Goal: Task Accomplishment & Management: Complete application form

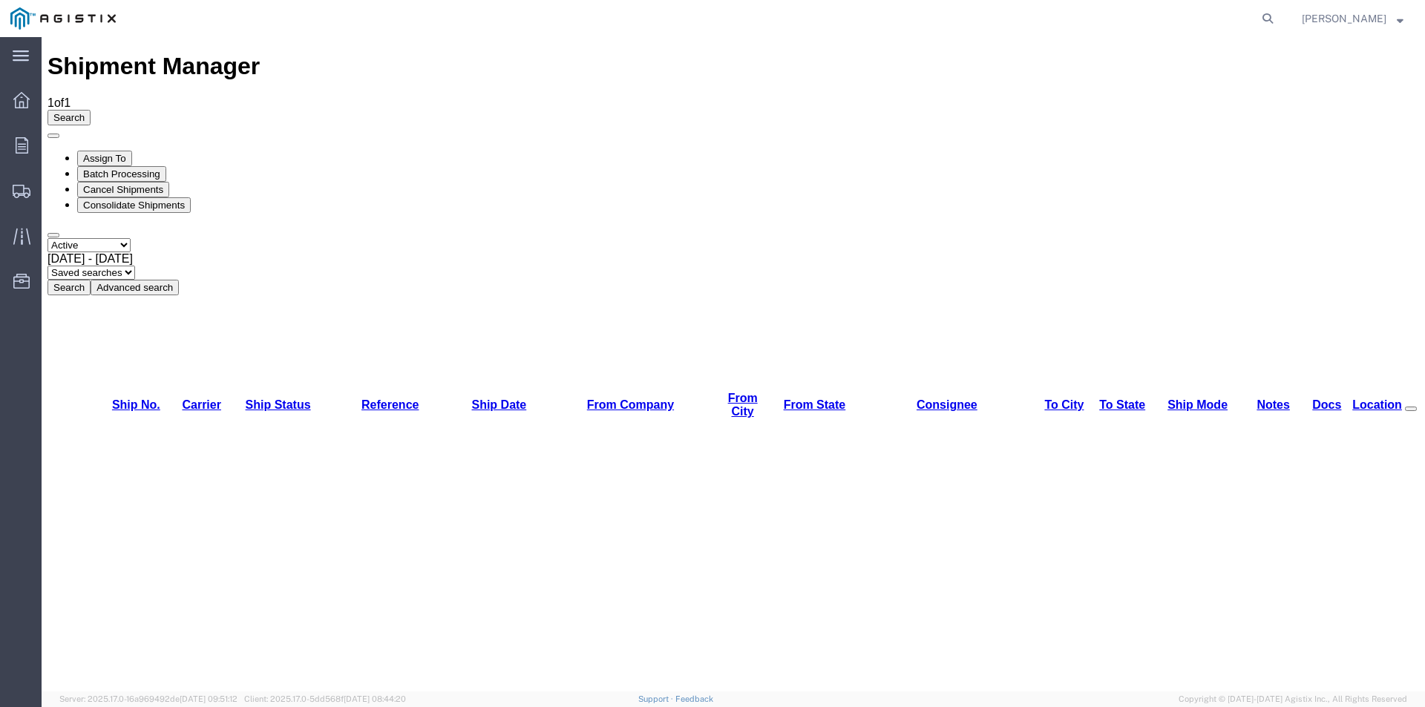
click at [8, 143] on div at bounding box center [22, 146] width 42 height 30
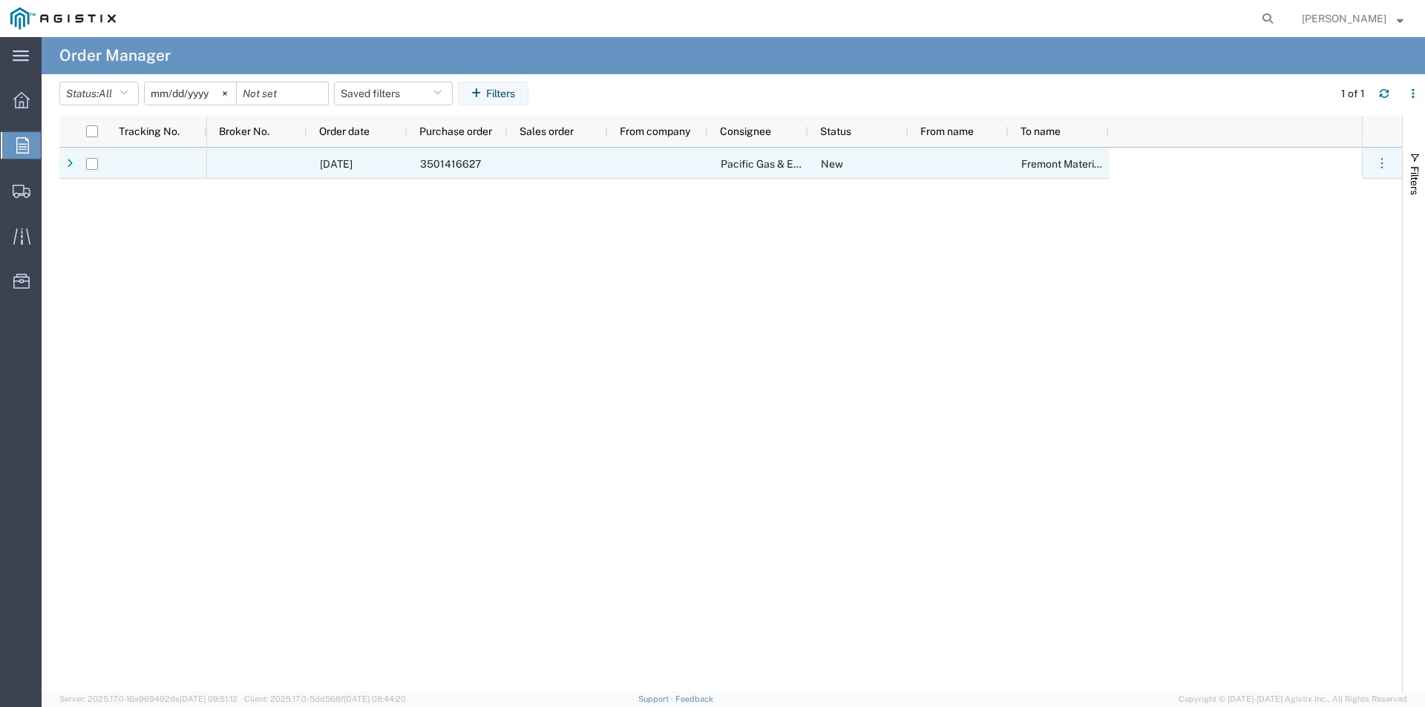
click at [97, 166] on input "Press Space to toggle row selection (unchecked)" at bounding box center [92, 164] width 12 height 12
checkbox input "true"
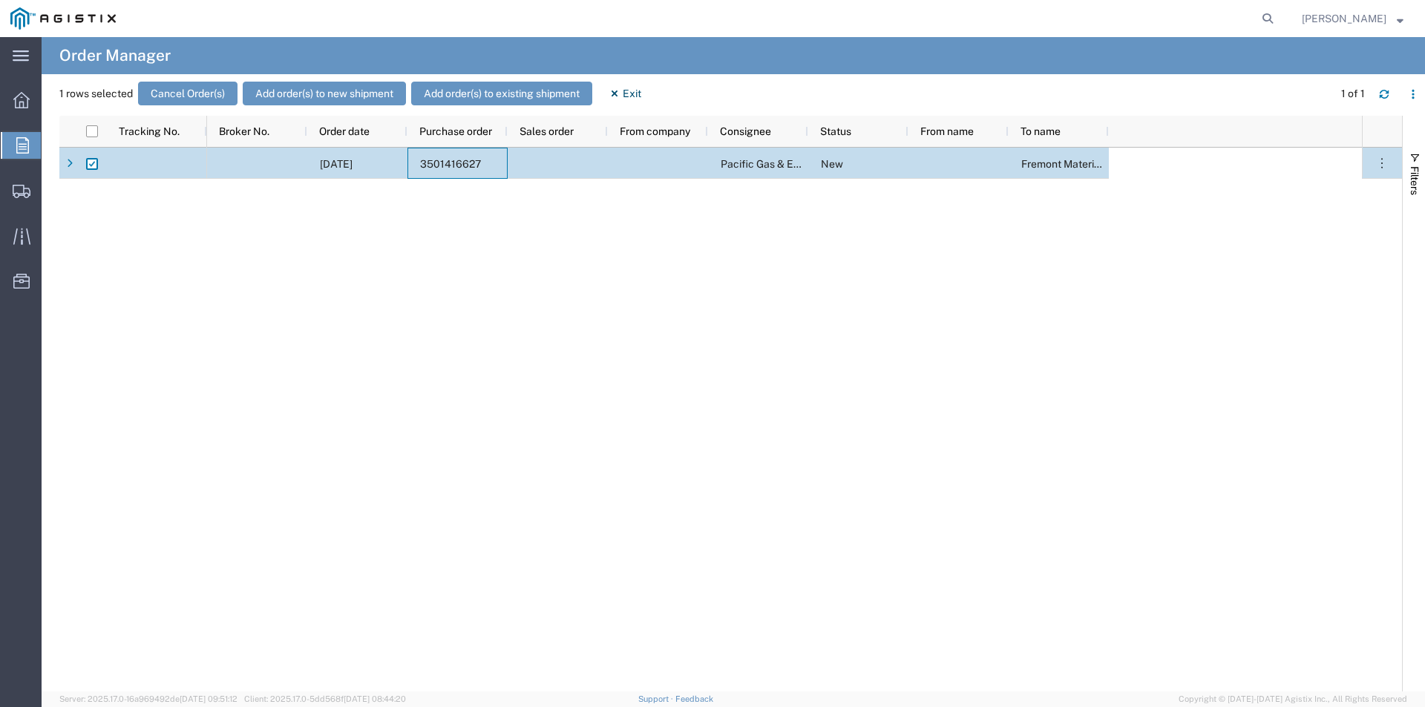
click at [485, 154] on div "3501416627" at bounding box center [458, 163] width 100 height 31
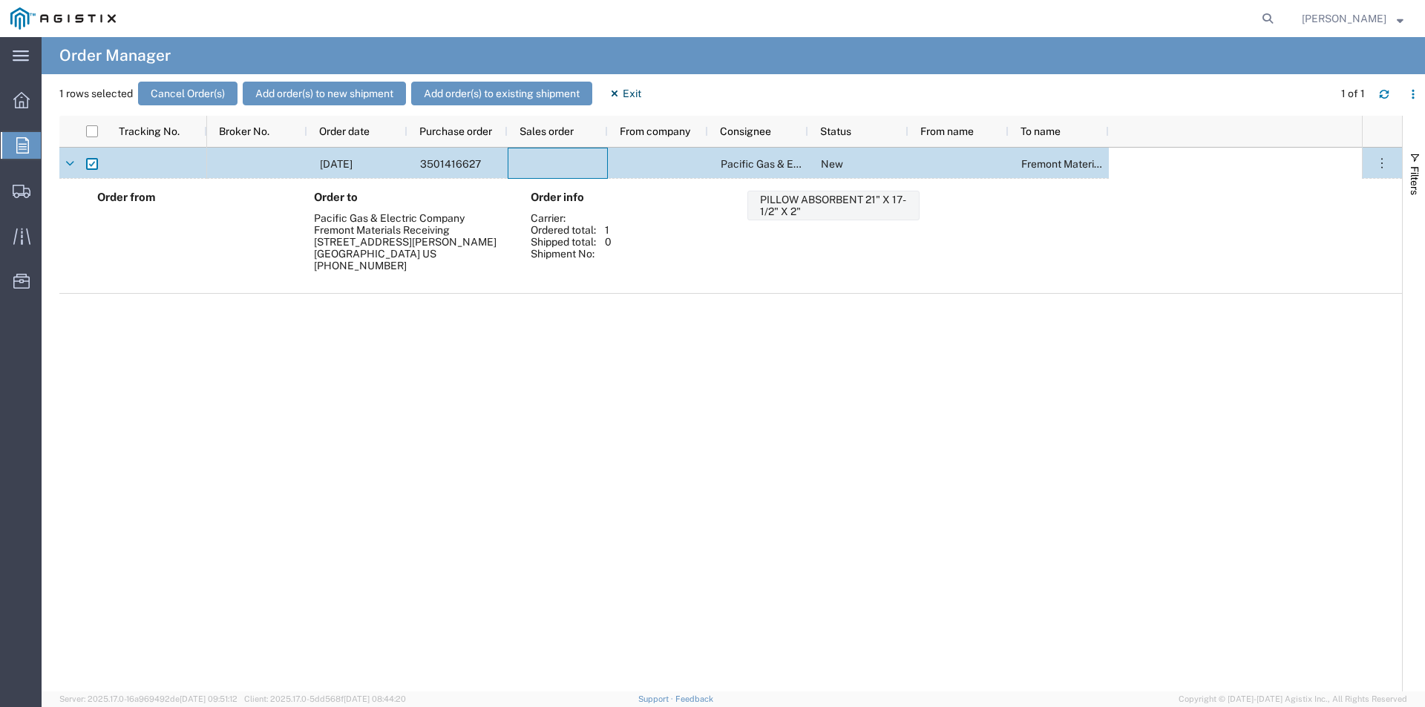
click at [575, 160] on div at bounding box center [558, 163] width 100 height 31
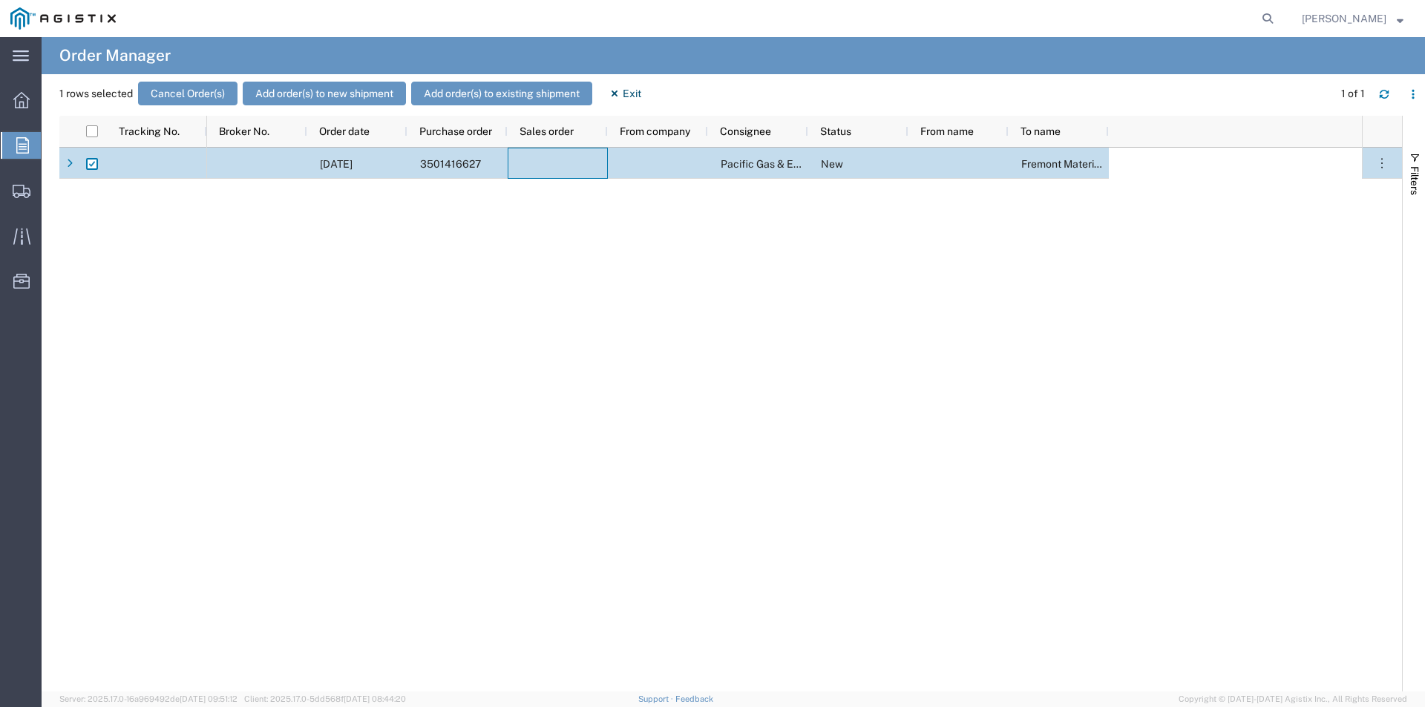
click at [575, 160] on div at bounding box center [558, 163] width 100 height 31
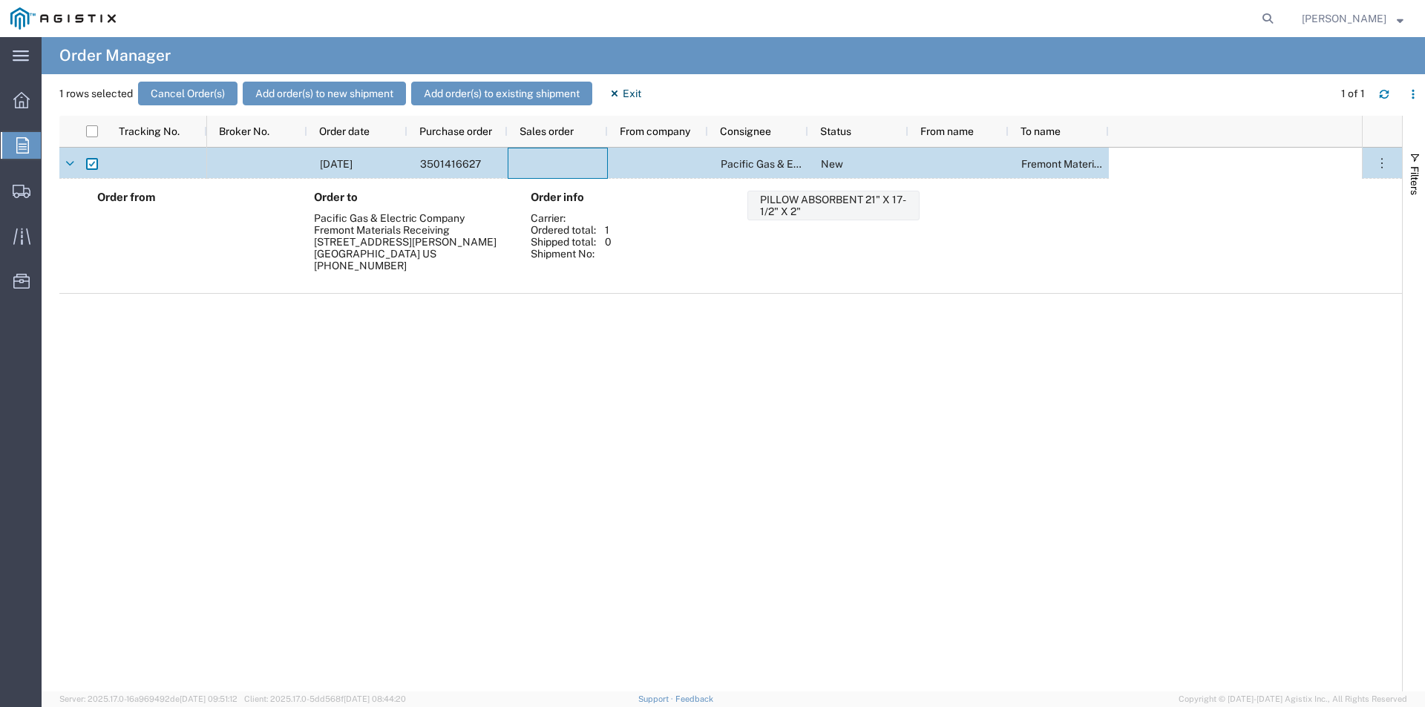
drag, startPoint x: 280, startPoint y: 334, endPoint x: 263, endPoint y: 324, distance: 20.0
click at [277, 333] on div "[DATE] 3501416627 Pacific Gas & Electric Company New Fremont Materials Receiving" at bounding box center [784, 420] width 1155 height 544
click at [0, 0] on span "Create Shipment" at bounding box center [0, 0] width 0 height 0
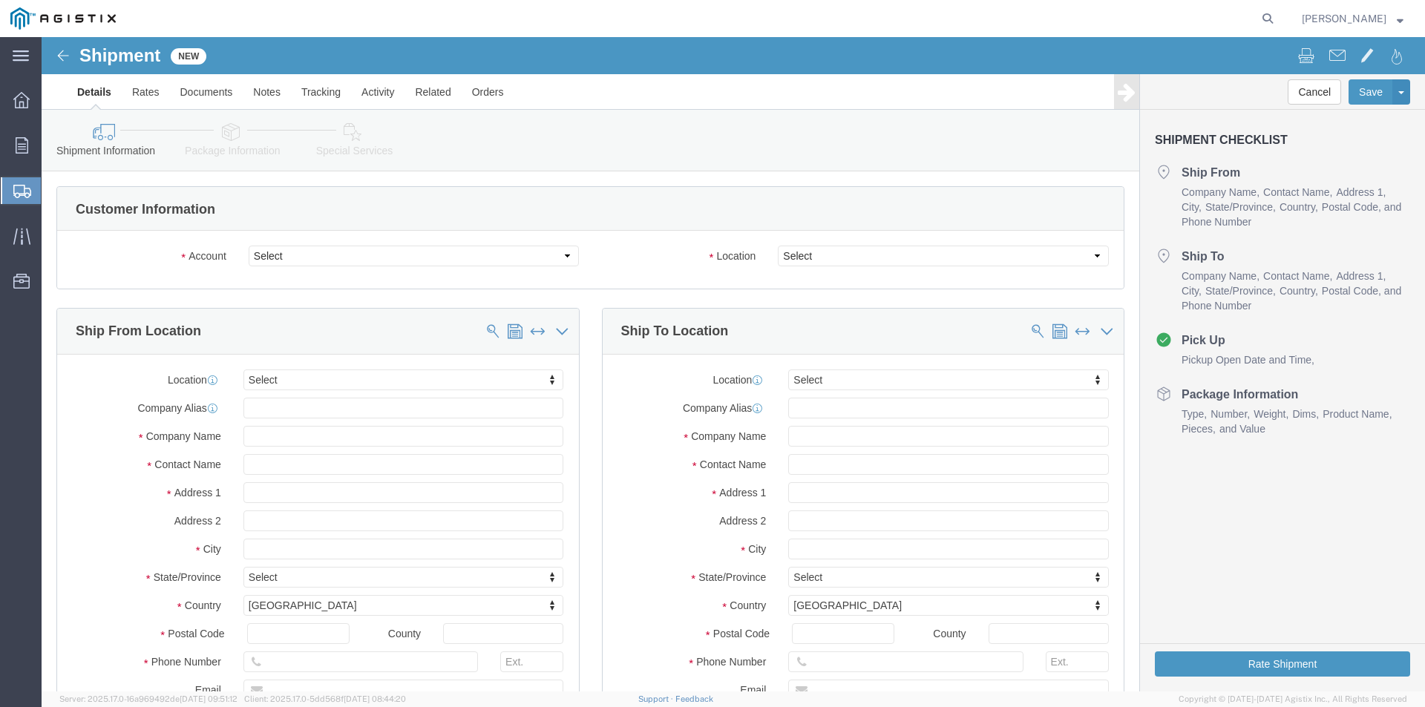
select select
click select "Select New Pig Corp PG&E"
select select "5483"
click select "Select New Pig Corp PG&E"
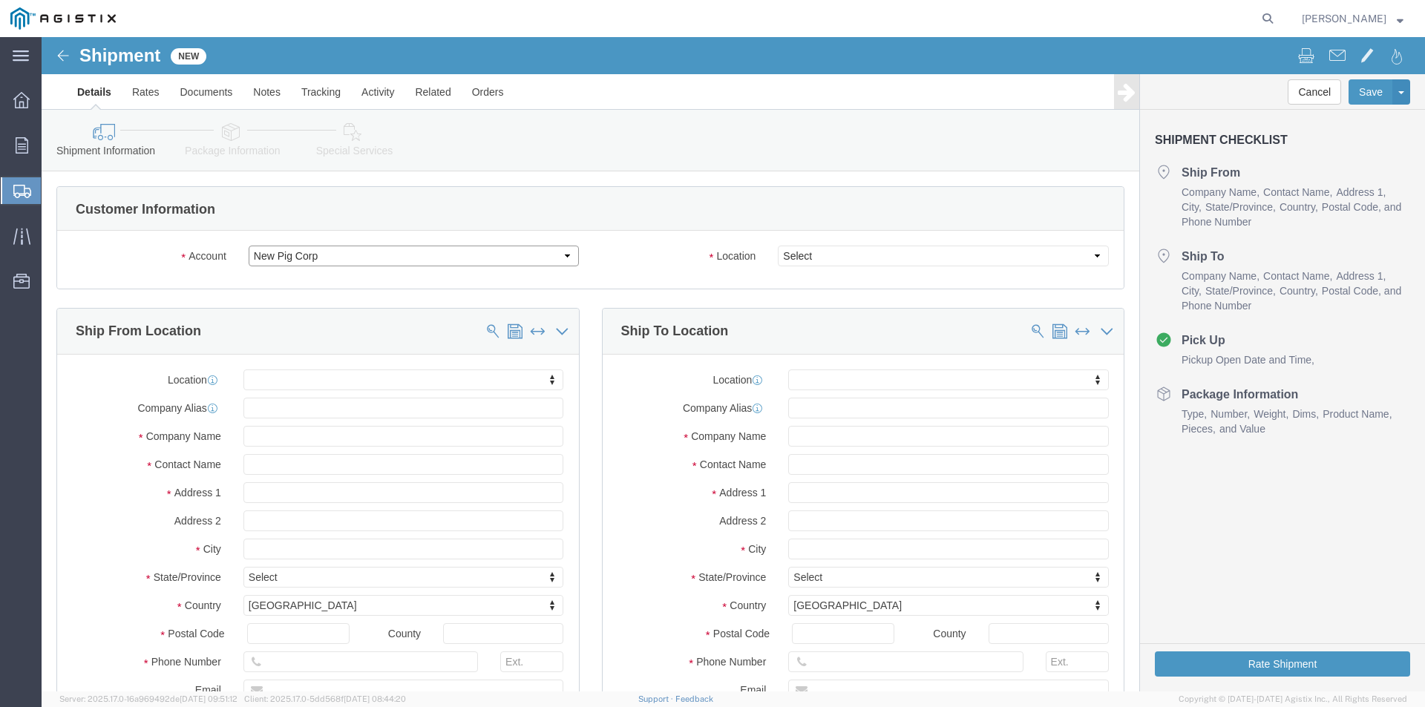
select select
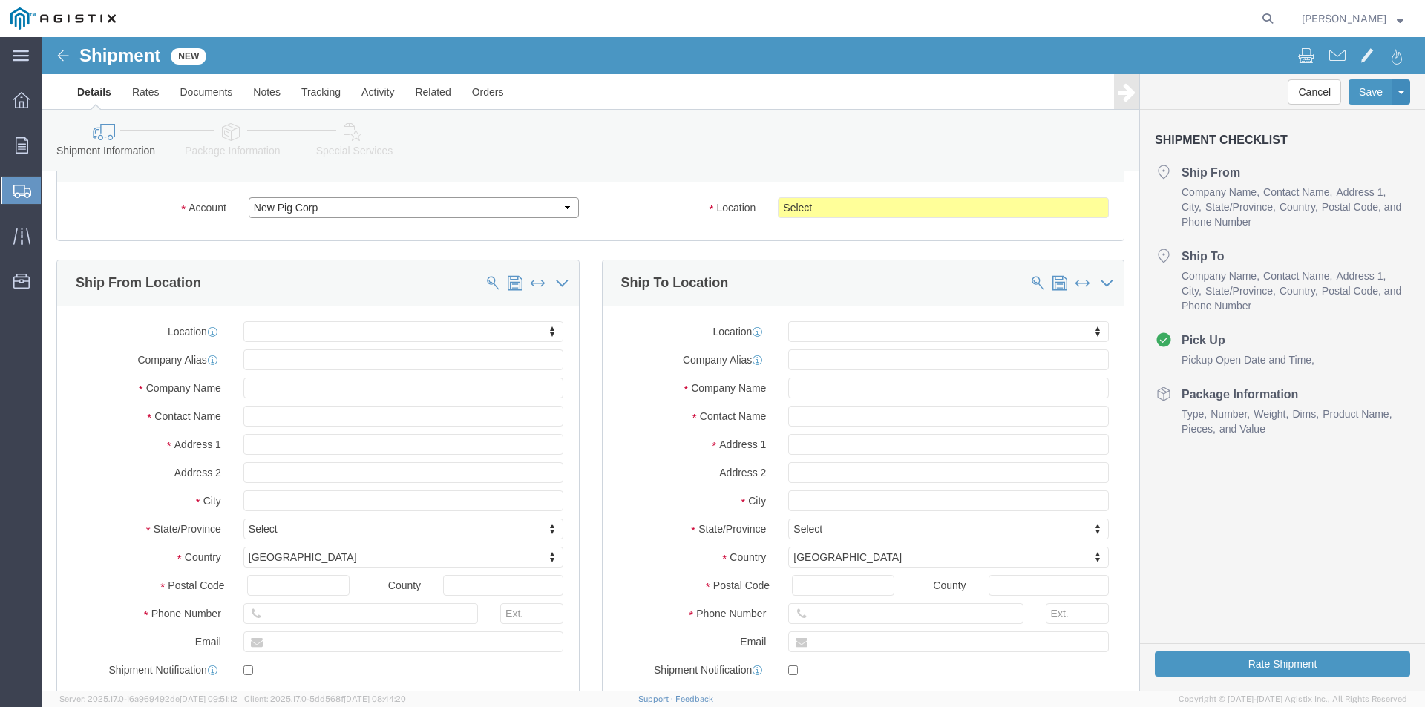
scroll to position [74, 0]
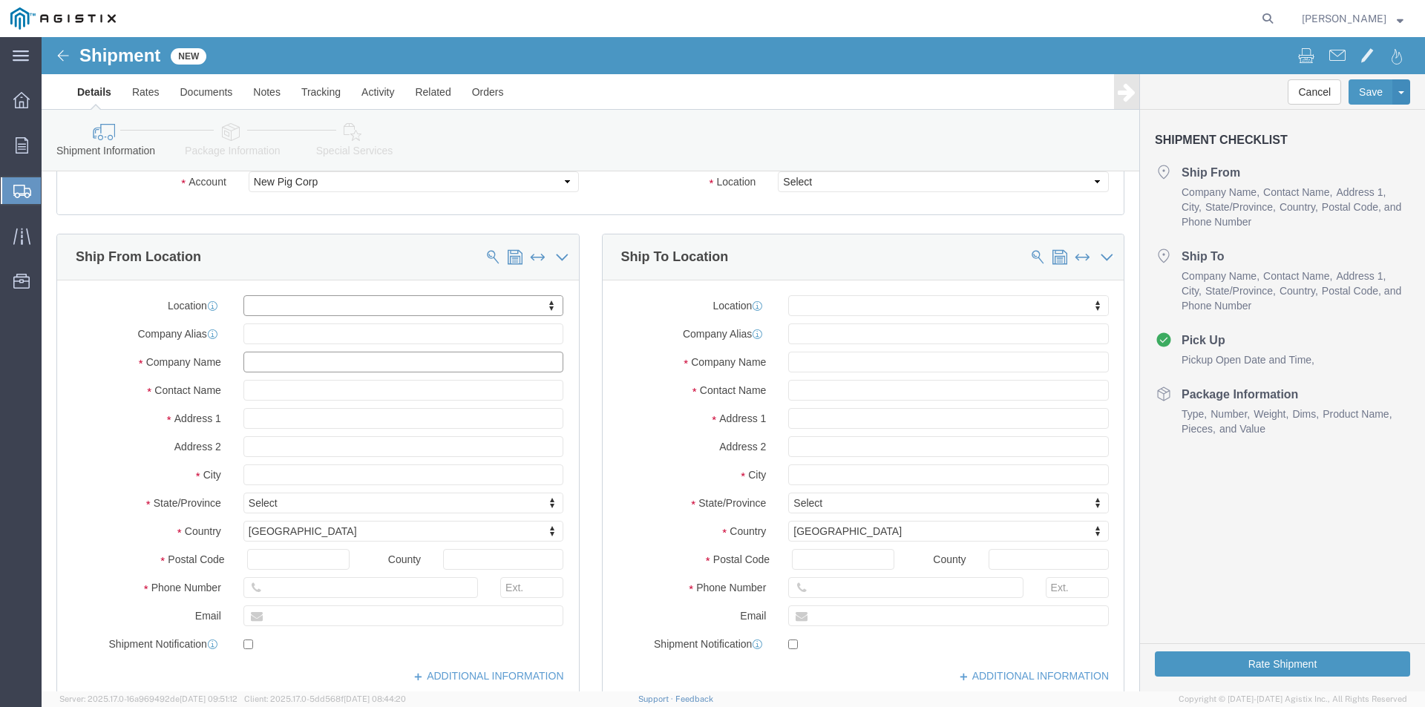
click input "text"
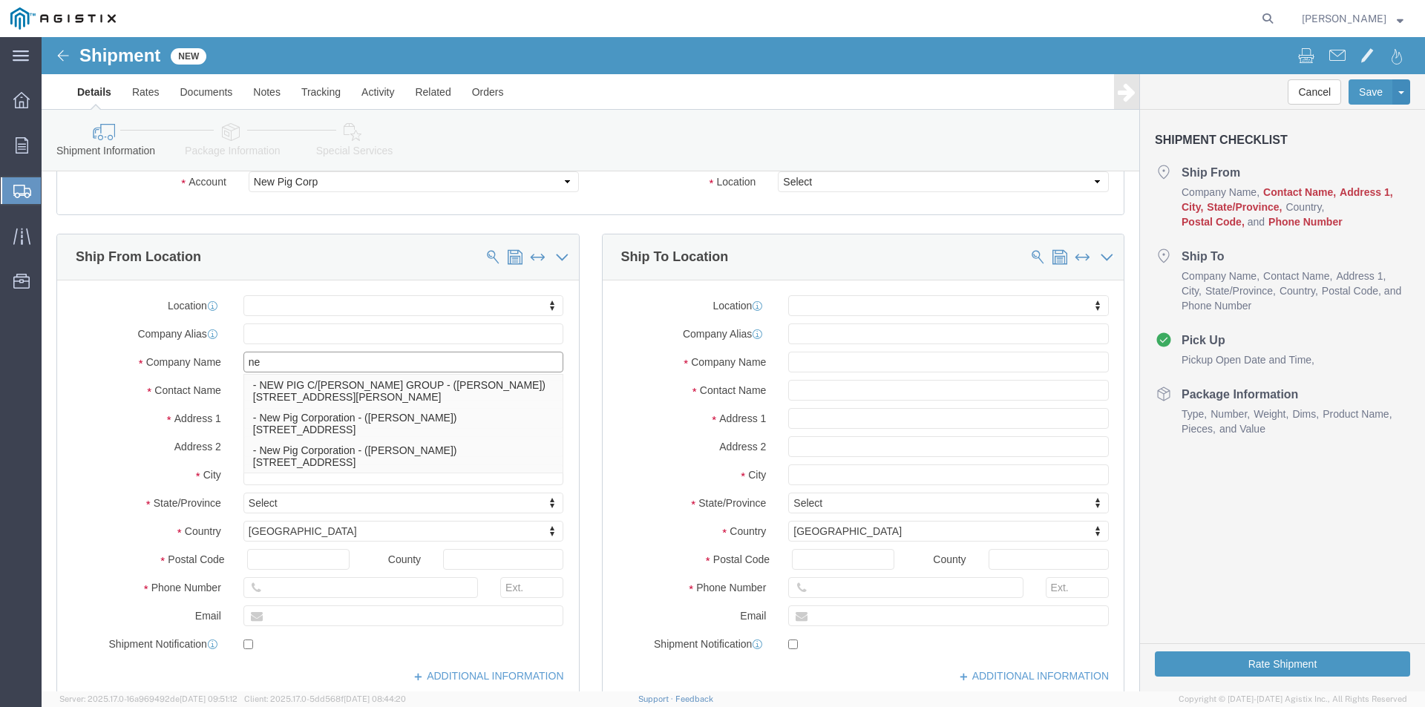
type input "new"
click p "- NEW PIG C/[PERSON_NAME] GROUP - ([PERSON_NAME]) [STREET_ADDRESS][PERSON_NAME]"
select select "NV"
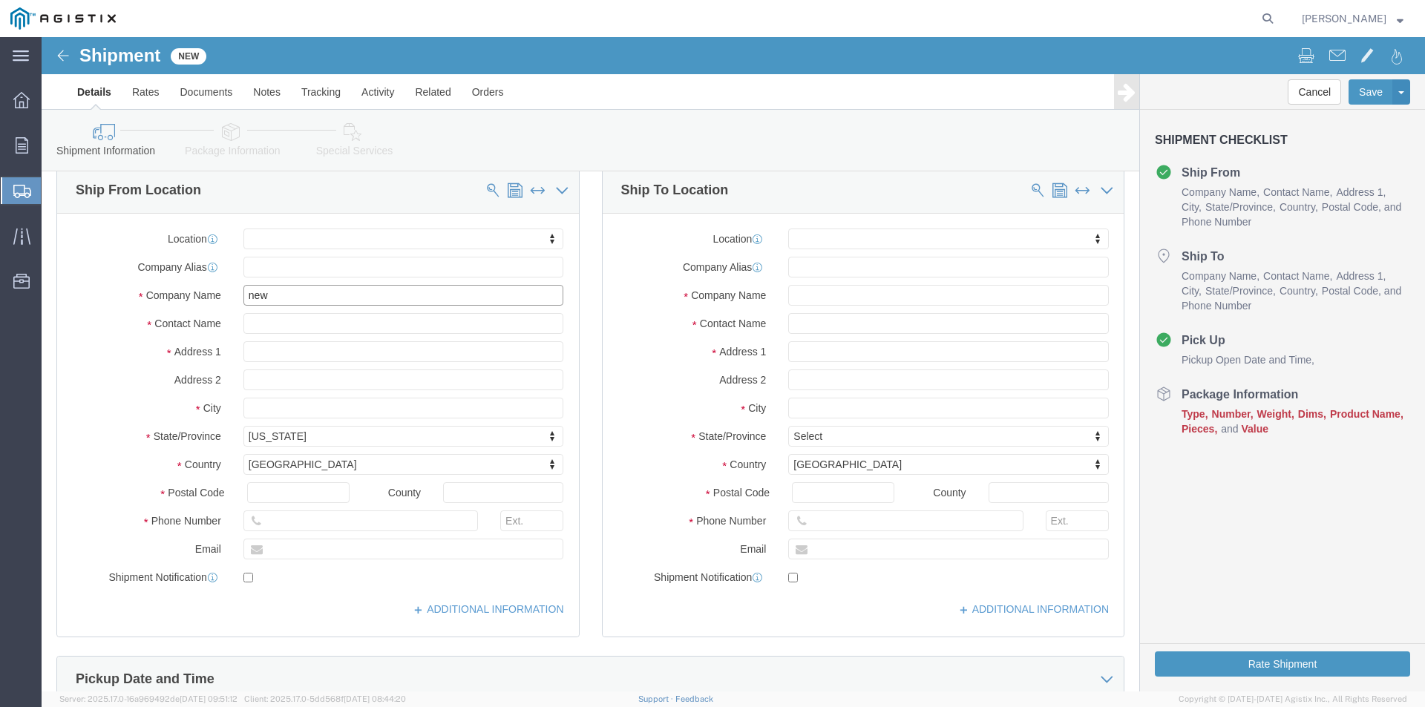
scroll to position [148, 0]
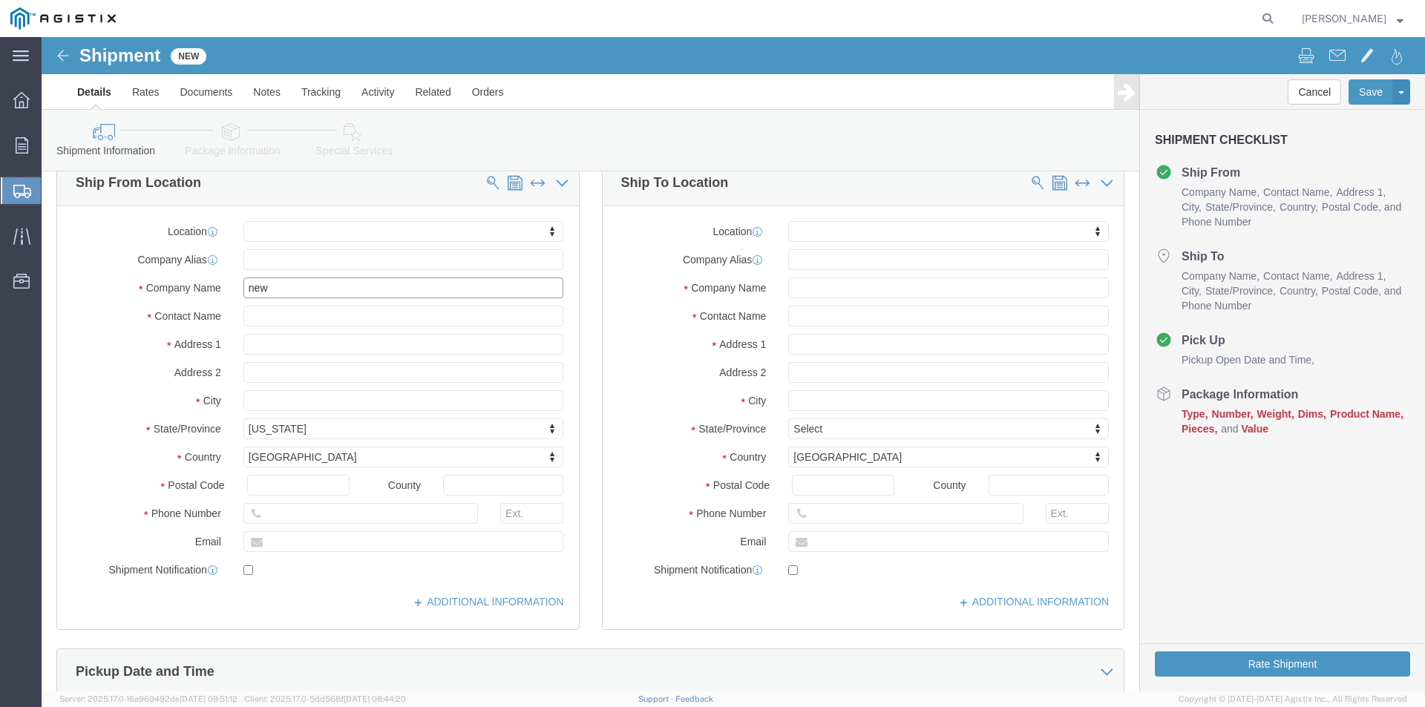
type input "NEW PIG C/[PERSON_NAME] GROUP"
click input "text"
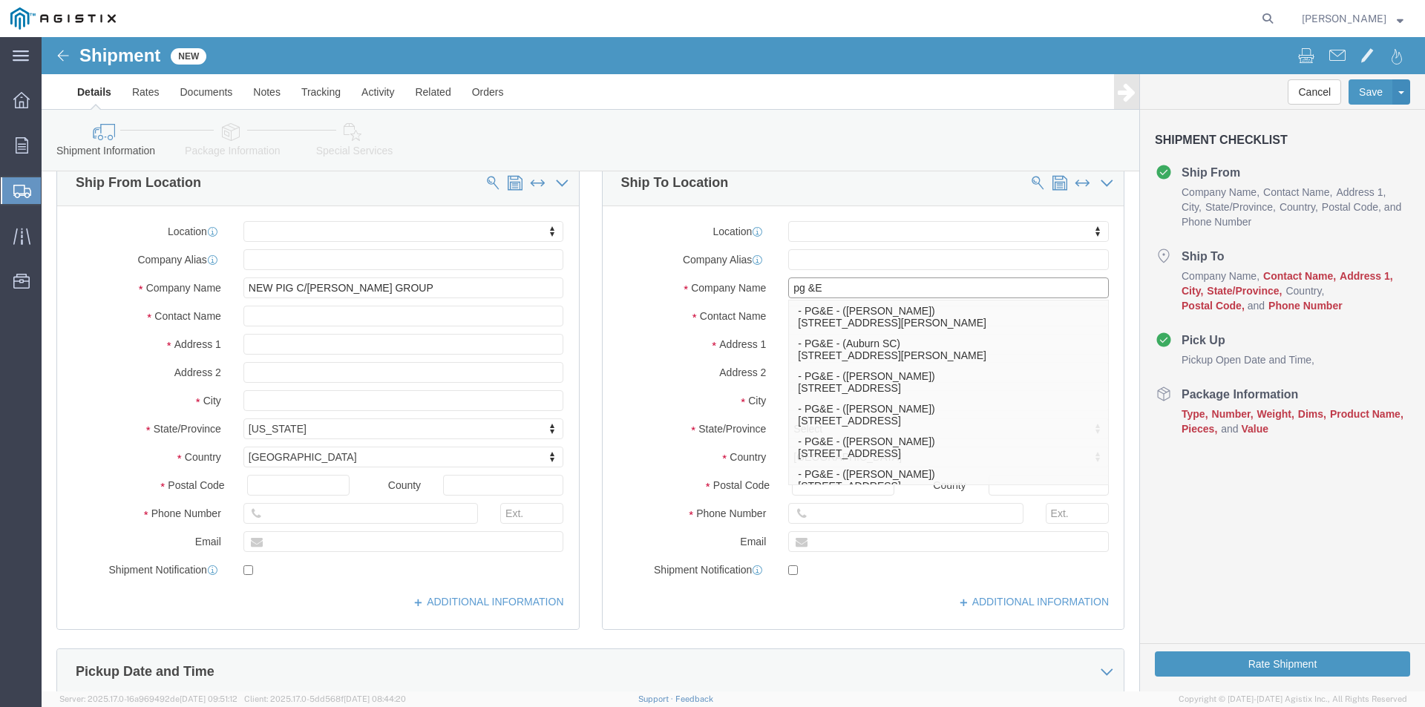
type input "pg &E"
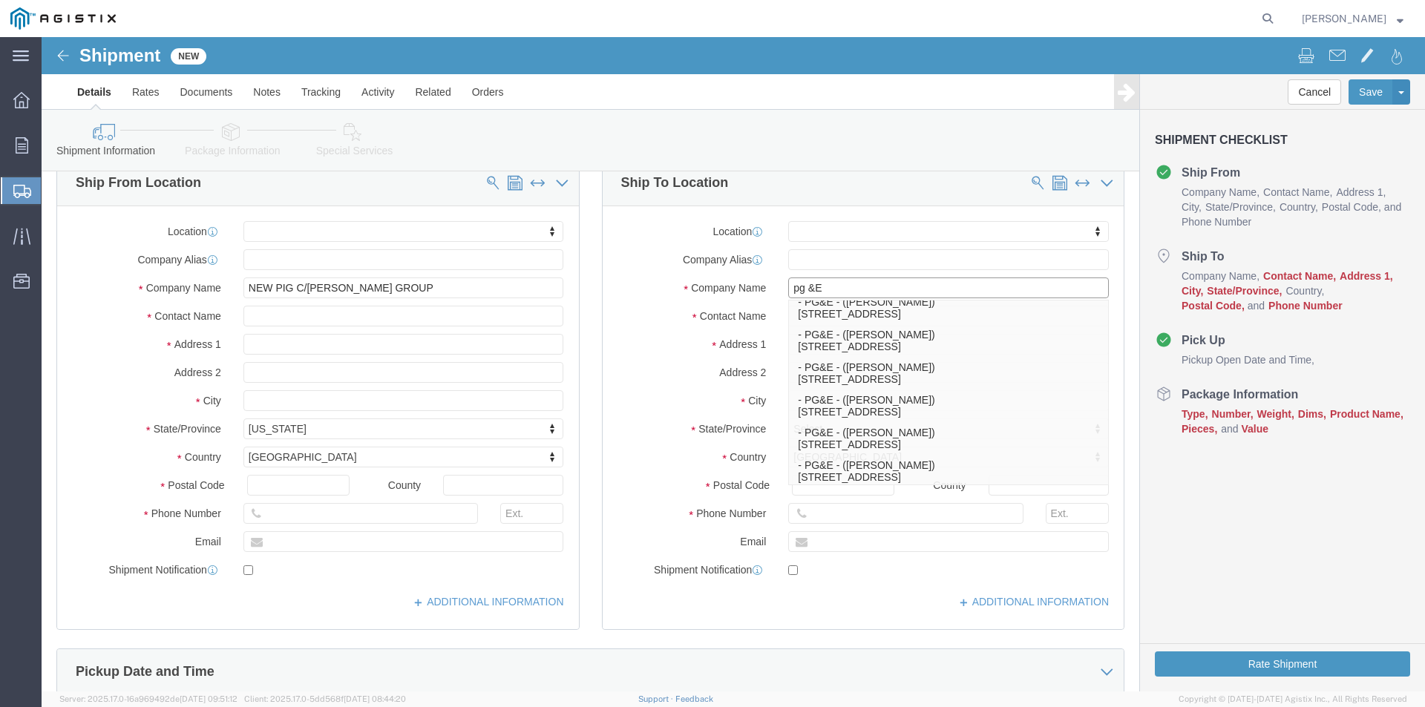
scroll to position [0, 0]
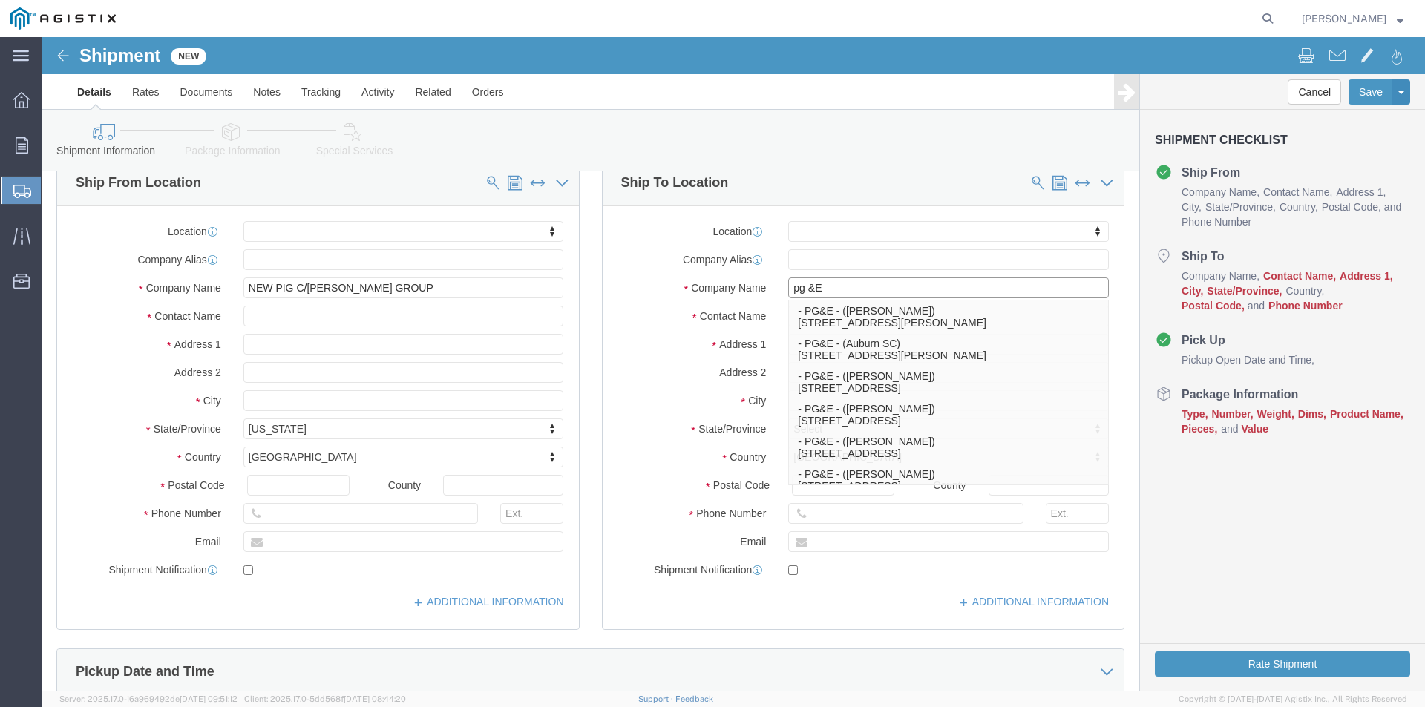
drag, startPoint x: 849, startPoint y: 254, endPoint x: 673, endPoint y: 259, distance: 176.0
click div "Company Name pg &E pg &E - PG&E - ([PERSON_NAME]) [STREET_ADDRESS][PERSON_NAME]…"
type input "PG&E"
click label "Address 2"
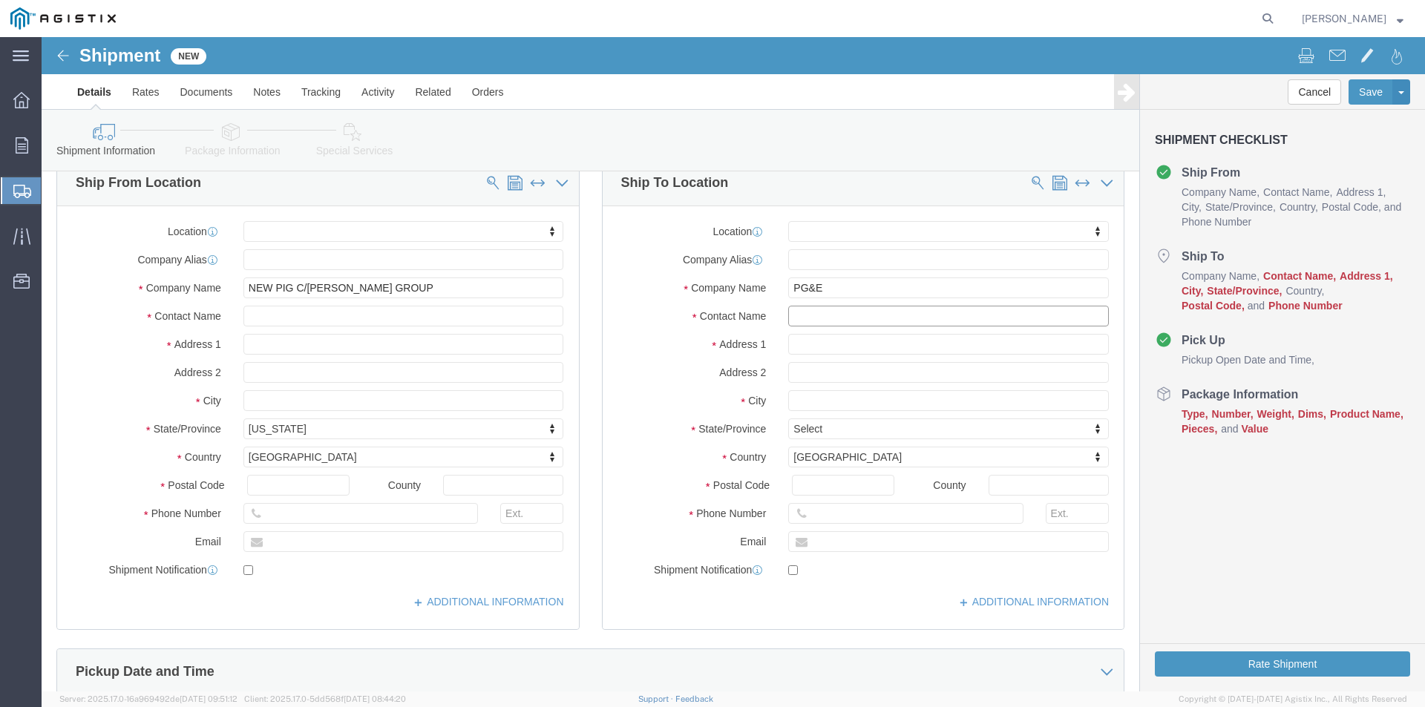
click input "text"
type input "[PERSON_NAME]"
click input "text"
type input "[STREET_ADDRESS]"
click input "text"
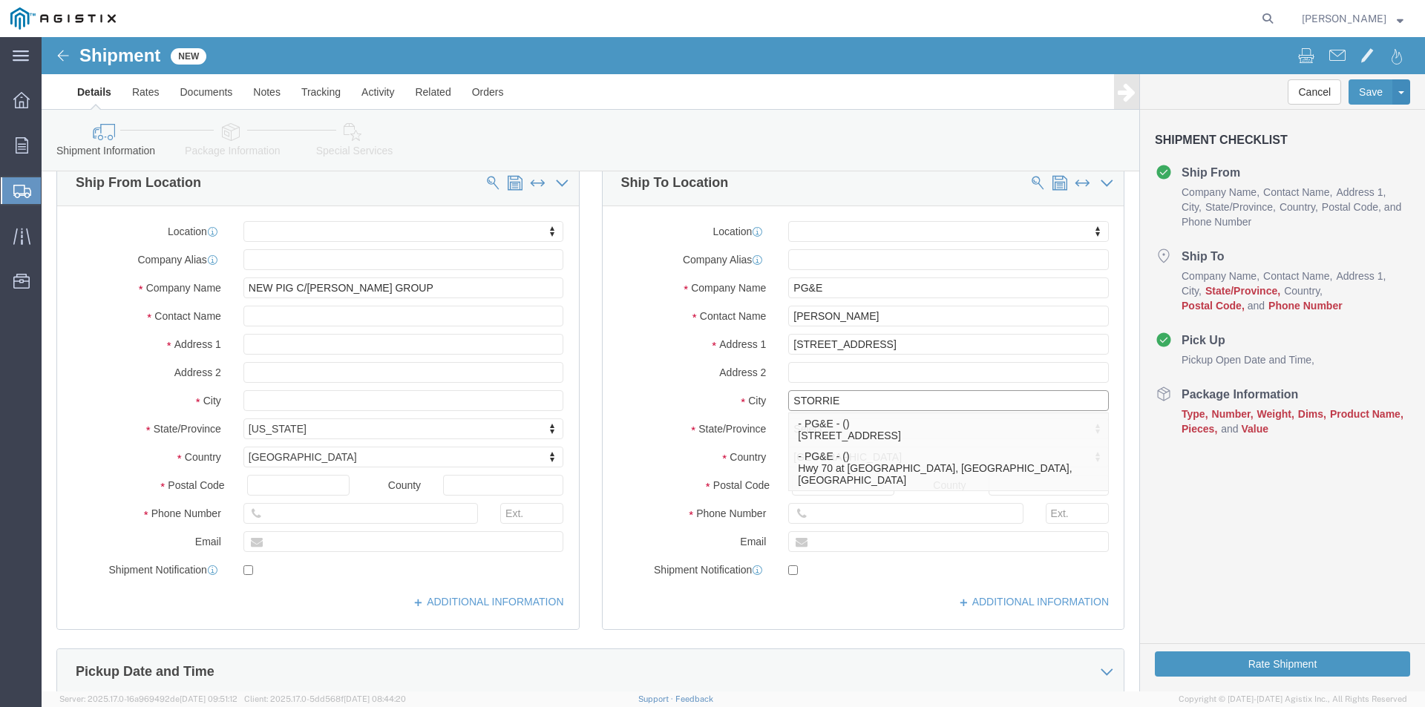
type input "STORRIE"
click div "Location My Profile Location [PERSON_NAME] - PG&E Supplier (OBSOLETE) [PERSON_N…"
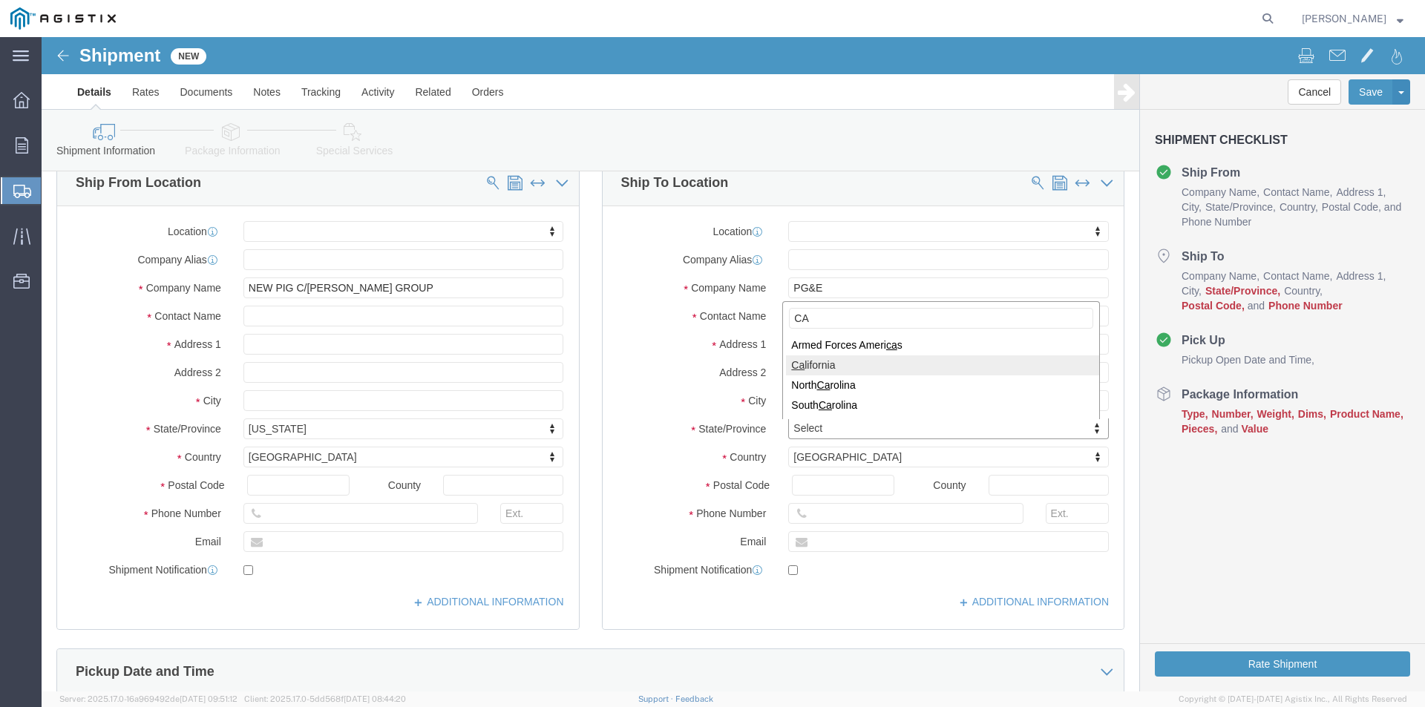
type input "CA"
click input "Postal Code"
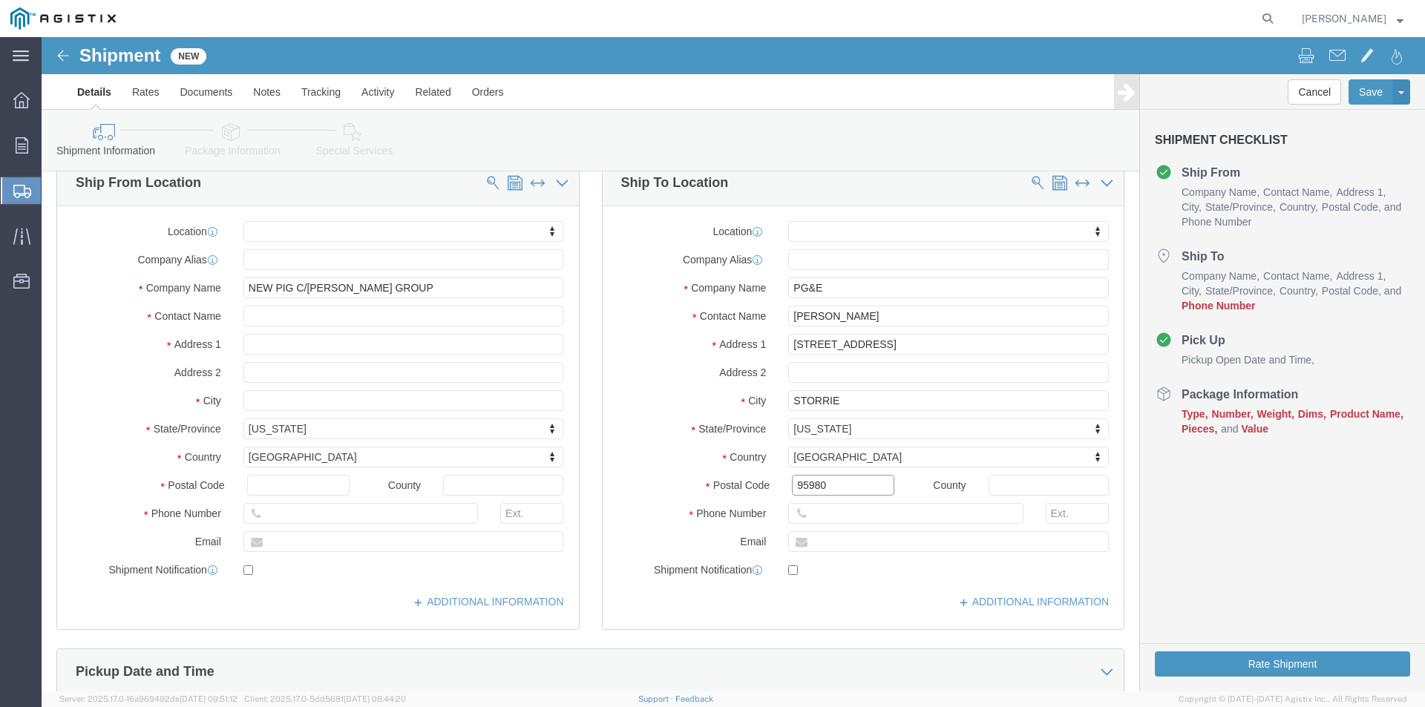
type input "95980"
click input "text"
type input "US"
click input "text"
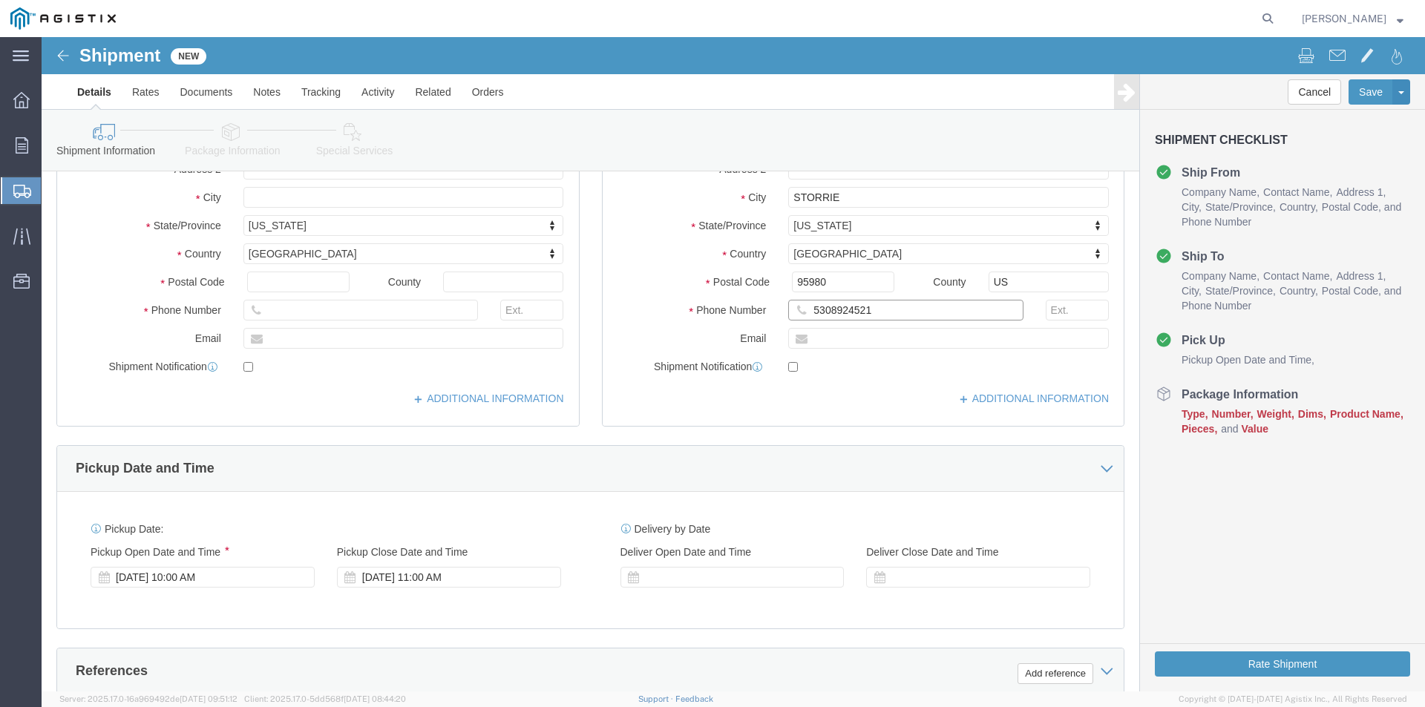
scroll to position [445, 0]
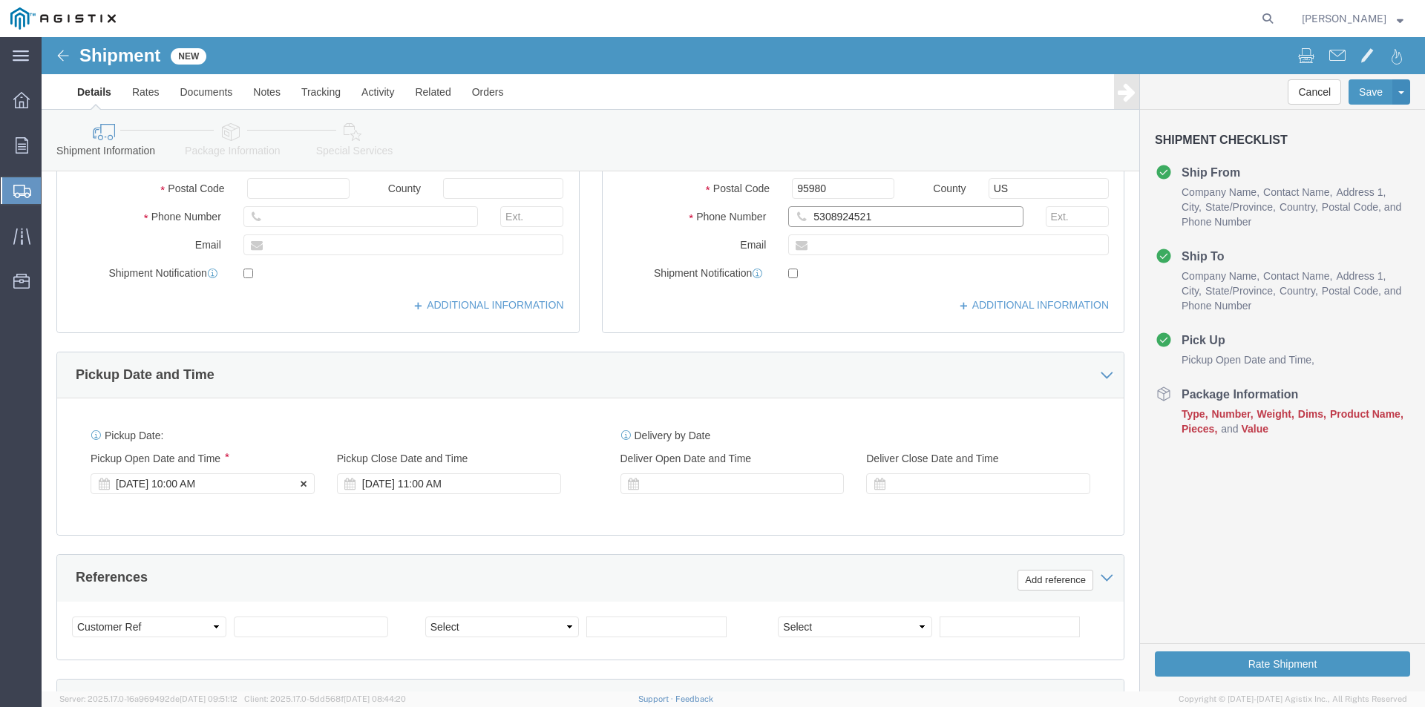
type input "5308924521"
click div "[DATE] 10:00 AM"
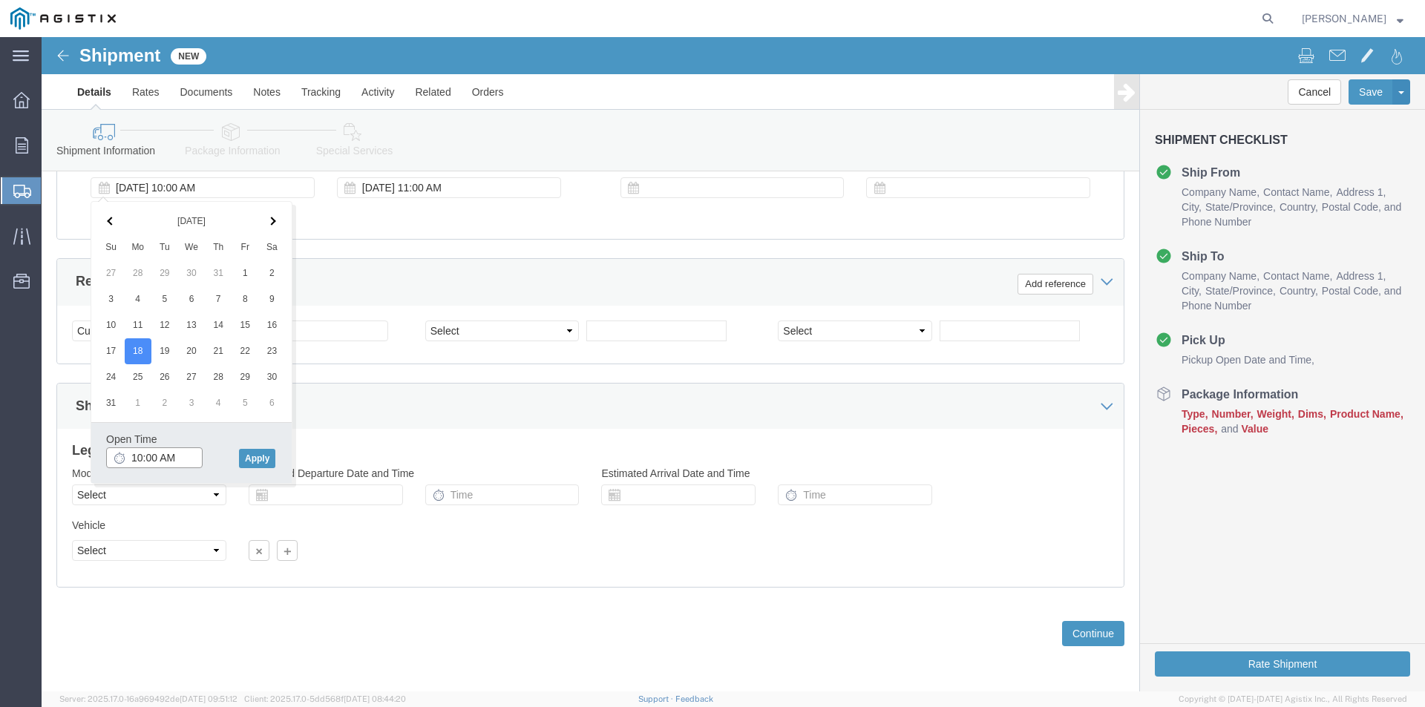
drag, startPoint x: 138, startPoint y: 422, endPoint x: 62, endPoint y: 422, distance: 76.5
click div "Open Time 10:00 AM [DATE] 10:00 AM - [DATE] 10:00 AM Cancel Apply"
type input "3:30PM"
click button "Apply"
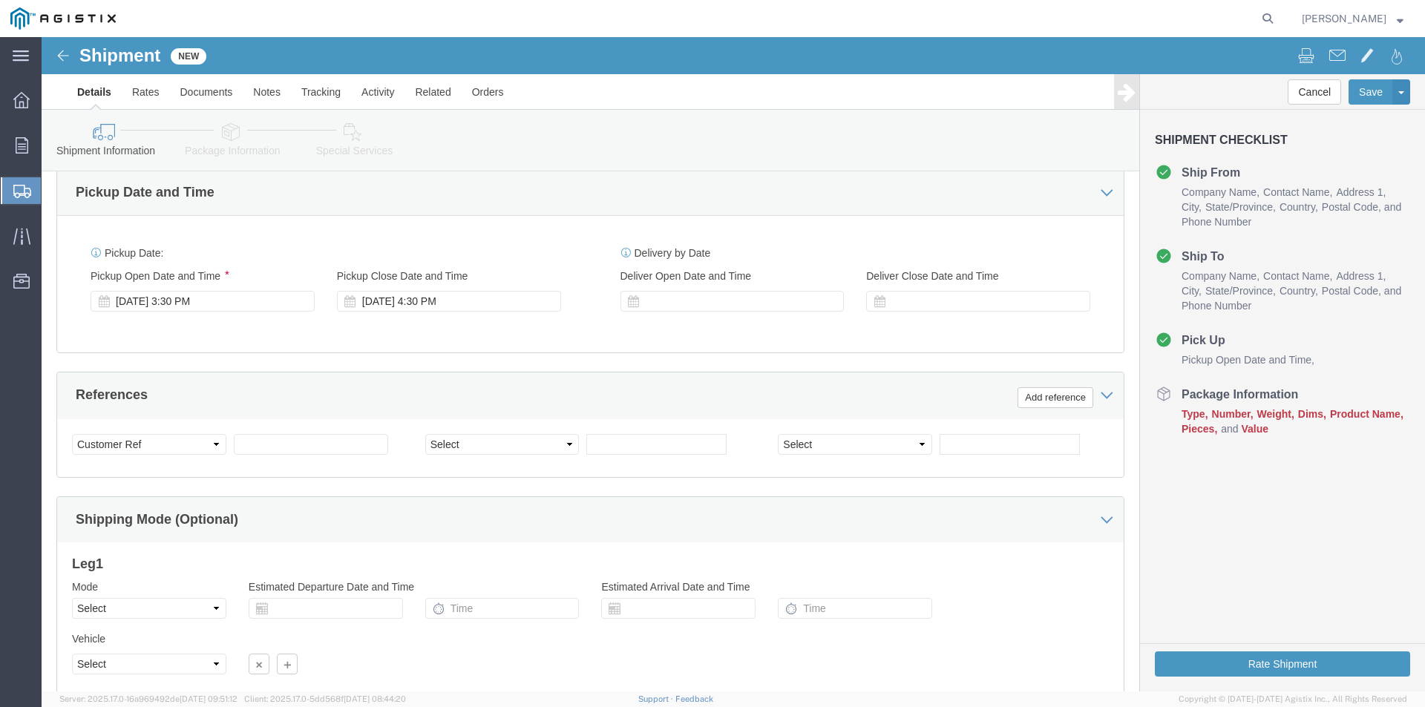
scroll to position [593, 0]
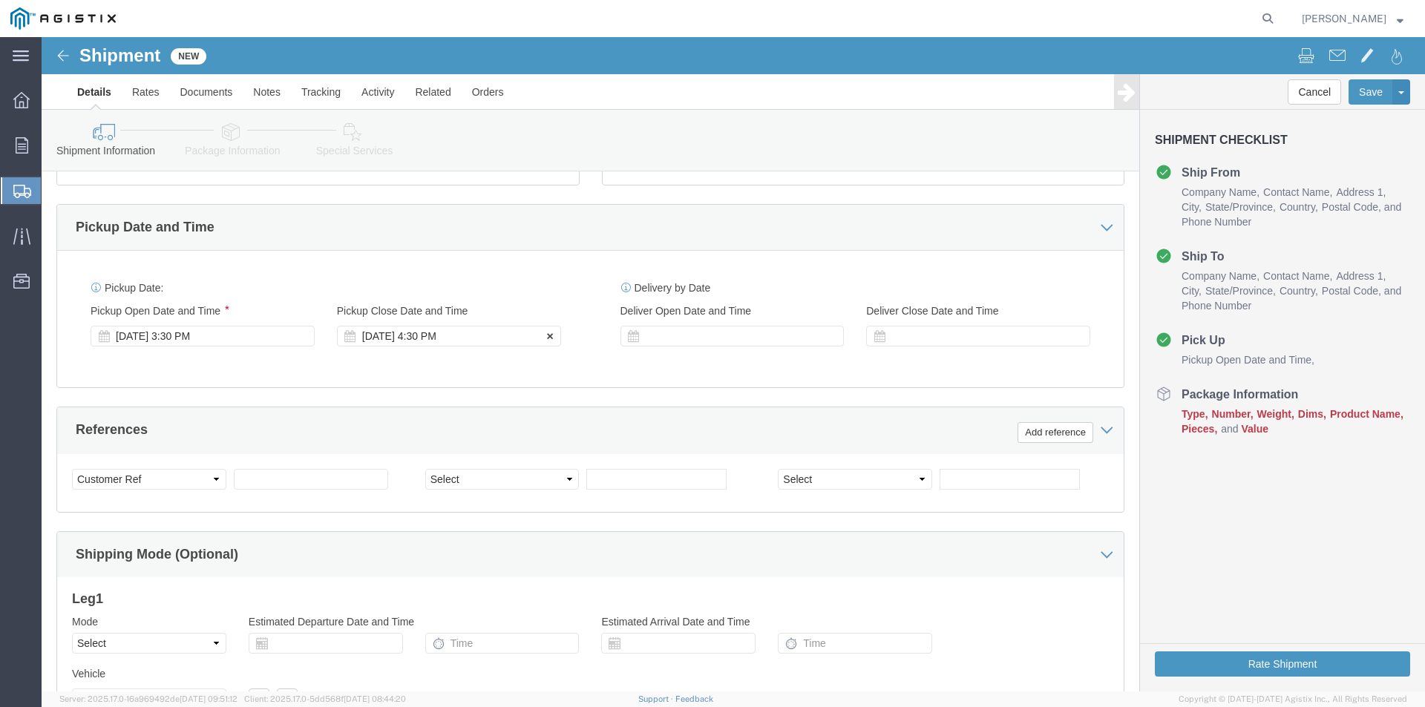
click div "[DATE] 4:30 PM"
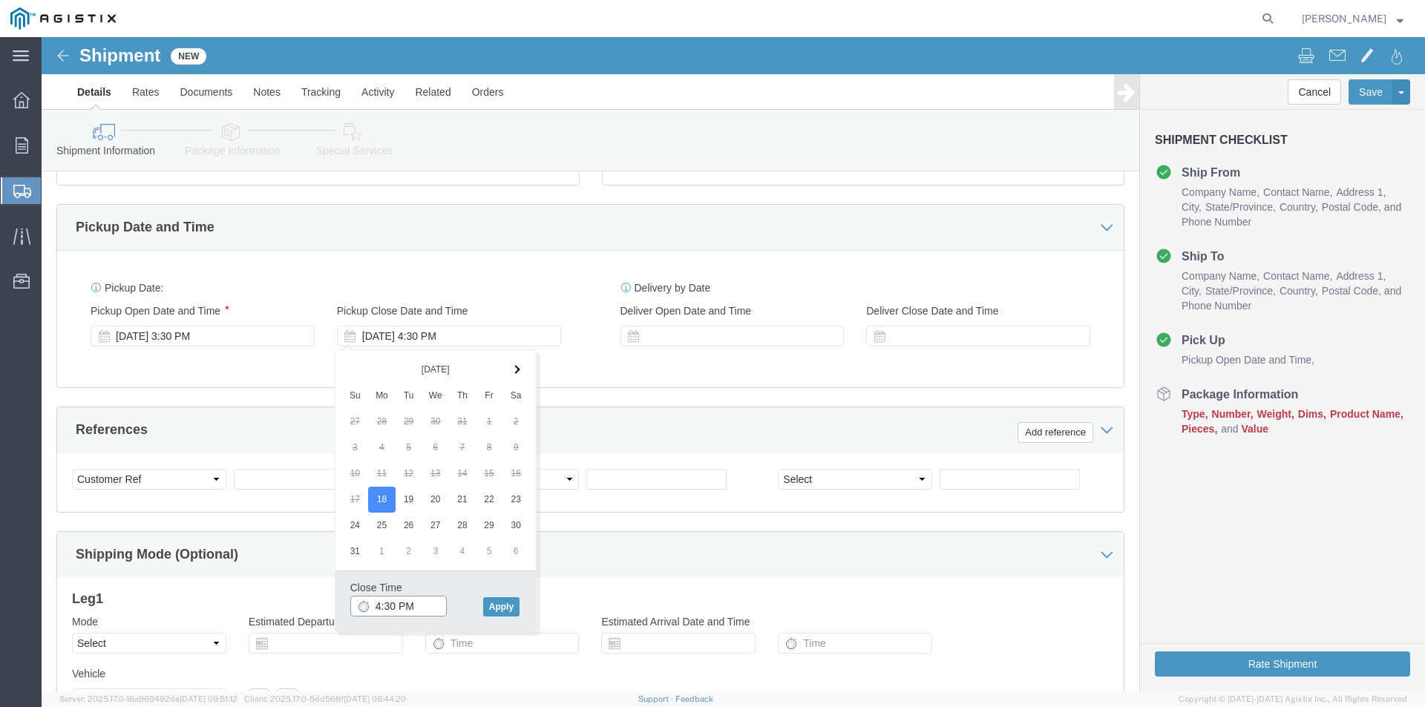
click input "4:30 PM"
type input "5:30 PM"
click button "Apply"
click div
click div "Pickup Date: Pickup Start Date Pickup Start Time Pickup Open Date and Time [DAT…"
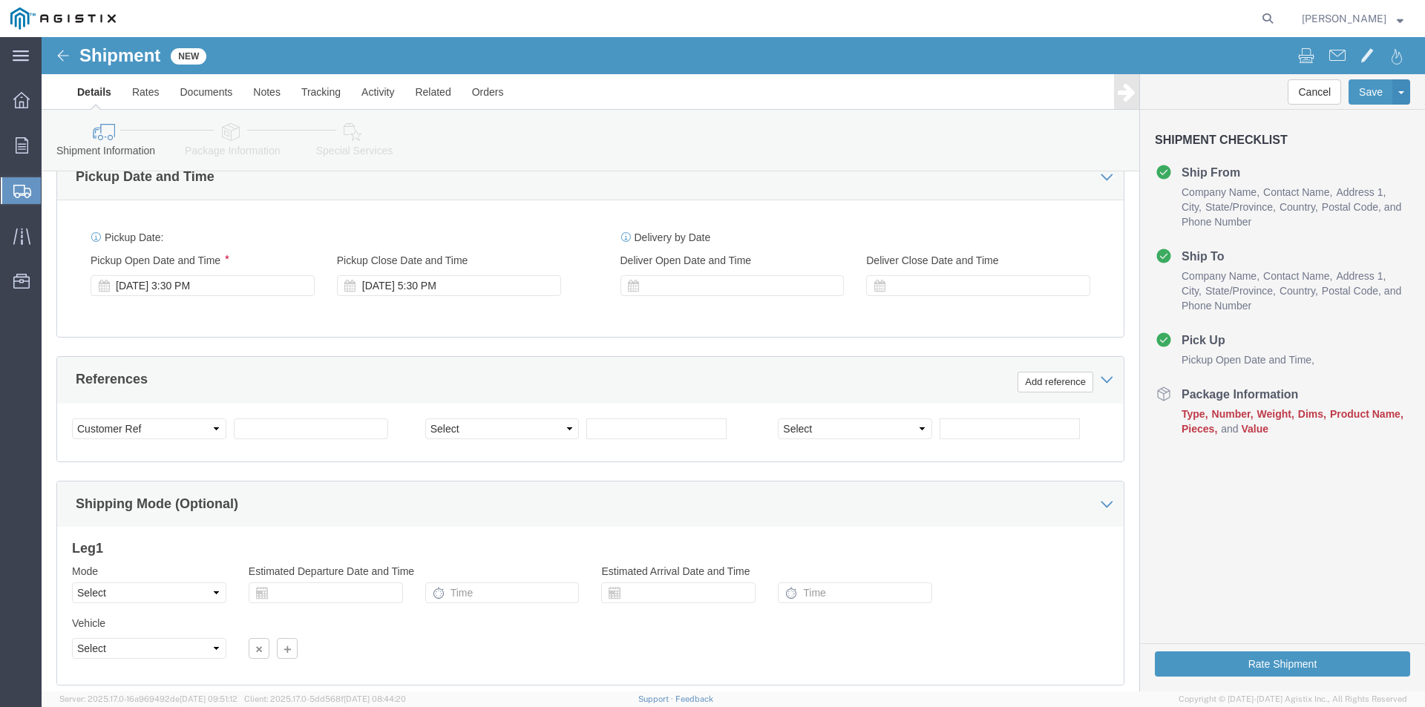
scroll to position [667, 0]
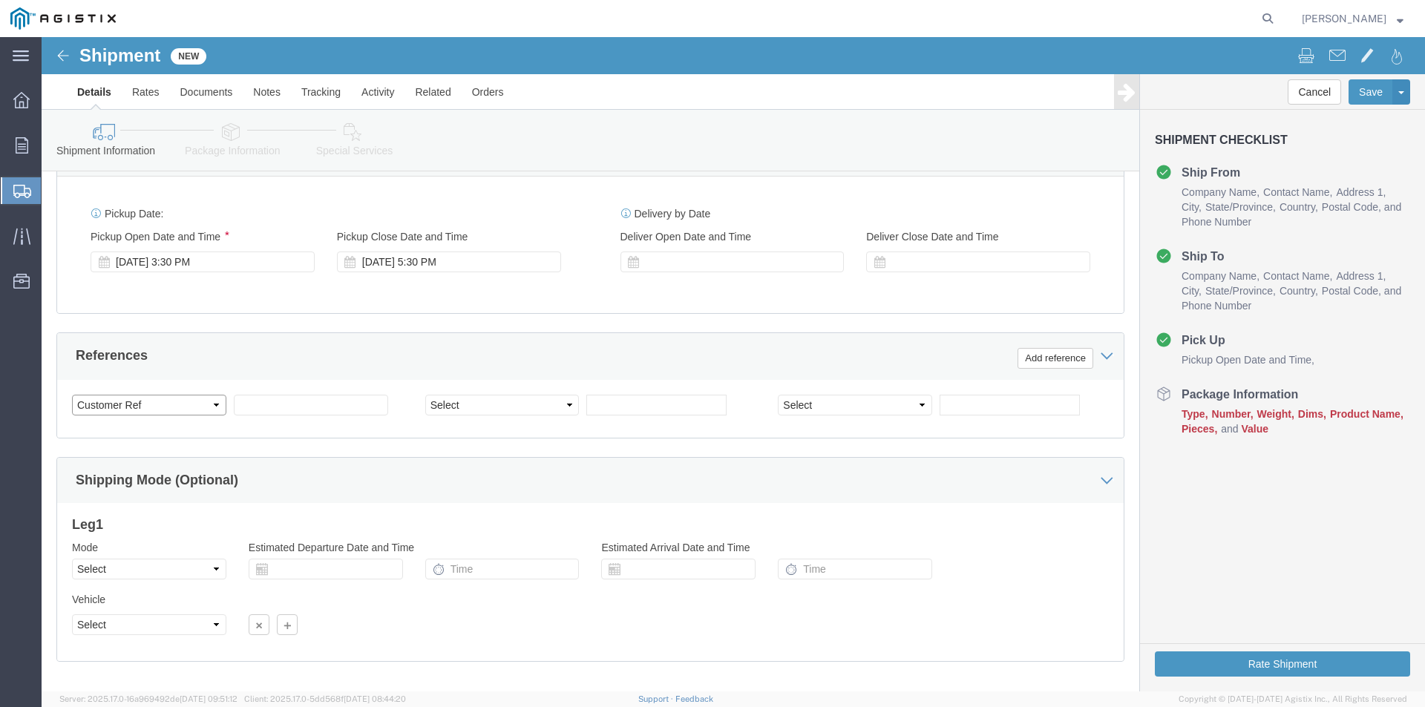
click select "Select Account Type Activity ID Airline Appointment Number ASN Batch Request # …"
click div "Customer Information Account Select New Pig Corp PG&E Location Select [PERSON_N…"
click input "text"
type input "2701228652"
click select "Select Account Type Activity ID Airline Appointment Number ASN Batch Request # …"
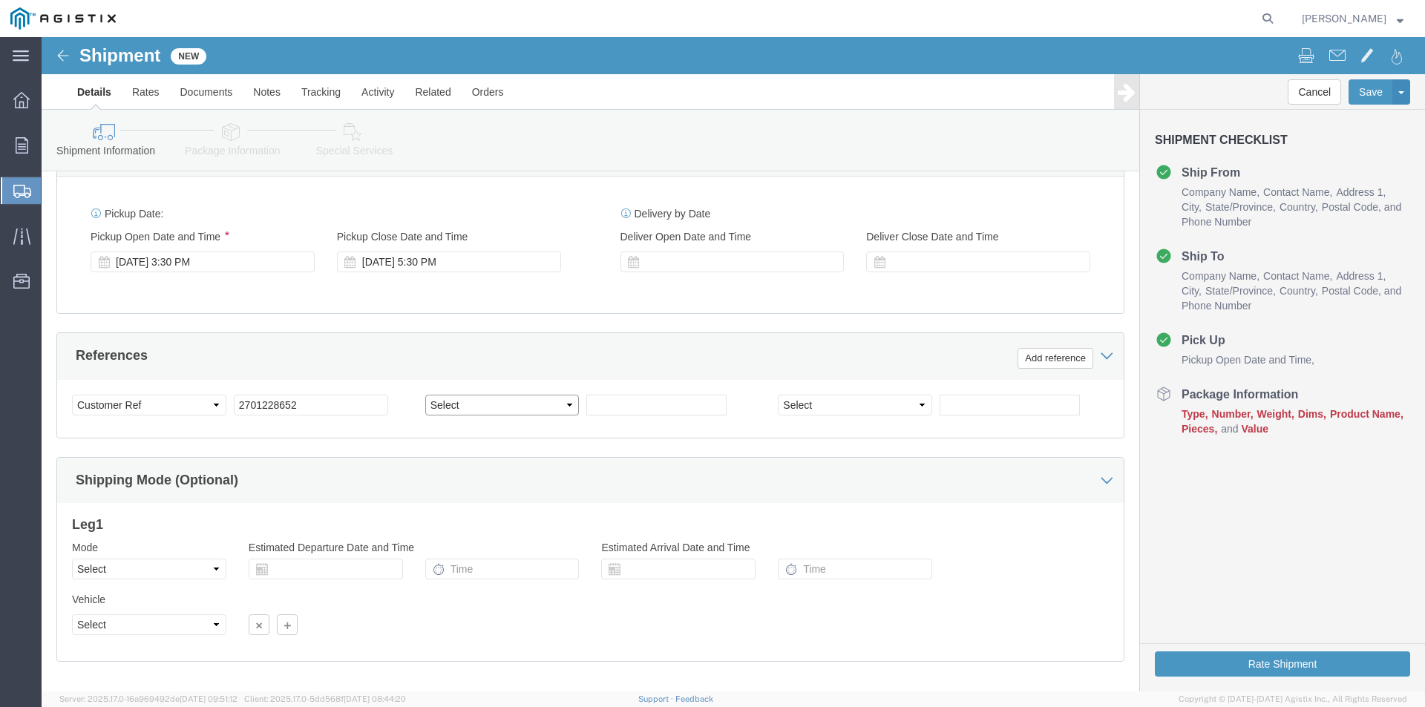
click select "Select Account Type Activity ID Airline Appointment Number ASN Batch Request # …"
select select "CUSTREF"
click select "Select Account Type Activity ID Airline Appointment Number ASN Batch Request # …"
click input "text"
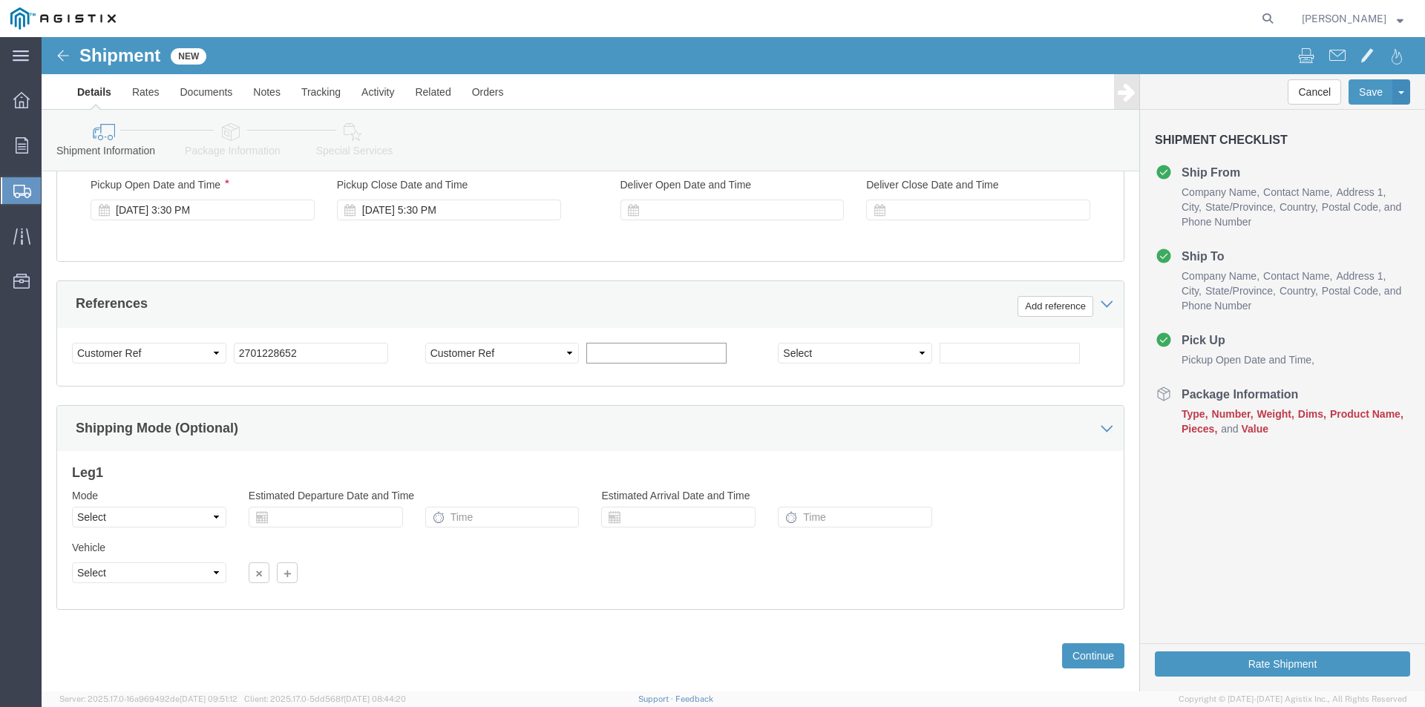
scroll to position [742, 0]
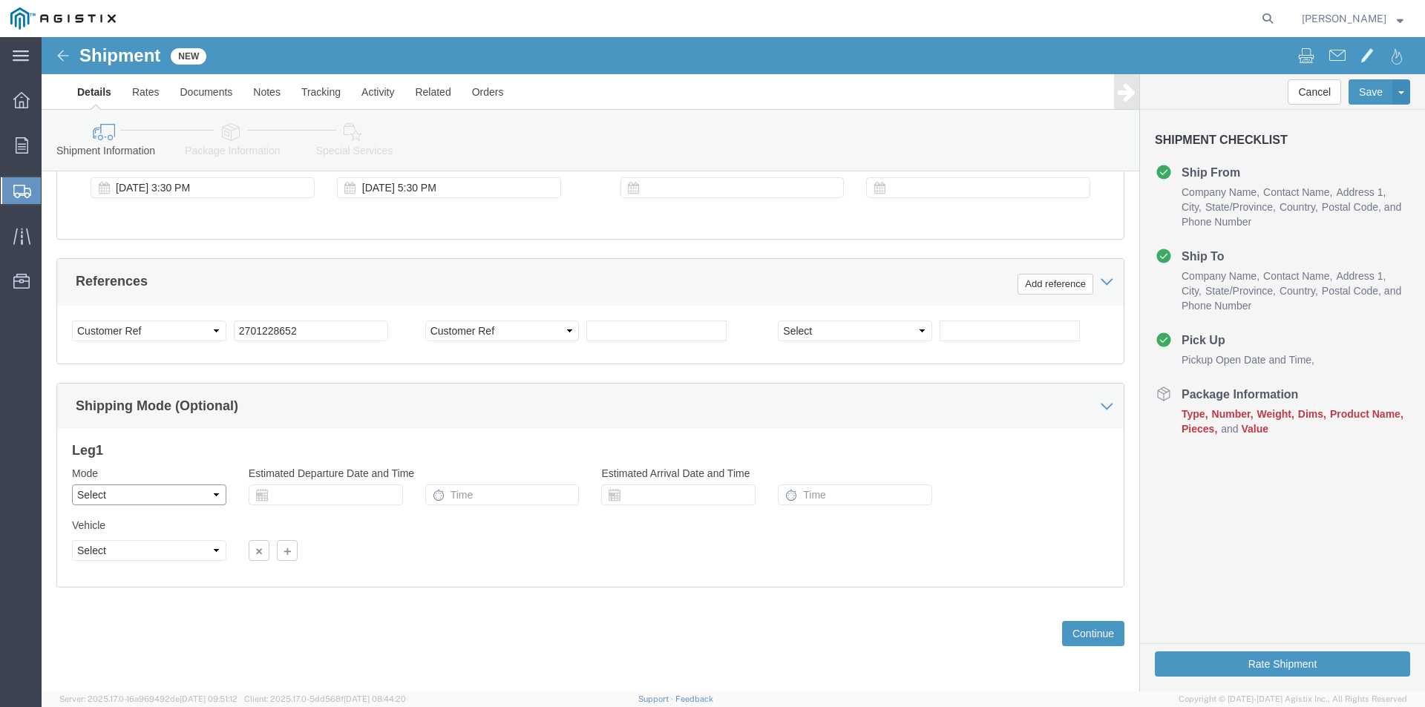
click select "Select Air Less than Truckload Multi-Leg Ocean Freight Rail Small Parcel Truckl…"
select select "LTL"
click select "Select Air Less than Truckload Multi-Leg Ocean Freight Rail Small Parcel Truckl…"
click input "text"
click td "18"
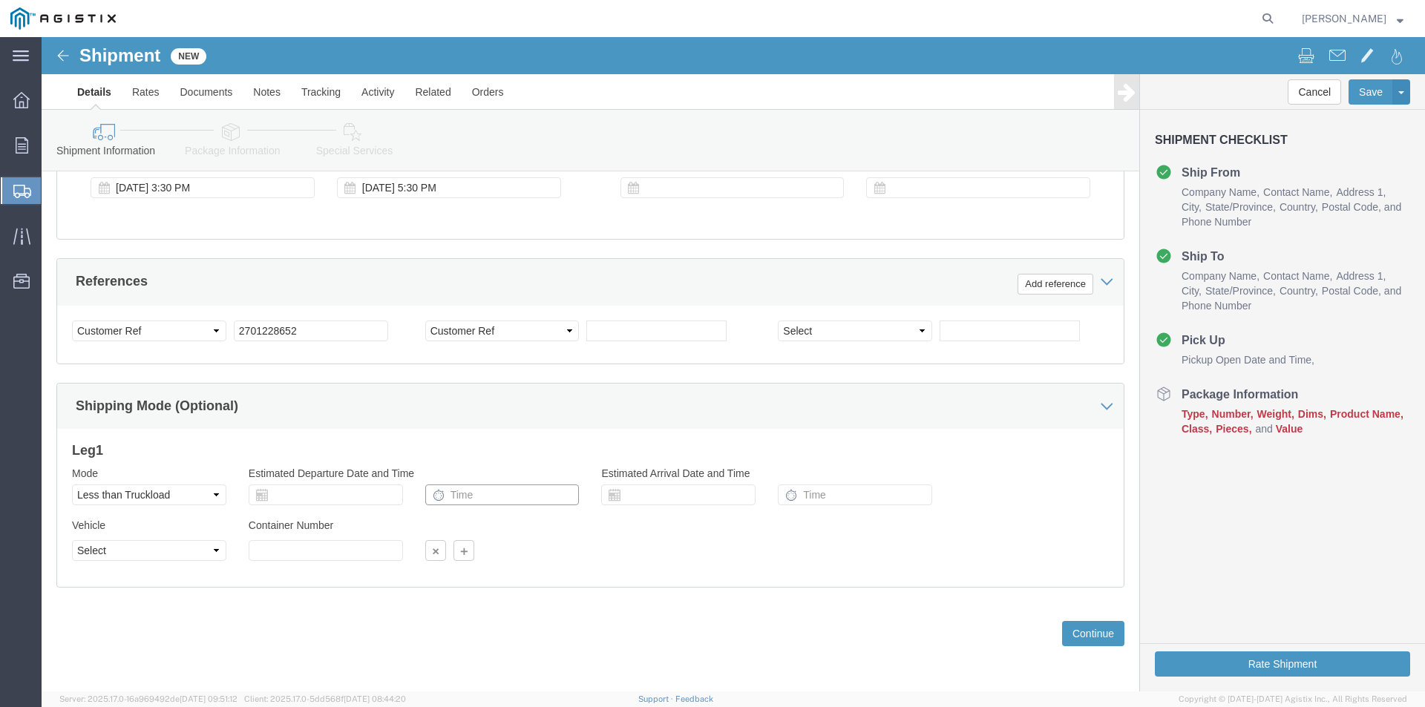
click input "text"
type input "3:30PM"
click div "Vehicle Select Straight Truck"
click select "Select Straight Truck"
select select "STTR"
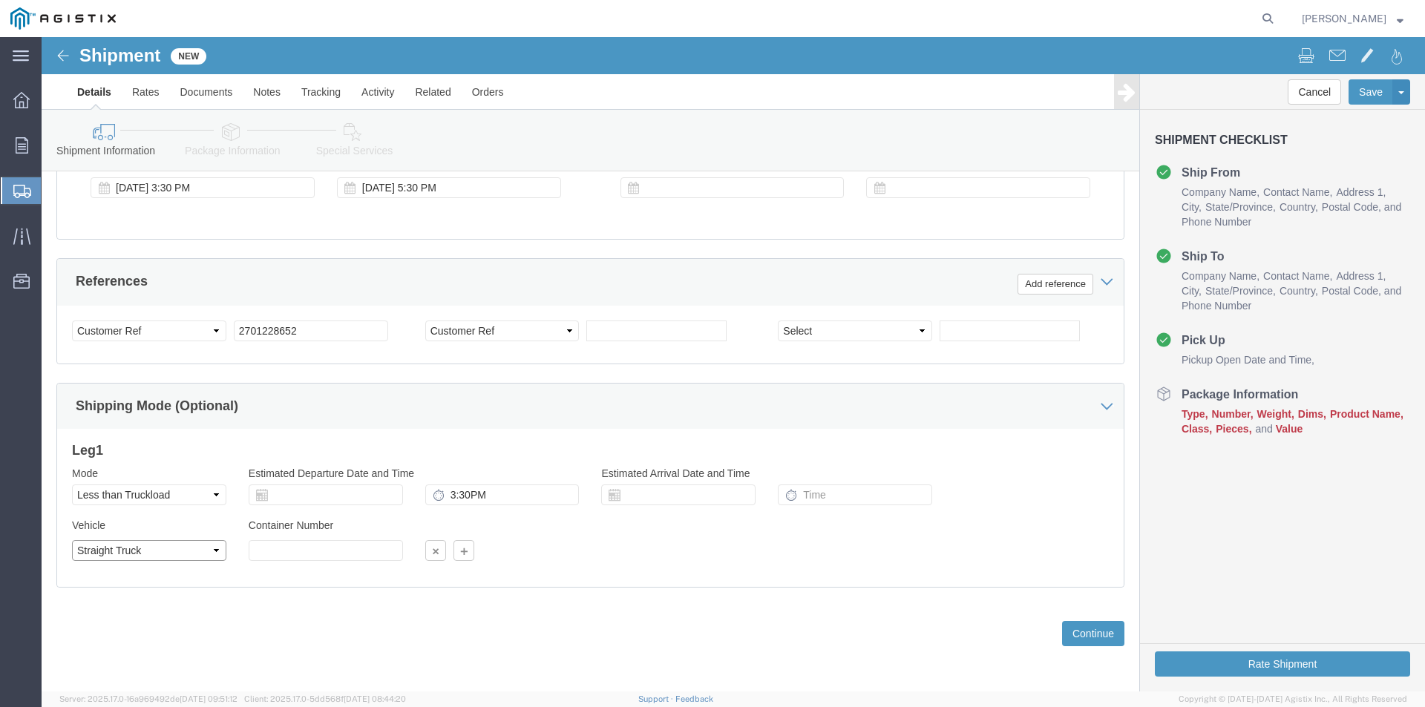
click select "Select Straight Truck"
click input "text"
click select "Select Air Less than Truckload Multi-Leg Ocean Freight Rail Small Parcel Truckl…"
click div "Previous Continue"
click button "Continue"
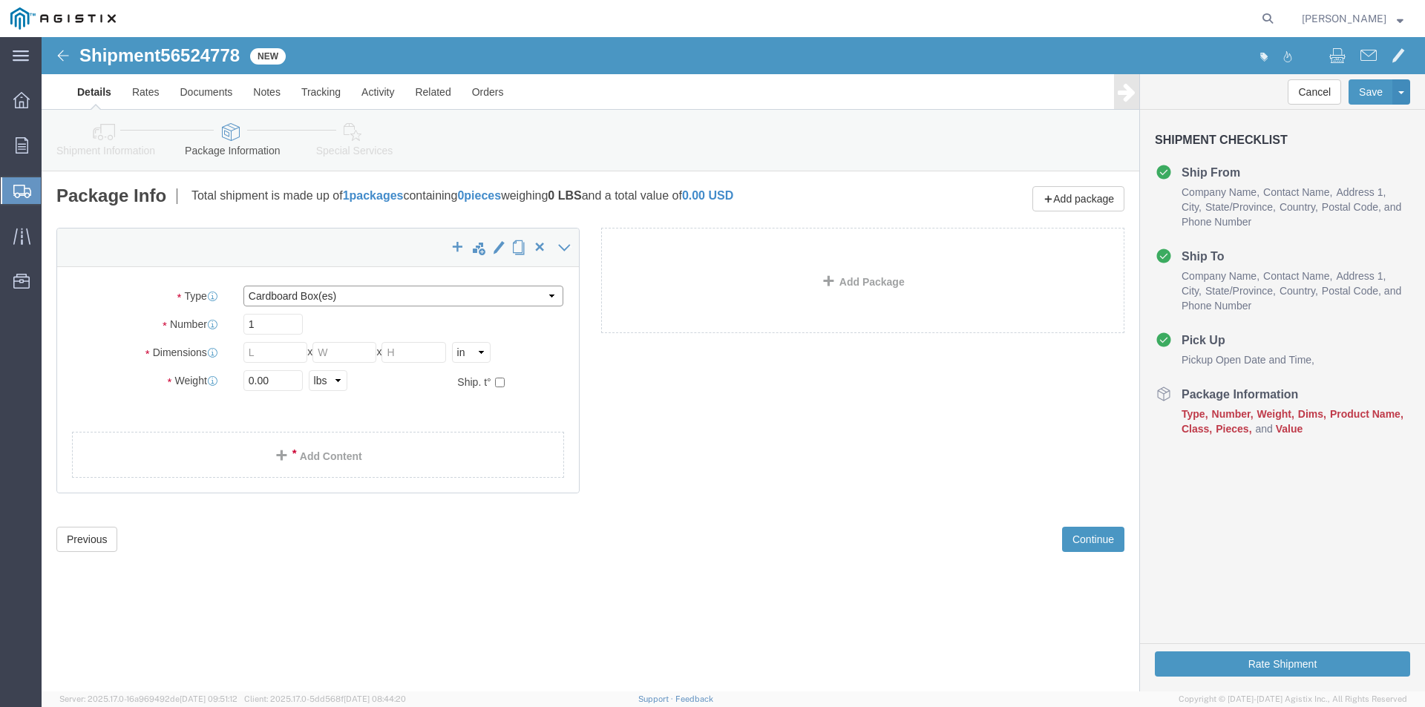
click select "Select Bale(s) Basket(s) Bolt(s) Bottle(s) Buckets Bulk Bundle(s) Can(s) Cardbo…"
select select "PSNS"
click select "Select Bale(s) Basket(s) Bolt(s) Bottle(s) Buckets Bulk Bundle(s) Can(s) Cardbo…"
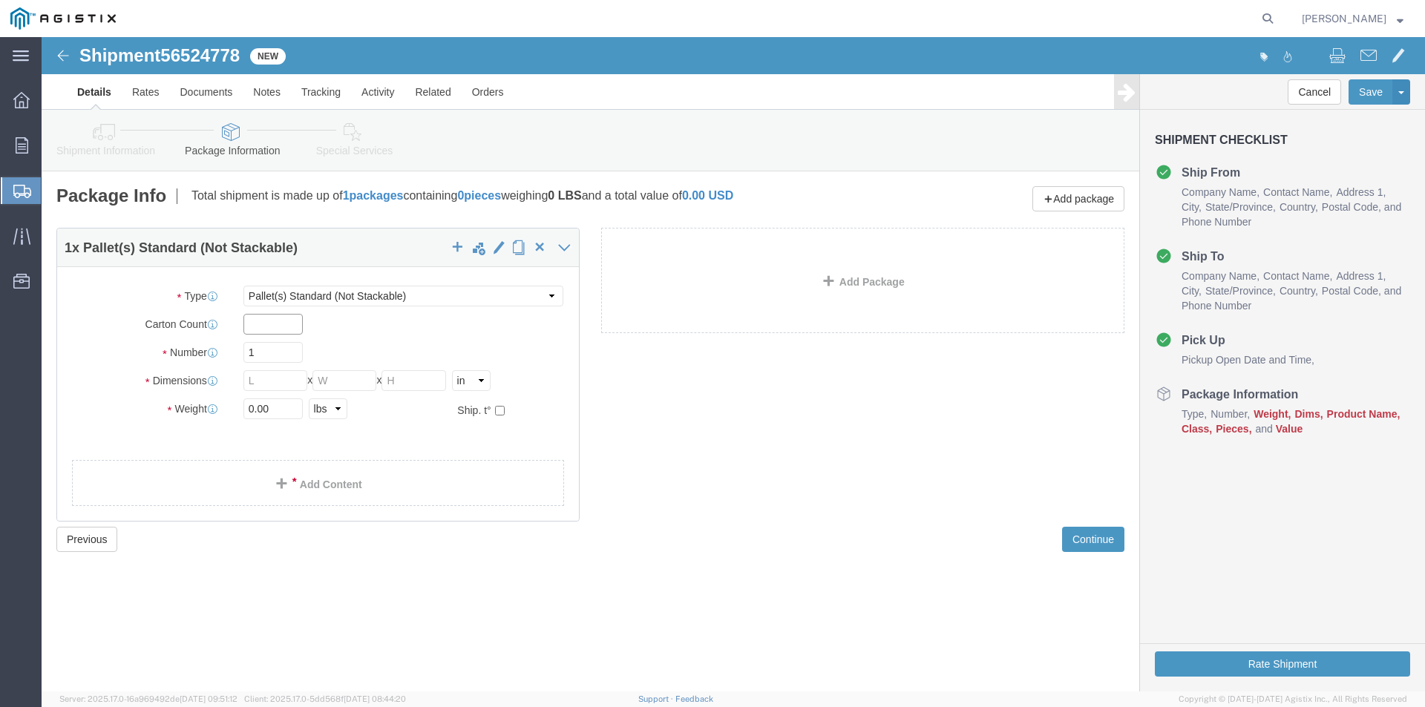
click input "text"
type input "20"
click input "text"
type input "48"
click input "text"
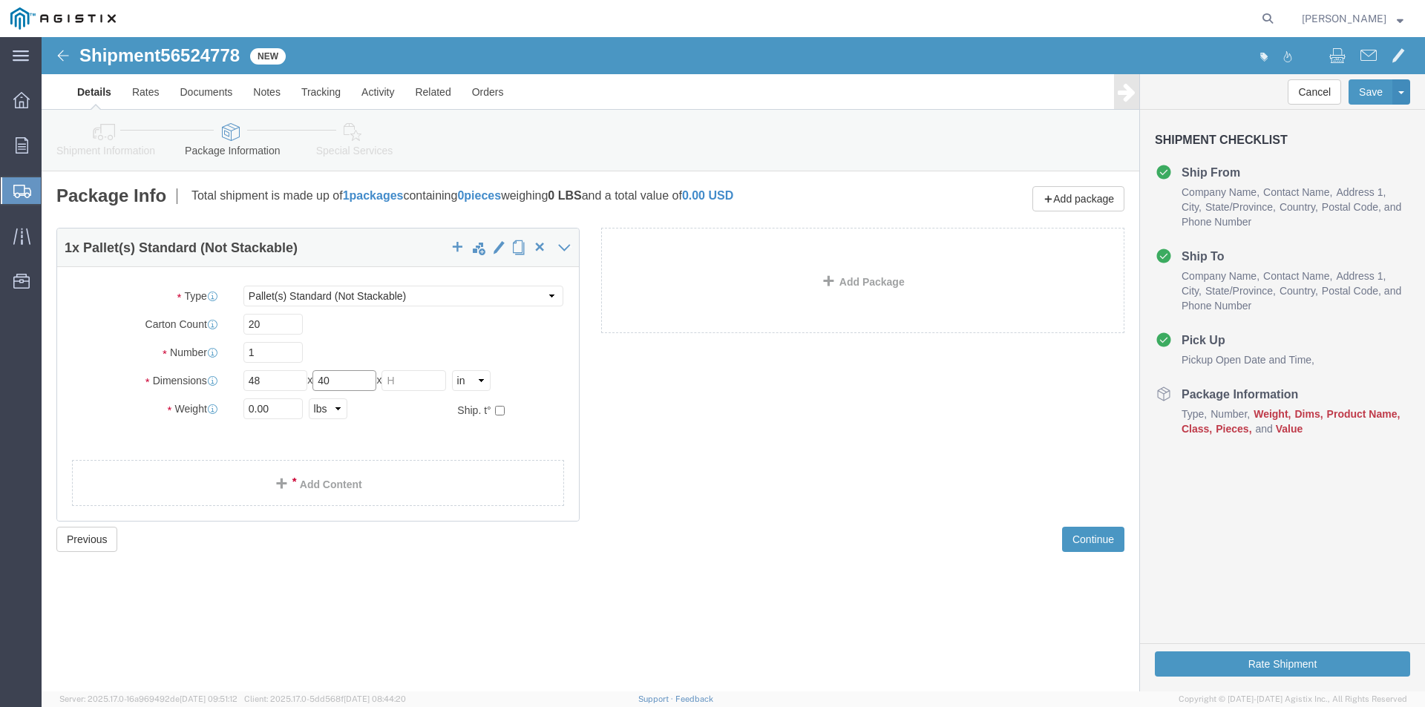
type input "40"
click input "text"
type input "30"
click input "0.00"
type input "0"
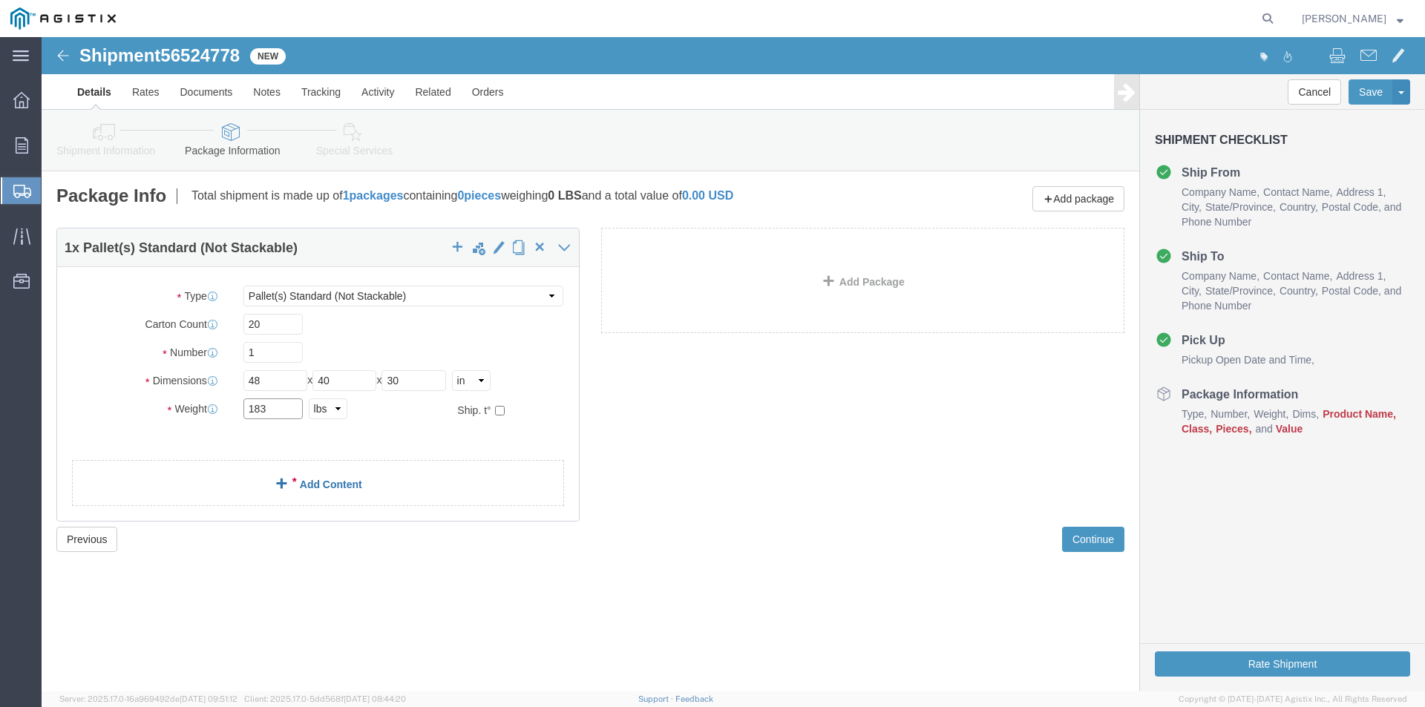
type input "183"
click link "Add Content"
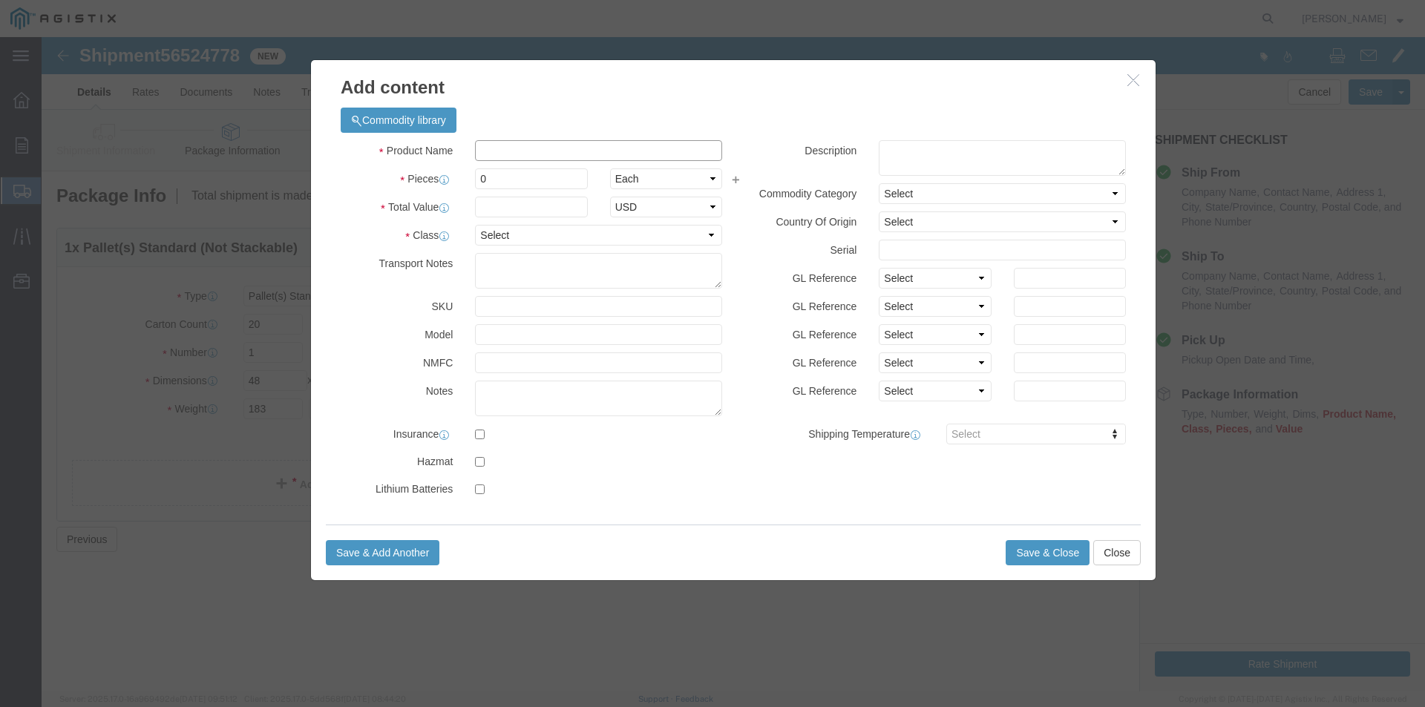
click input "text"
type input "MAT403"
click input "0"
type input "20"
drag, startPoint x: 455, startPoint y: 173, endPoint x: 462, endPoint y: 171, distance: 7.6
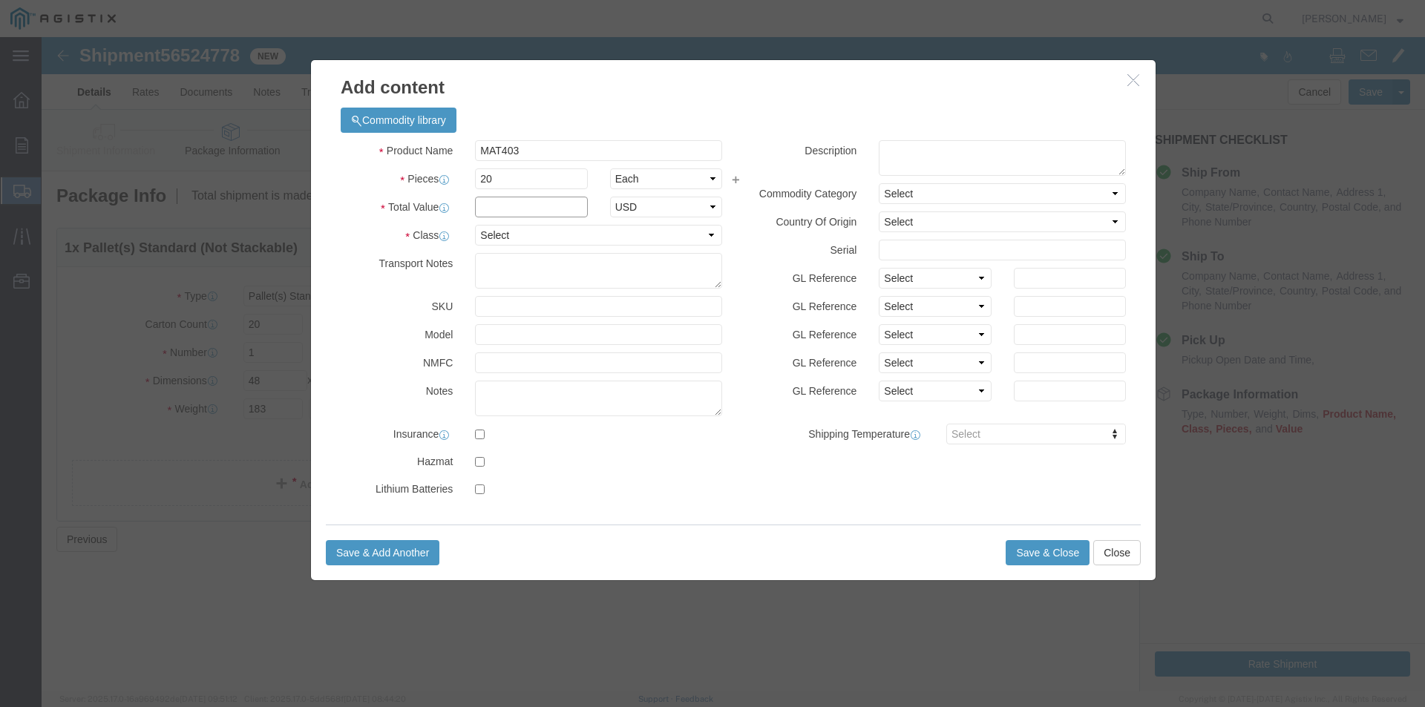
click input "text"
drag, startPoint x: 453, startPoint y: 174, endPoint x: 443, endPoint y: 168, distance: 11.3
click input "text"
type input "1,394.00"
click select "Select 50 55 60 65 70 85 92.5 100 125 175 250 300 400"
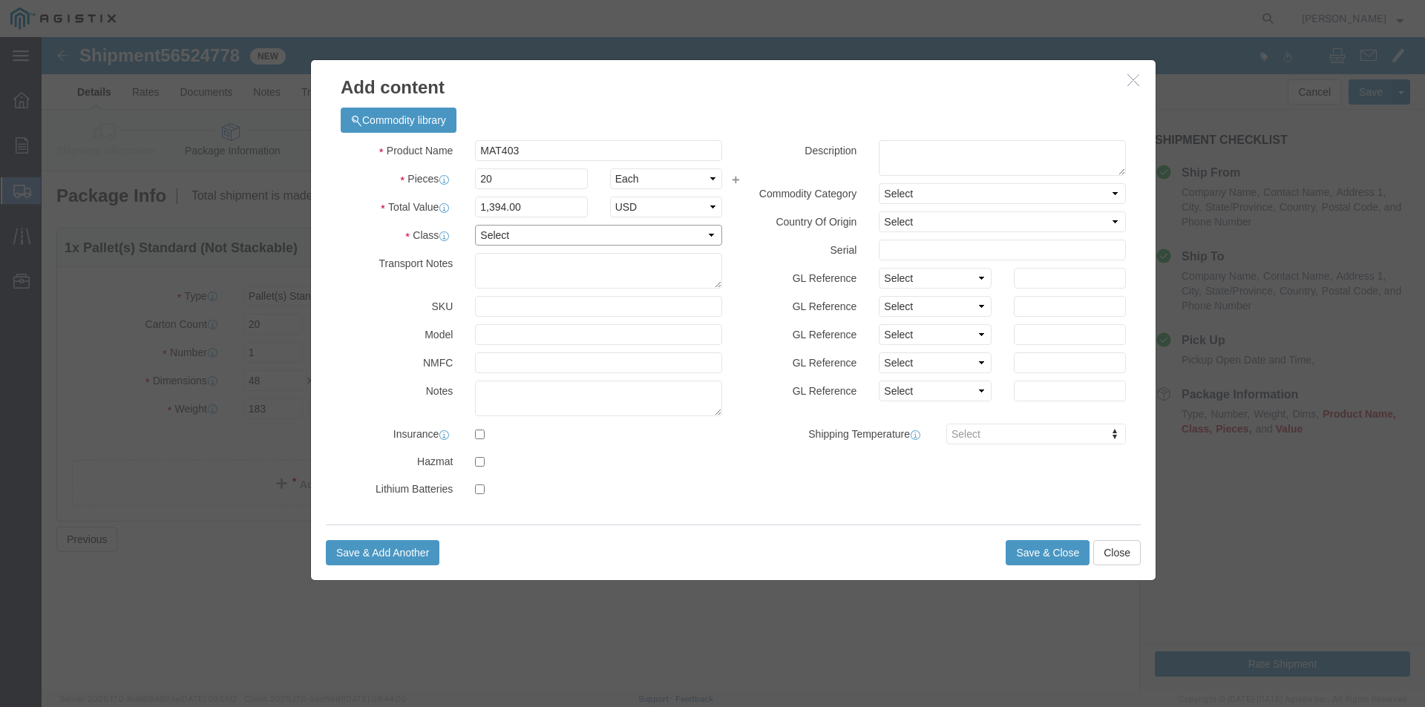
click select "Select 50 55 60 65 70 85 92.5 100 125 175 250 300 400"
select select "175"
click select "Select 50 55 60 65 70 85 92.5 100 125 175 250 300 400"
click button "Save & Close"
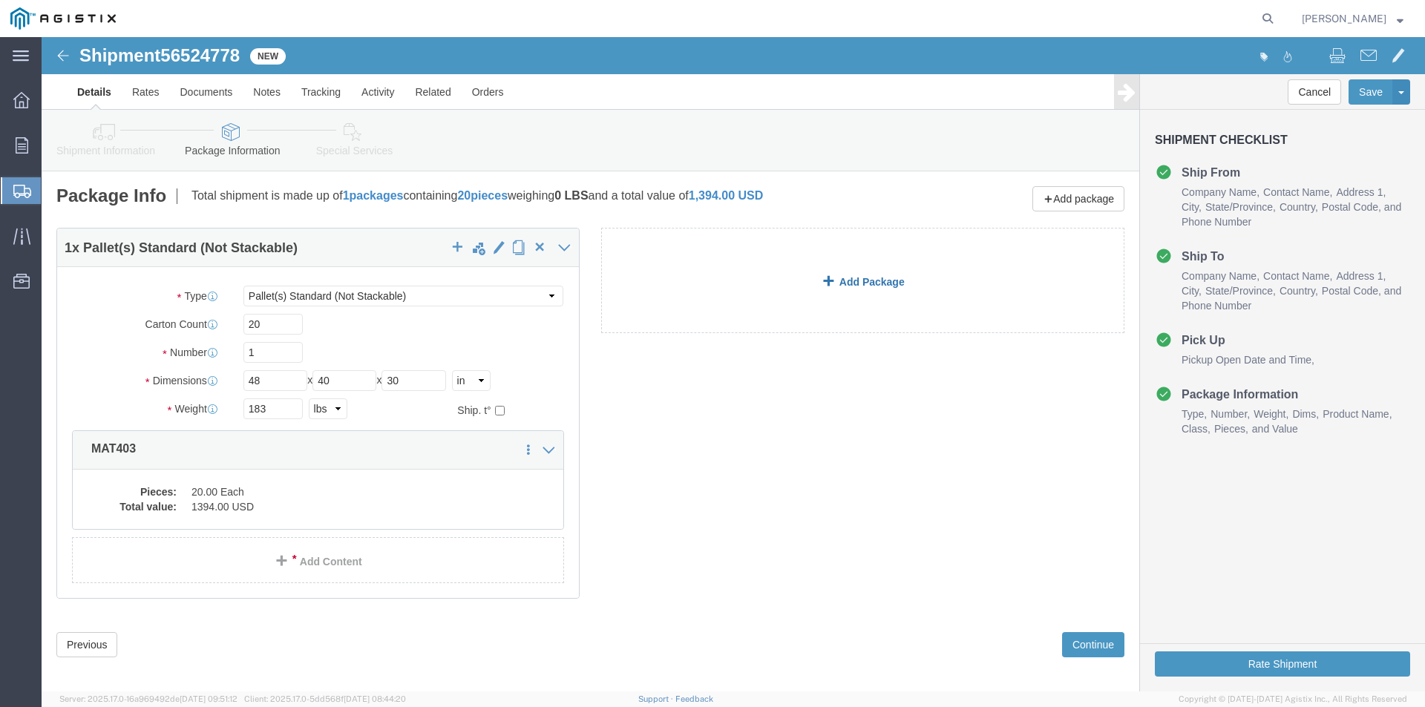
click link "Add Package"
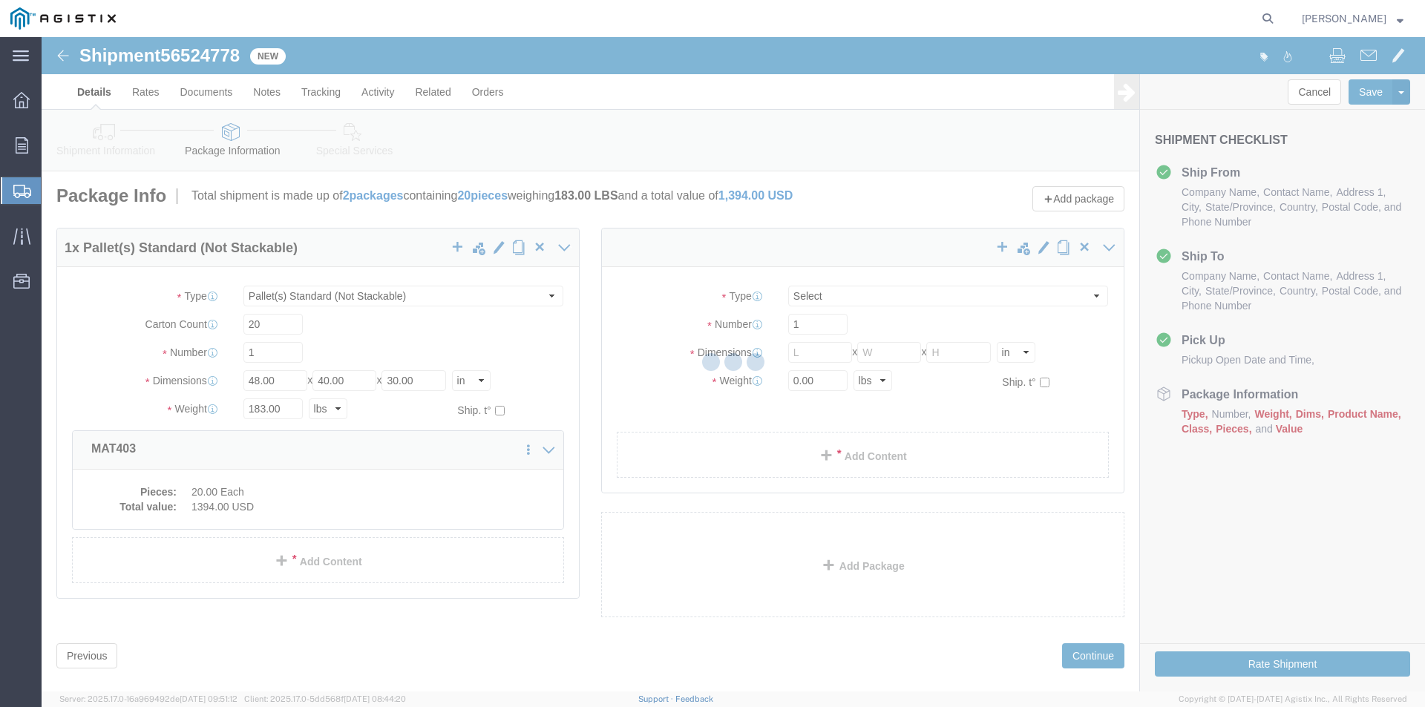
select select "PSNS"
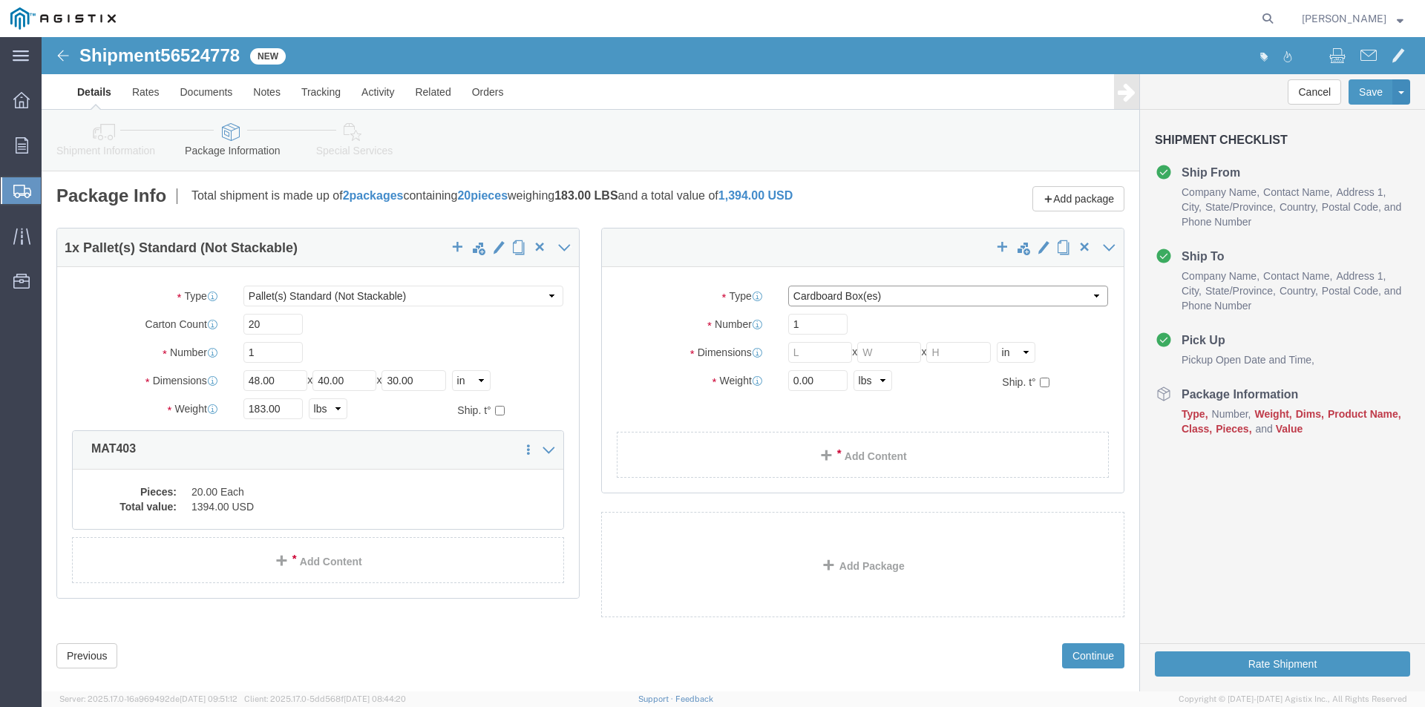
click select "Select Bale(s) Basket(s) Bolt(s) Bottle(s) Buckets Bulk Bundle(s) Can(s) Cardbo…"
select select "PSNS"
click select "Select Bale(s) Basket(s) Bolt(s) Bottle(s) Buckets Bulk Bundle(s) Can(s) Cardbo…"
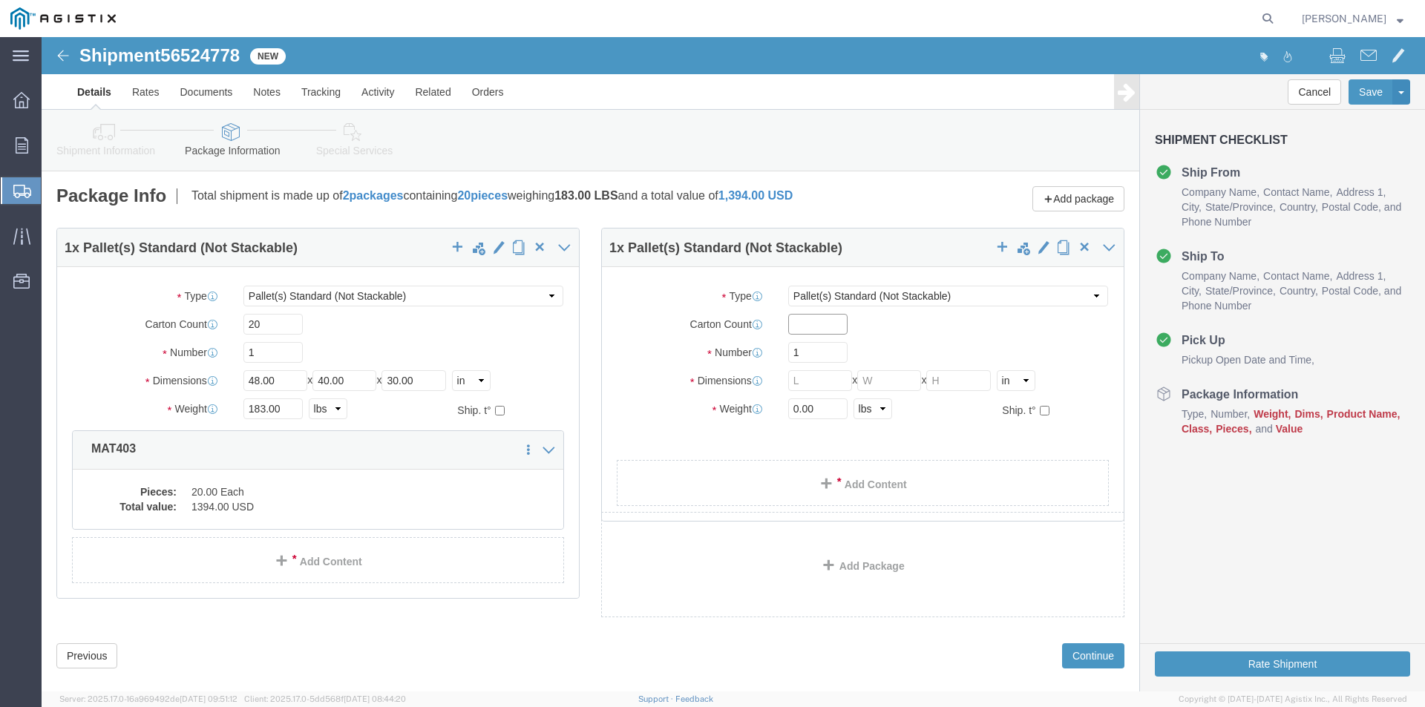
click input "text"
type input "15"
click input "text"
type input "48"
click input "text"
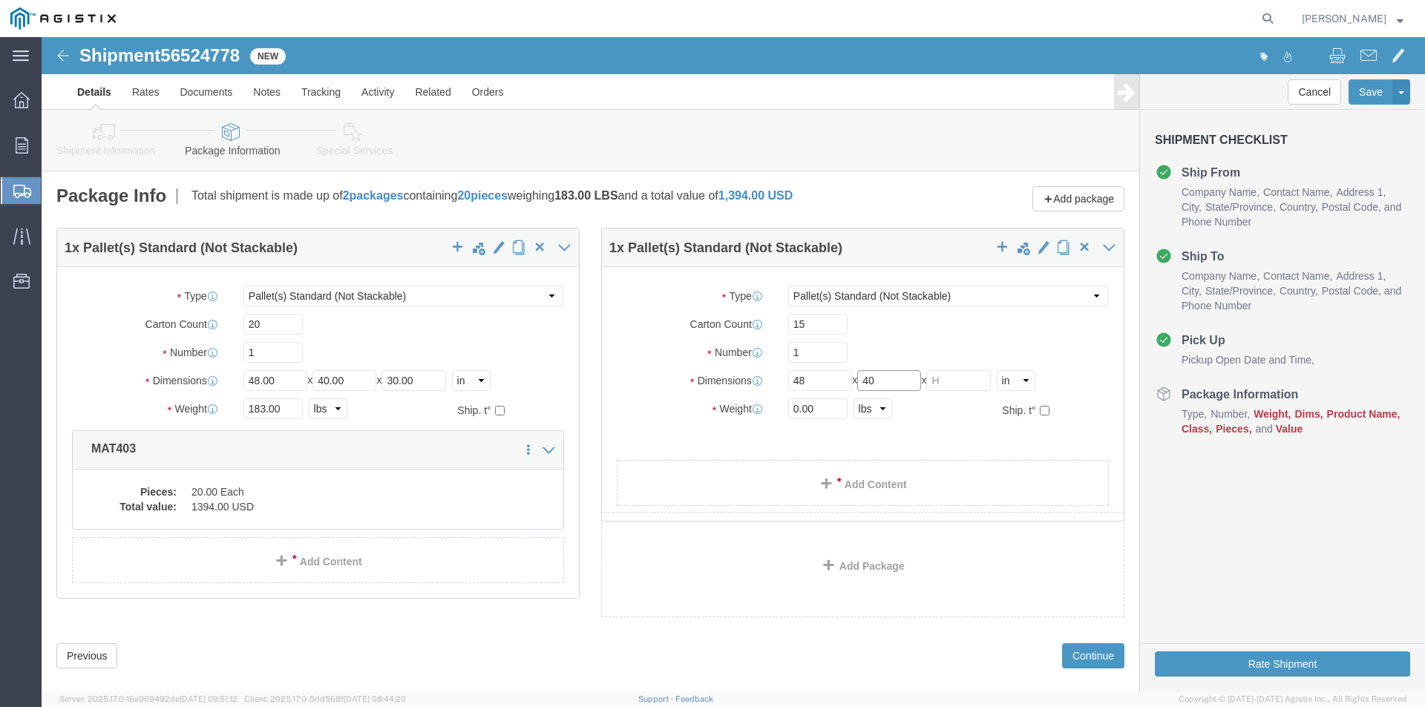
type input "40"
click input "text"
type input "54"
click input "0.00"
type input "0"
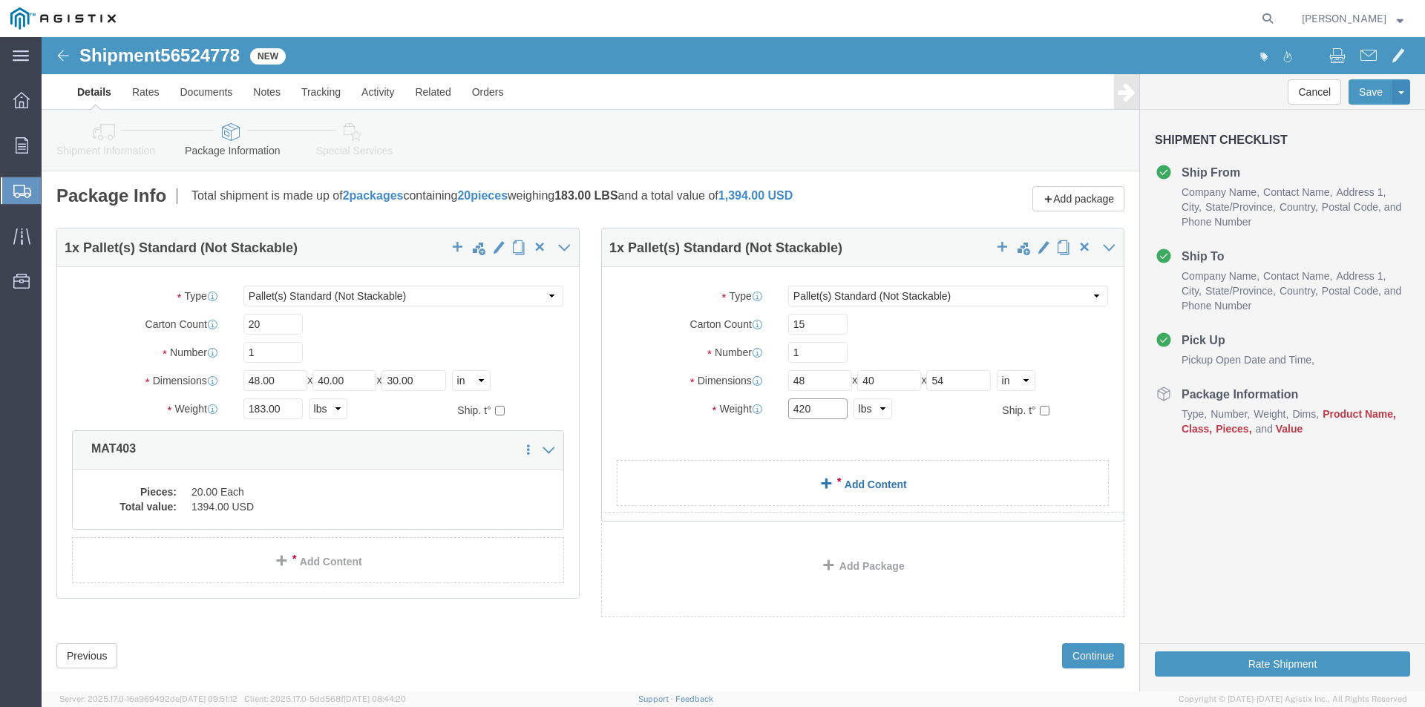
type input "420"
click div "1 x Pallet(s) Standard (Not Stackable) Package Type Select Bale(s) Basket(s) Bo…"
click link "Add Content"
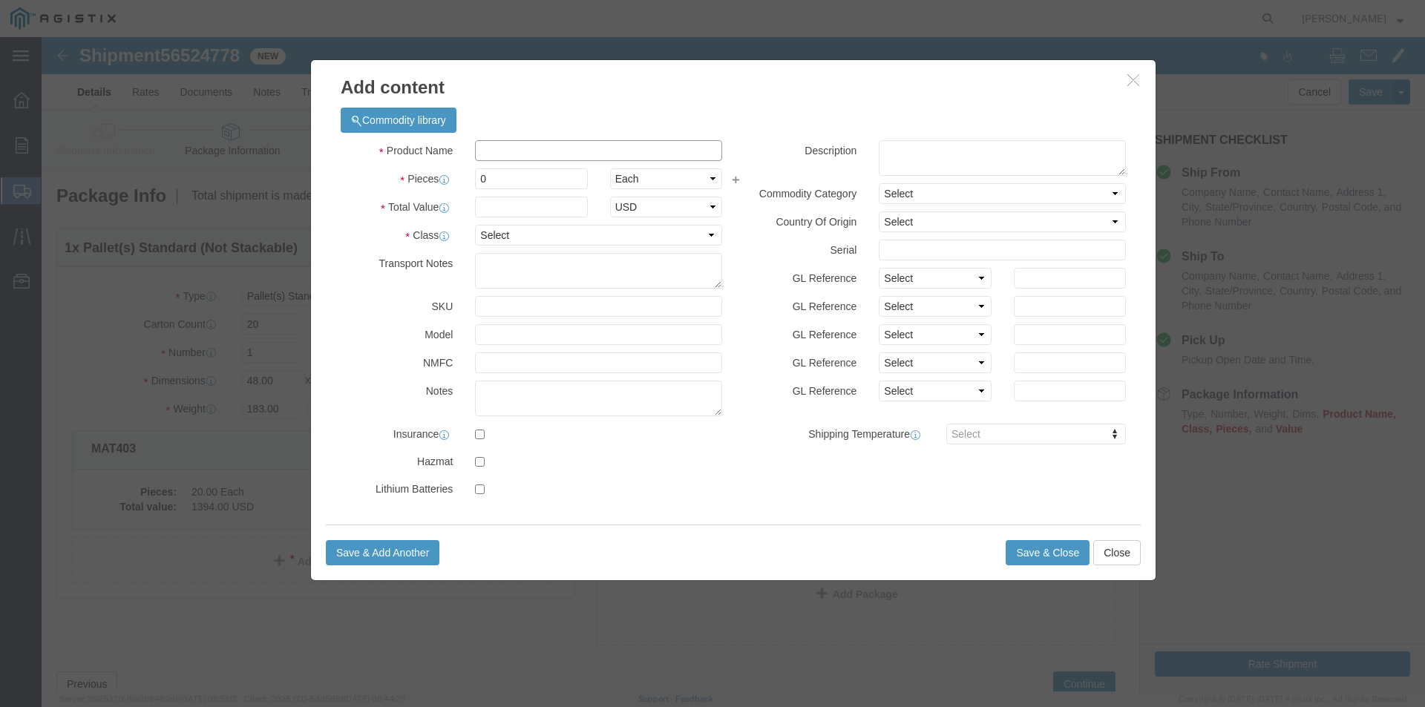
click input "text"
type input "BOM406"
drag, startPoint x: 498, startPoint y: 137, endPoint x: 499, endPoint y: 122, distance: 14.9
click input "0"
type input "05"
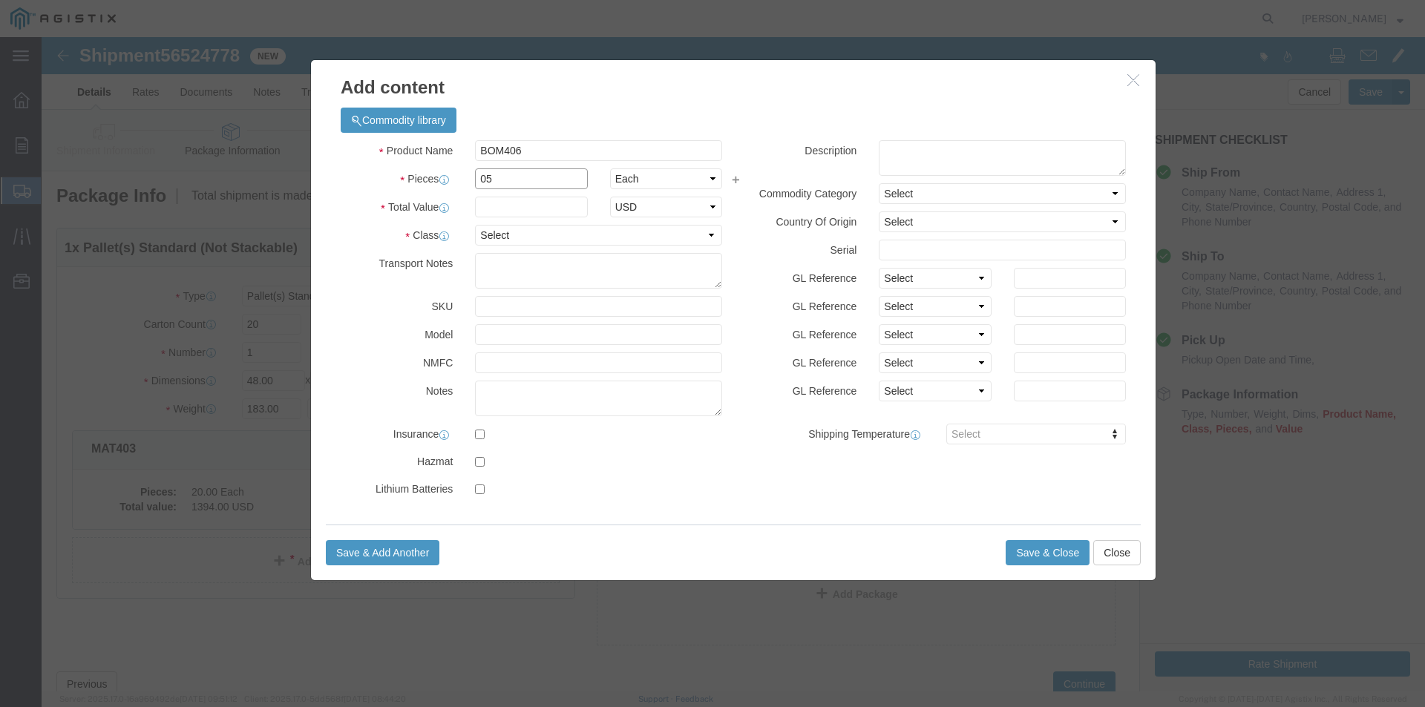
drag, startPoint x: 487, startPoint y: 136, endPoint x: 241, endPoint y: 129, distance: 246.5
click div "Pieces 05 Select Bag Barrels 100Board Feet Bottle Box Blister Pack Carats Can C…"
type input "5"
click input "text"
type input "471.75"
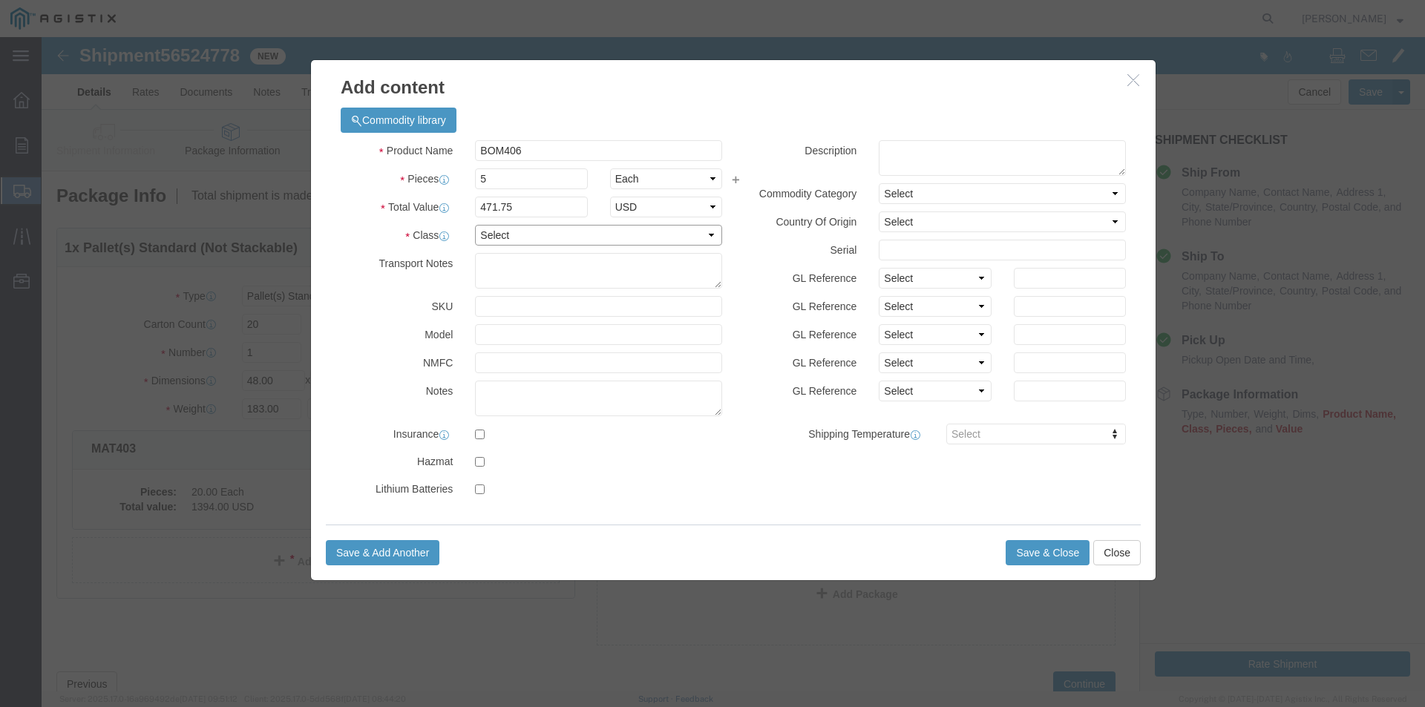
click select "Select 50 55 60 65 70 85 92.5 100 125 175 250 300 400"
select select "175"
click select "Select 50 55 60 65 70 85 92.5 100 125 175 250 300 400"
click button "Save & Add Another"
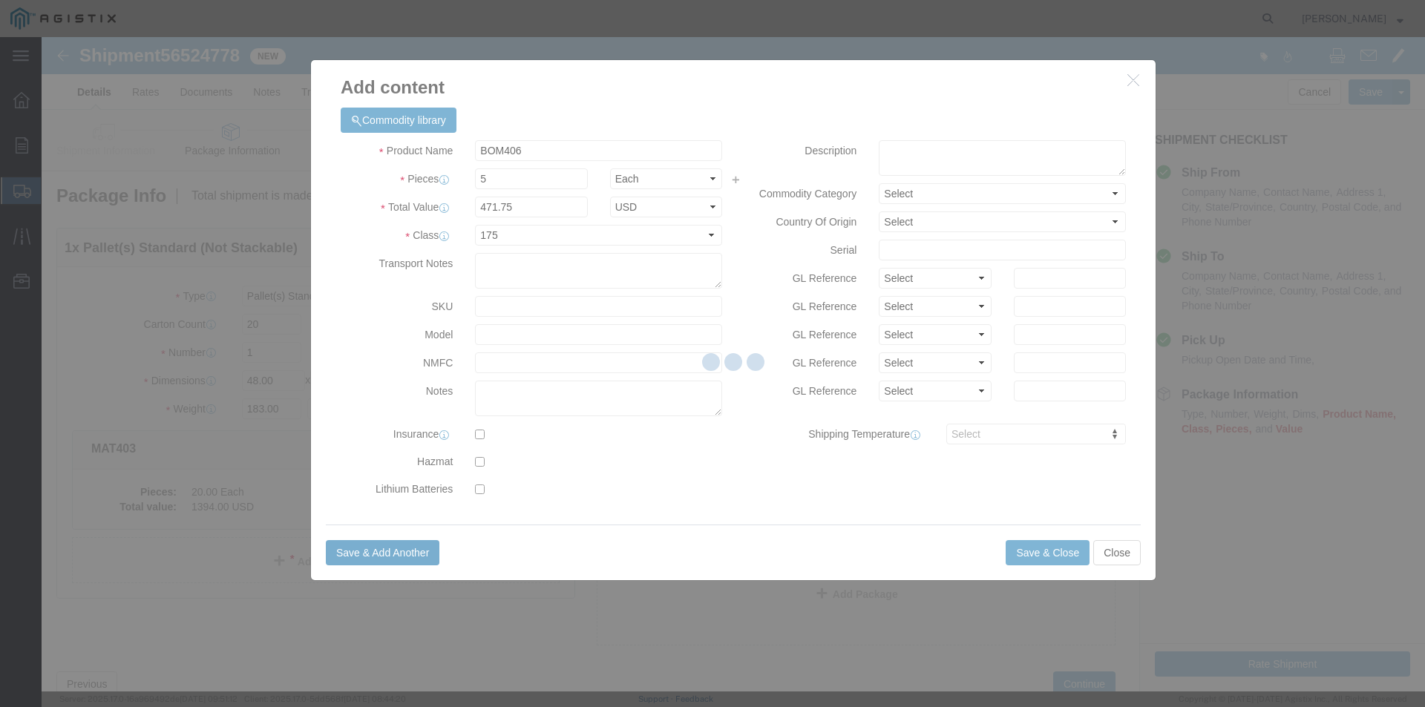
select select "EA"
select select
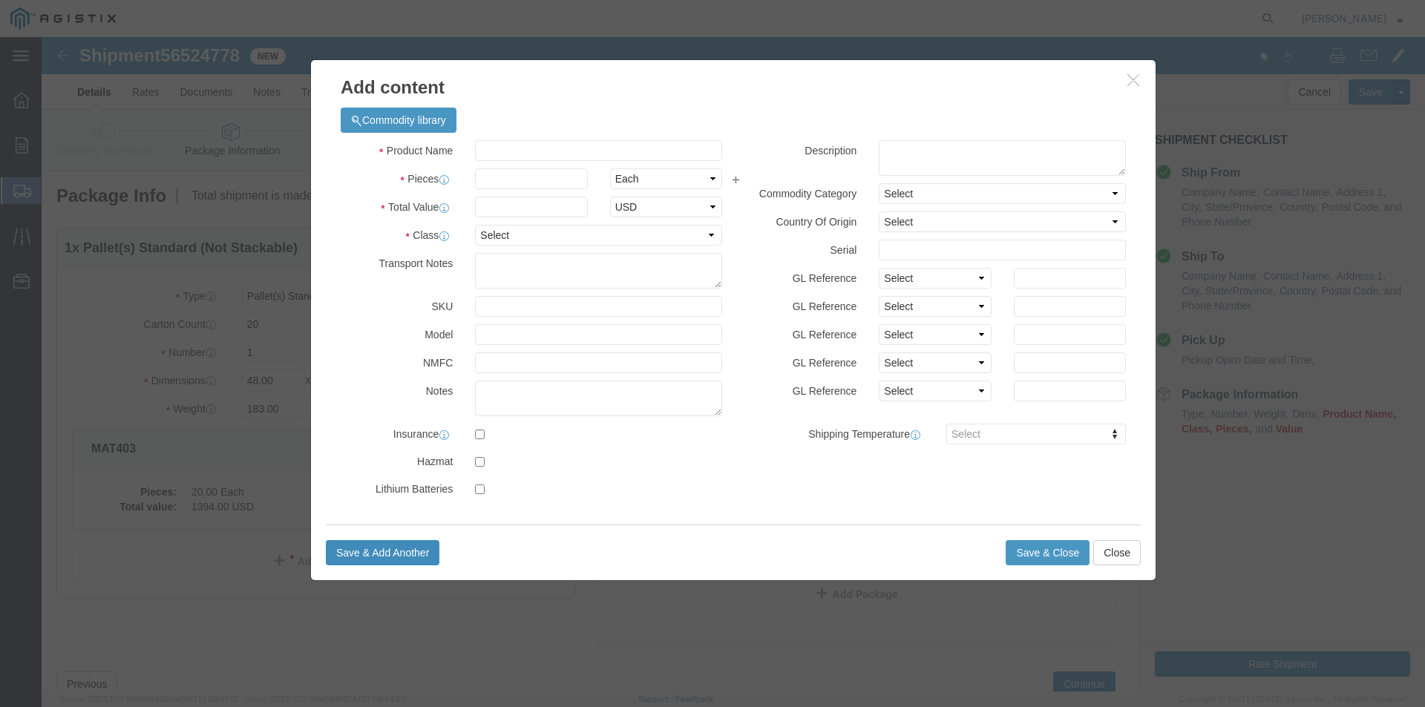
select select "USD"
click input "text"
type input "SKM401"
click input "text"
type input "10"
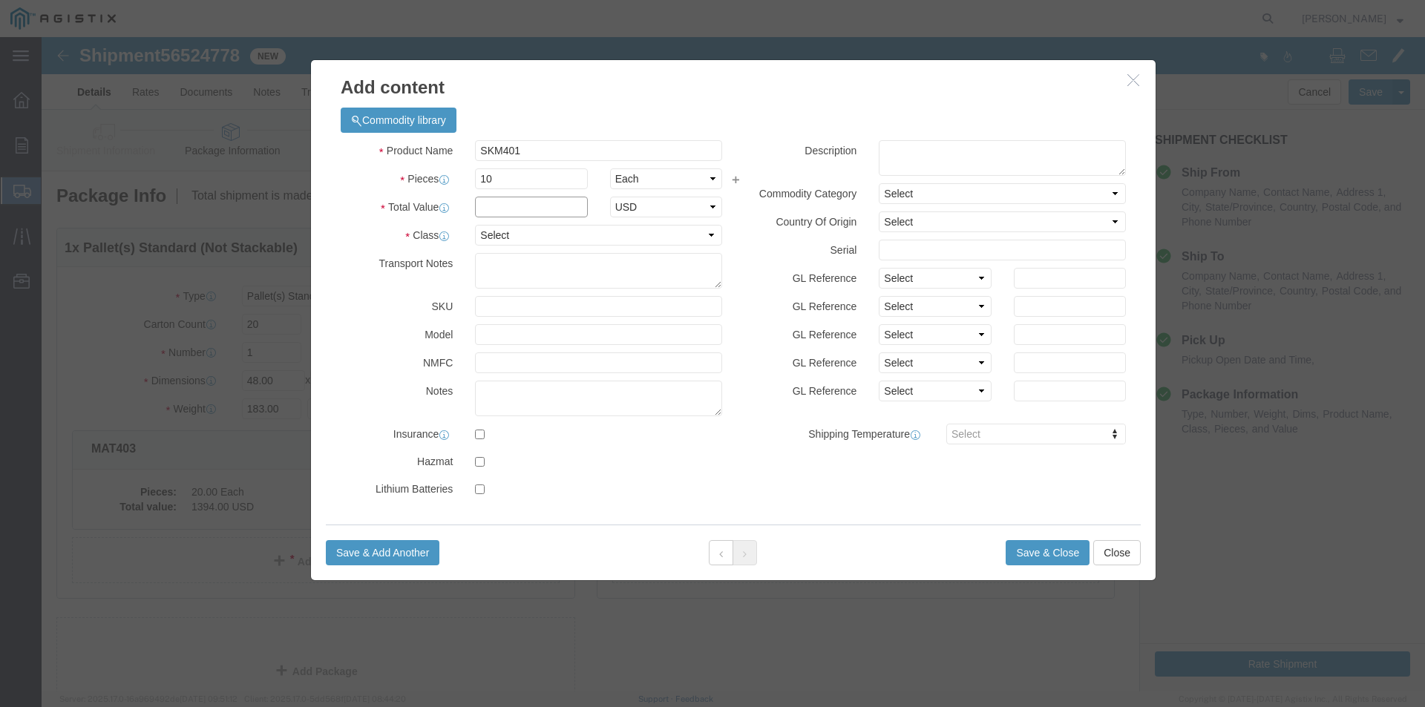
drag, startPoint x: 470, startPoint y: 169, endPoint x: 506, endPoint y: 131, distance: 52.0
click input "text"
type input "960.50"
click select "Select 50 55 60 65 70 85 92.5 100 125 175 250 300 400"
select select "175"
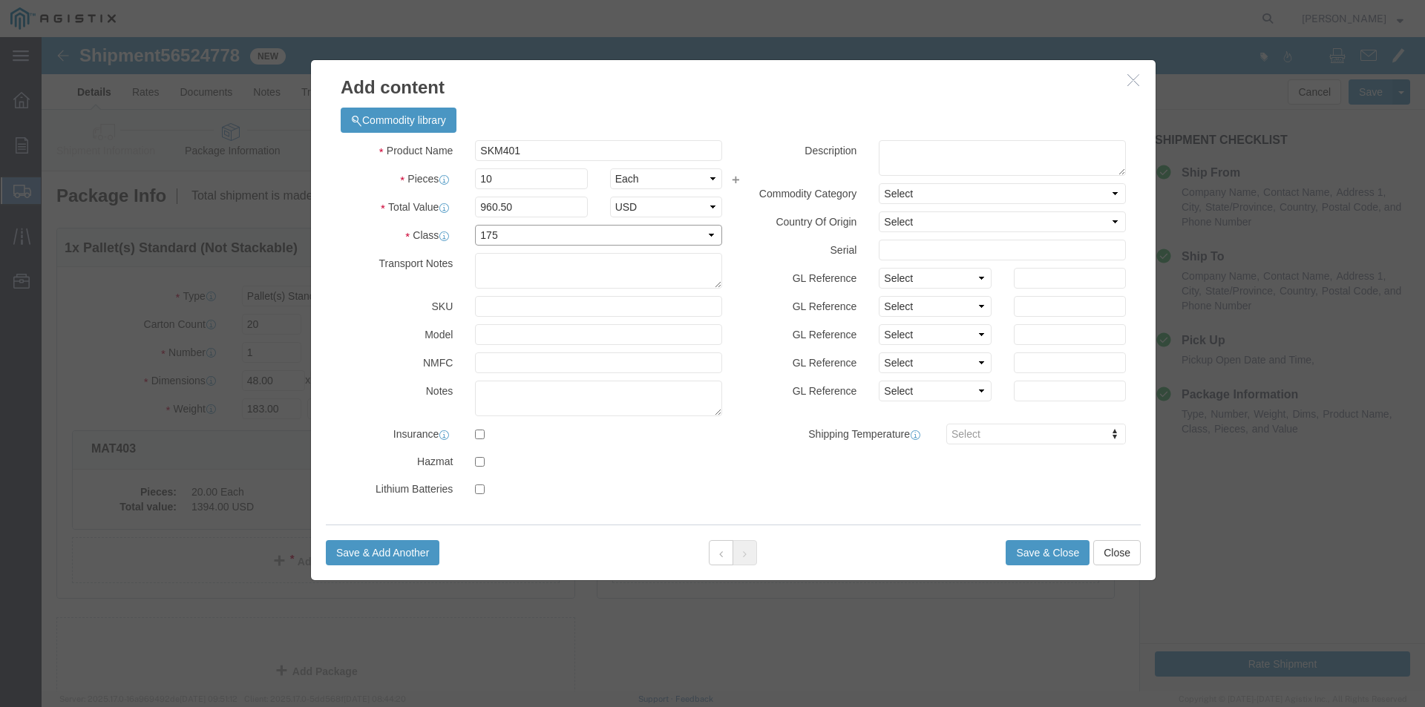
click select "Select 50 55 60 65 70 85 92.5 100 125 175 250 300 400"
drag, startPoint x: 994, startPoint y: 514, endPoint x: 995, endPoint y: 501, distance: 13.4
click button "Save & Close"
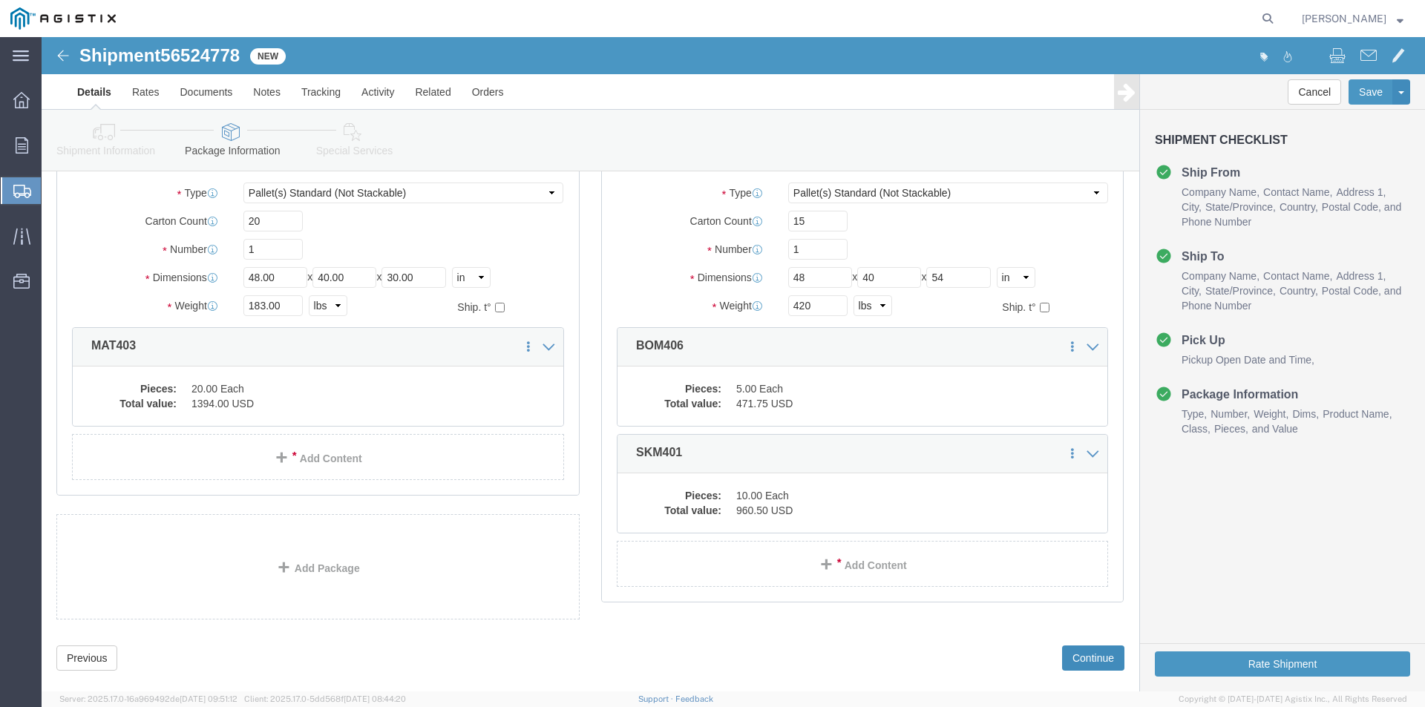
scroll to position [128, 0]
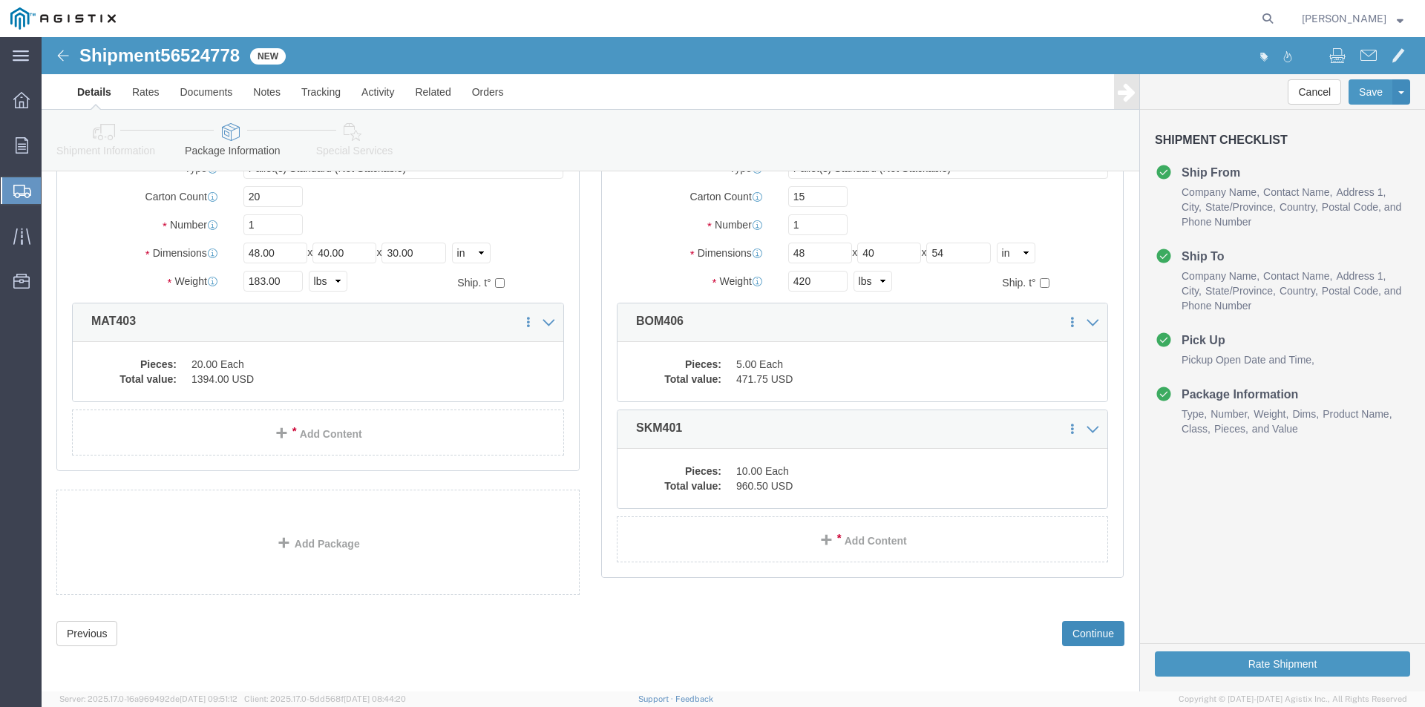
click button "Continue"
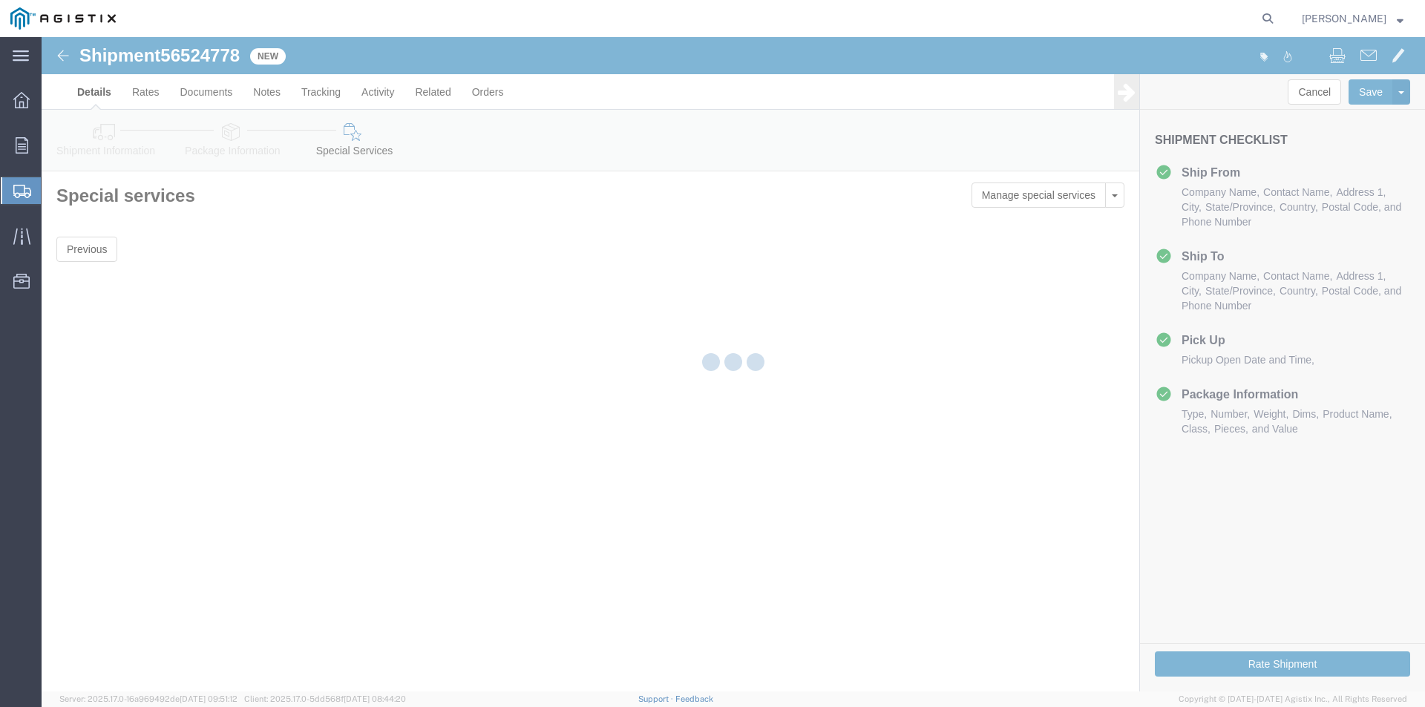
scroll to position [0, 0]
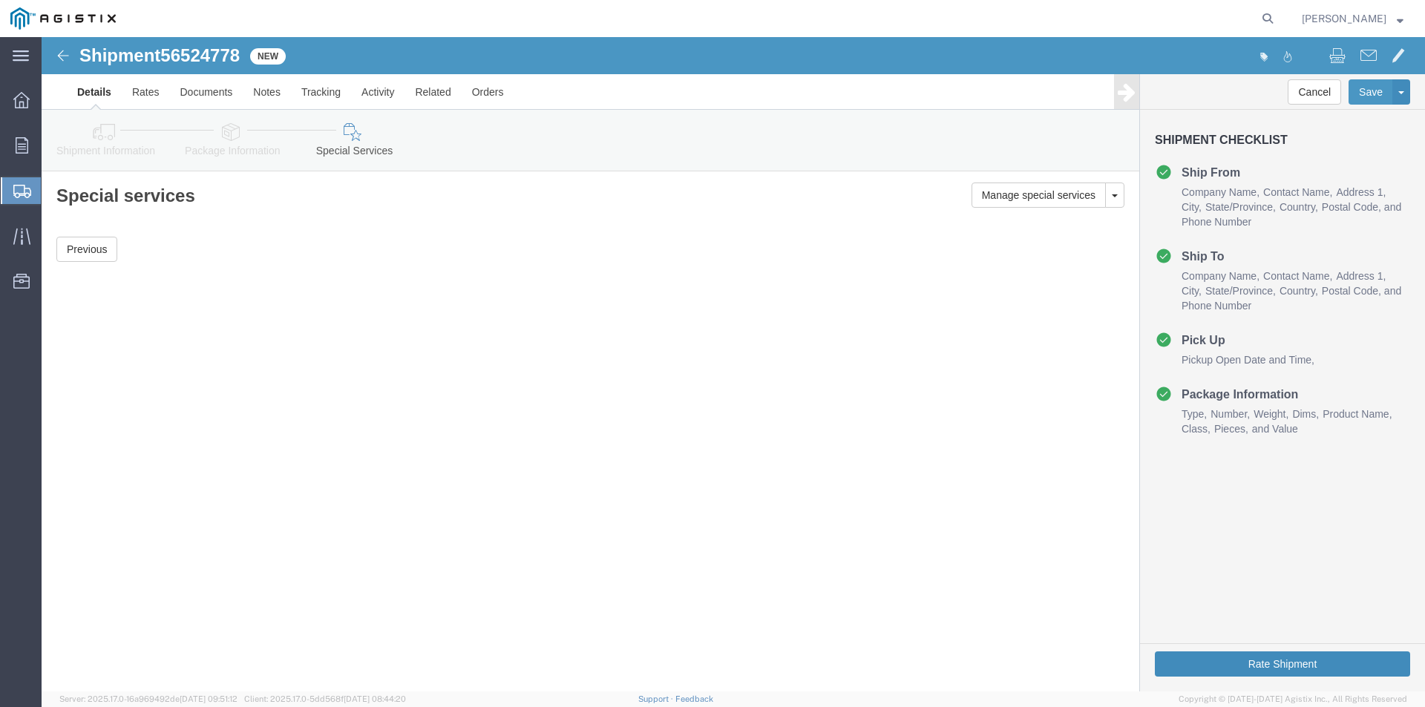
click button "Rate Shipment"
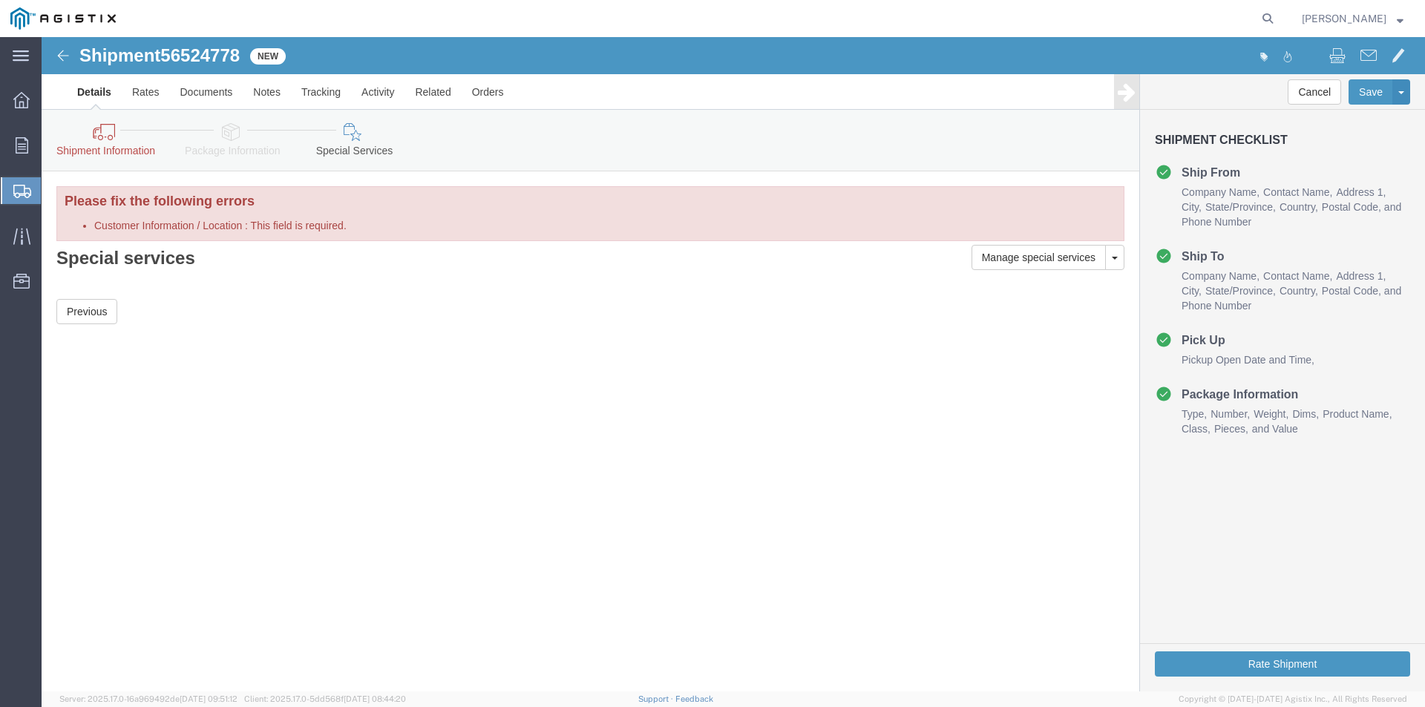
click link "Shipment Information"
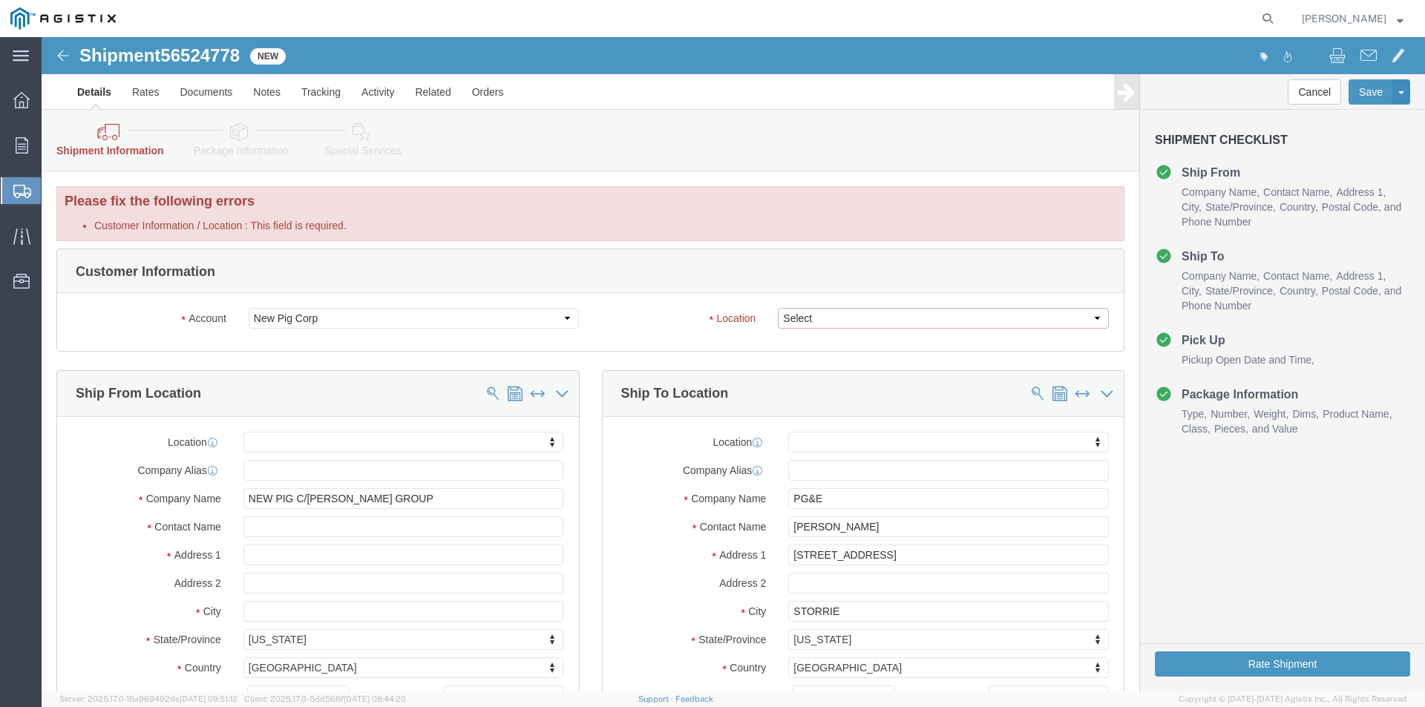
click select "Select [PERSON_NAME] - PG&E Supplier"
select select "21176"
click select "Select [PERSON_NAME] - PG&E Supplier"
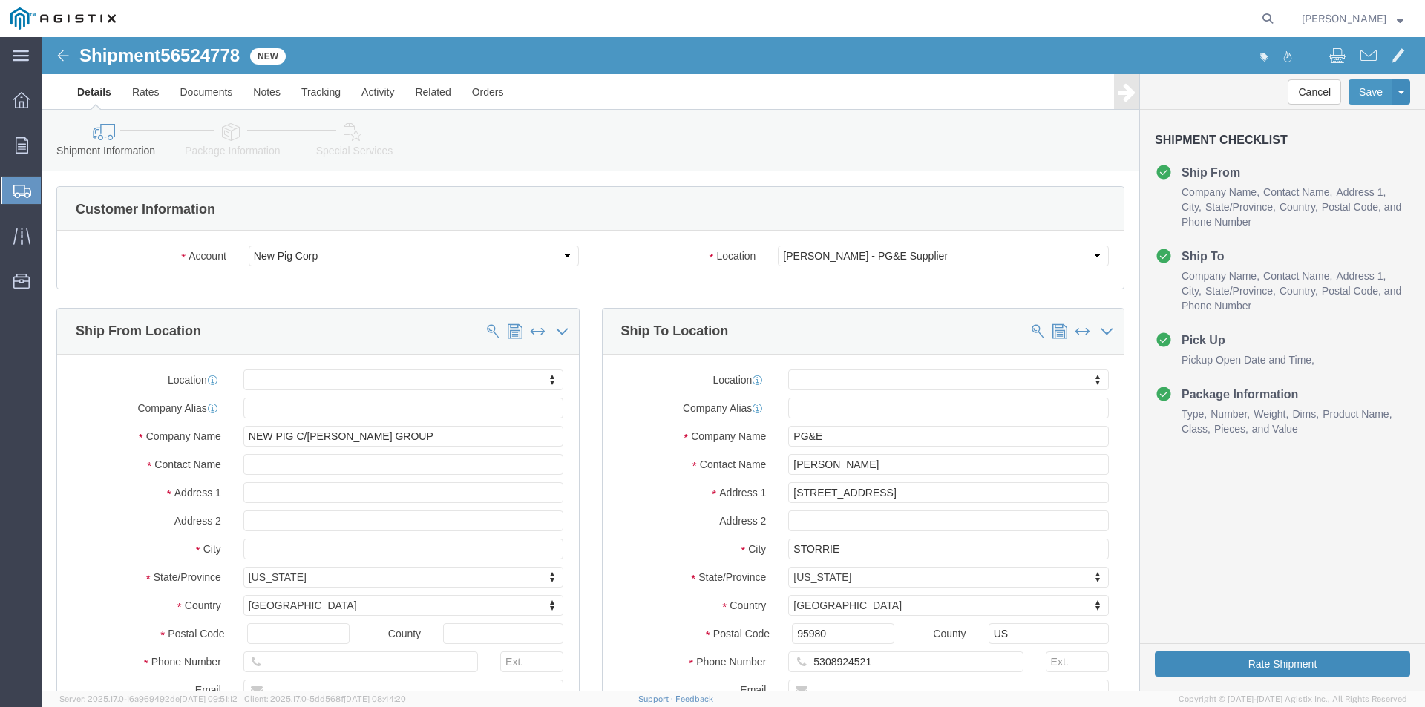
click button "Rate Shipment"
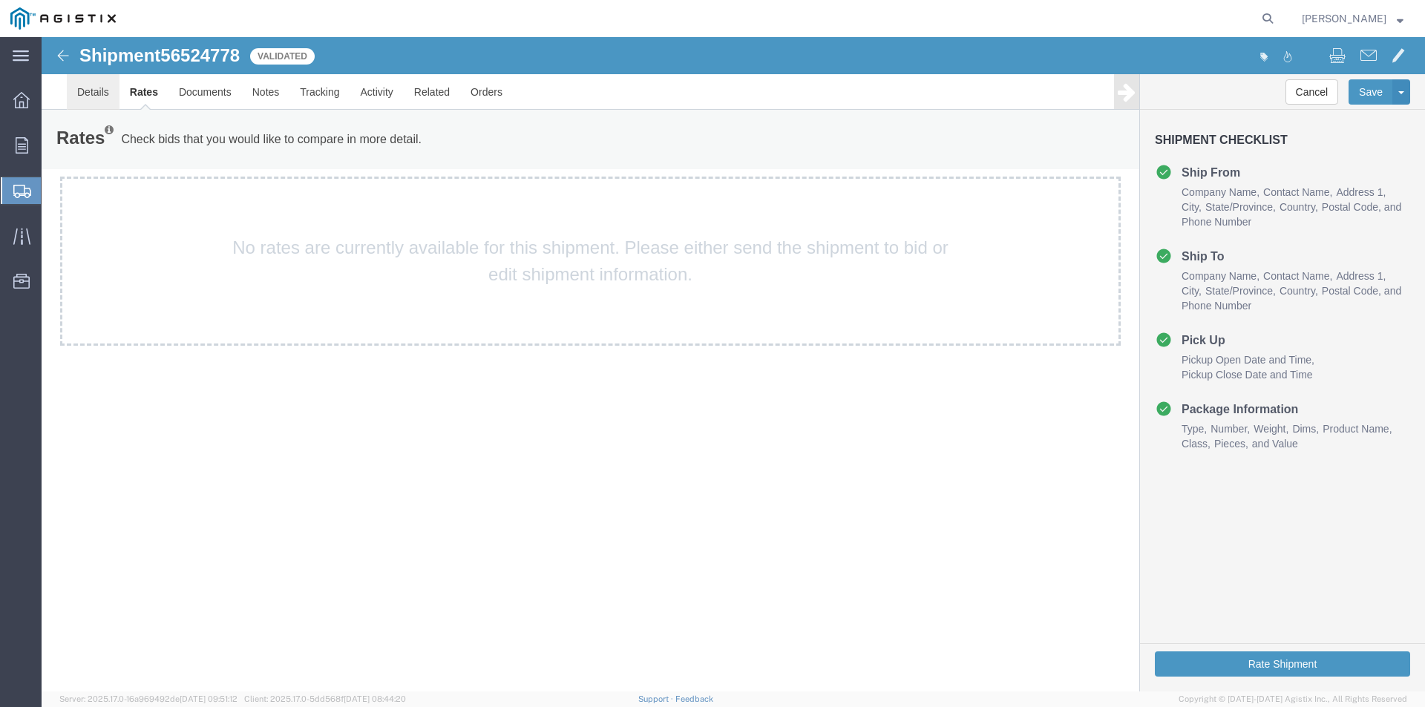
click at [108, 88] on link "Details" at bounding box center [93, 92] width 53 height 36
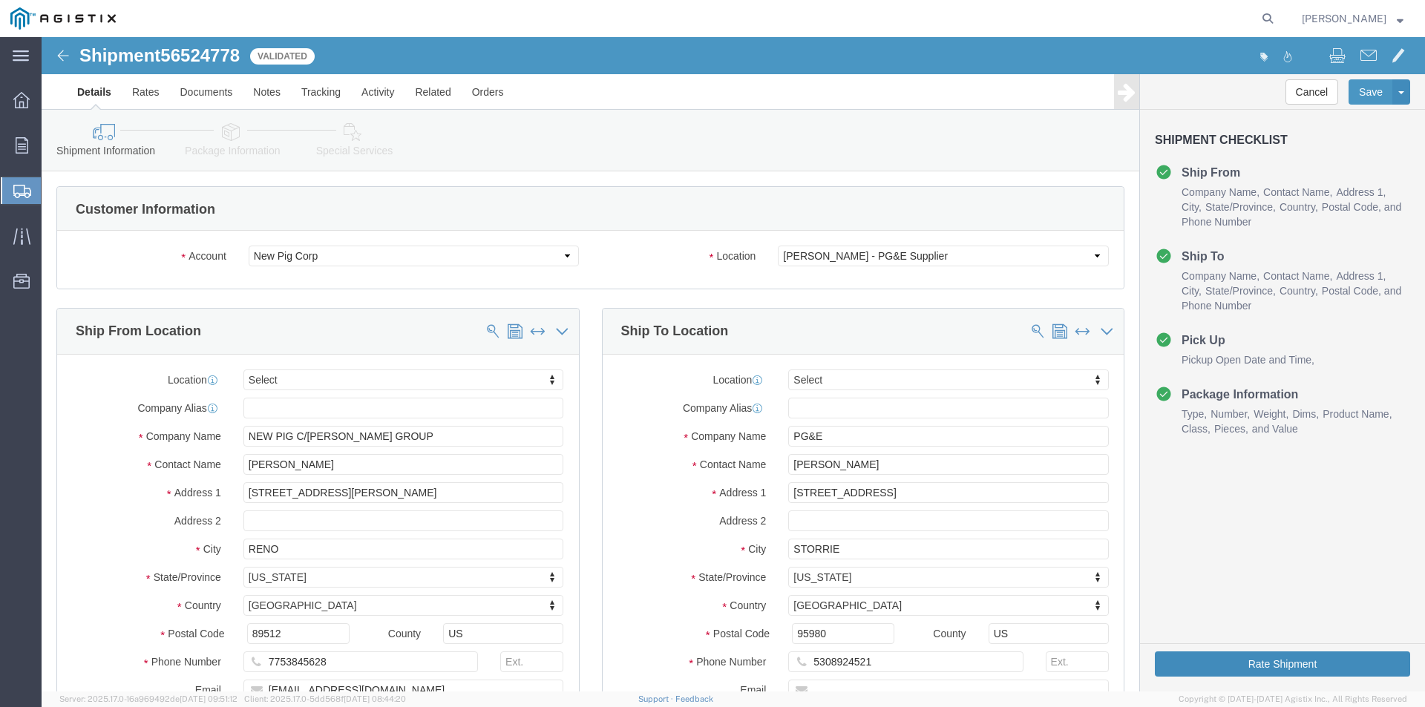
click button "Rate Shipment"
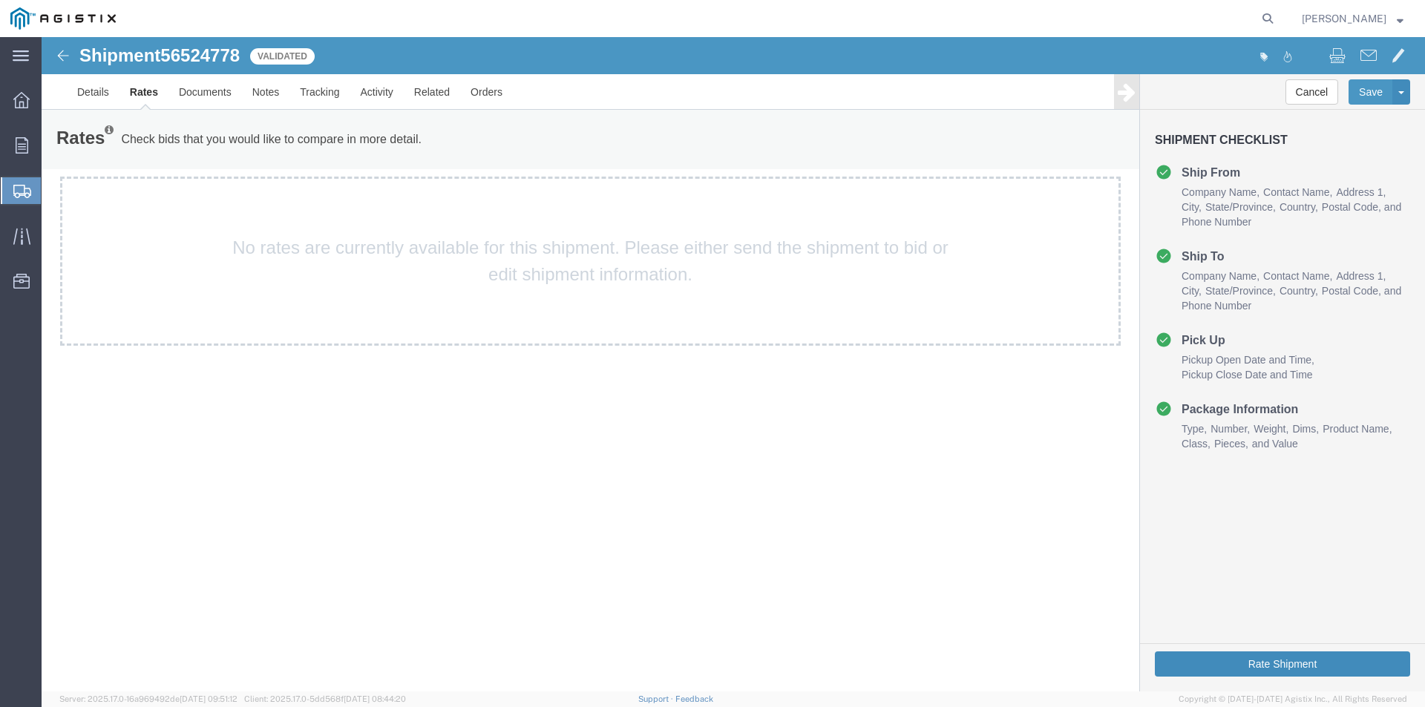
click at [1272, 661] on button "Rate Shipment" at bounding box center [1282, 664] width 255 height 25
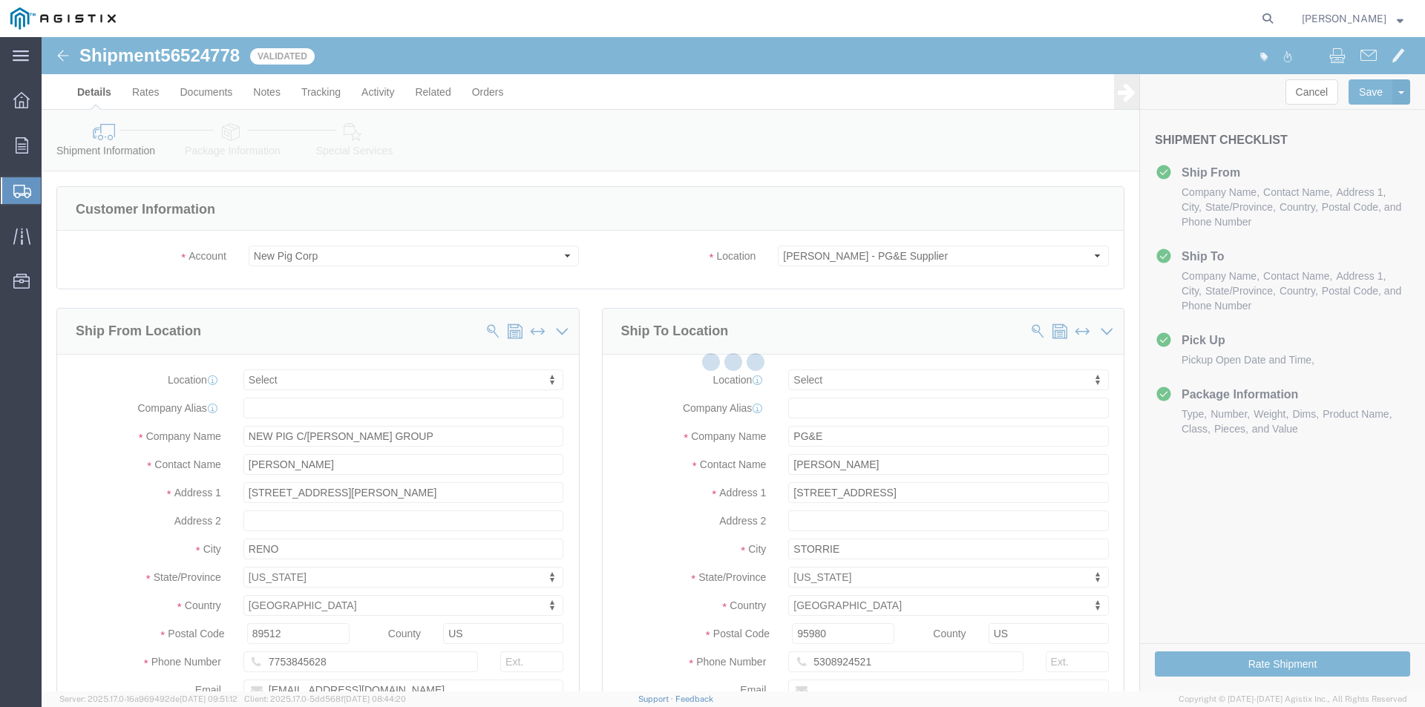
click at [327, 91] on div at bounding box center [734, 364] width 1384 height 655
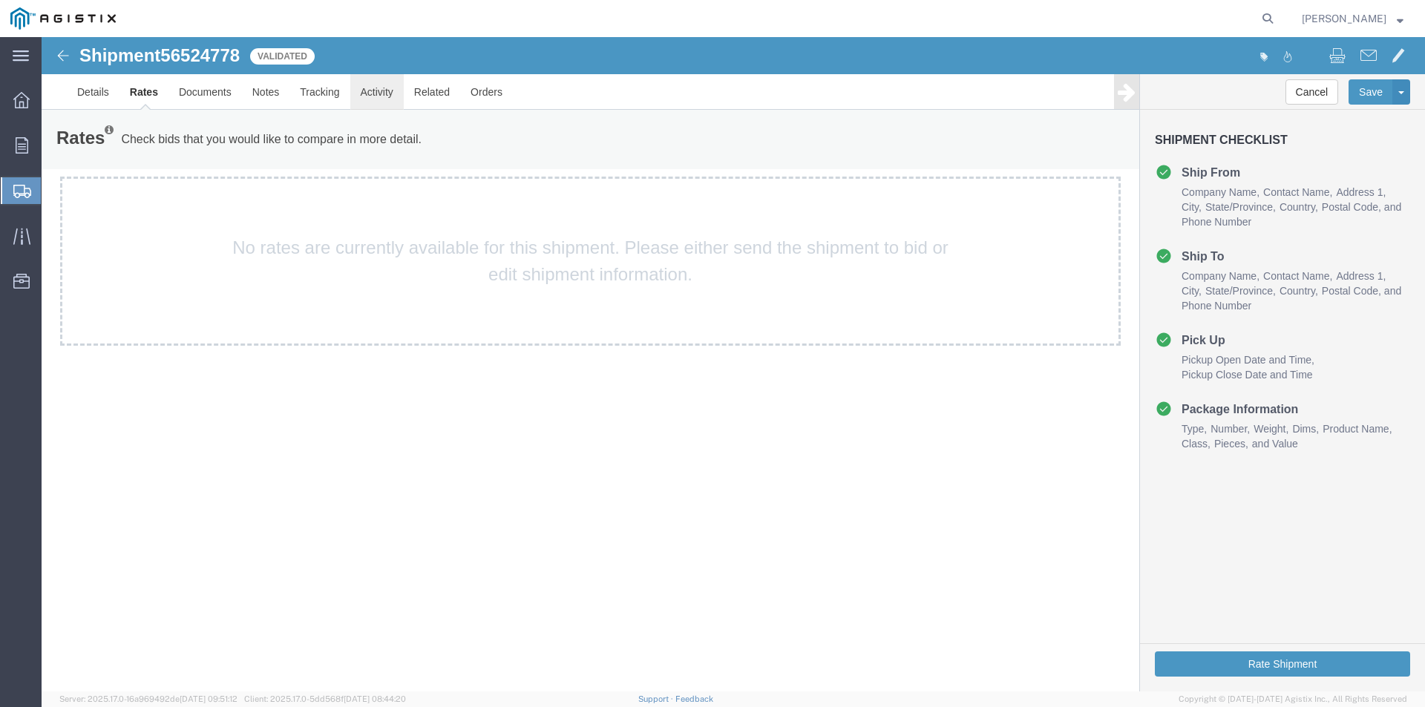
click at [384, 90] on link "Activity" at bounding box center [376, 92] width 53 height 36
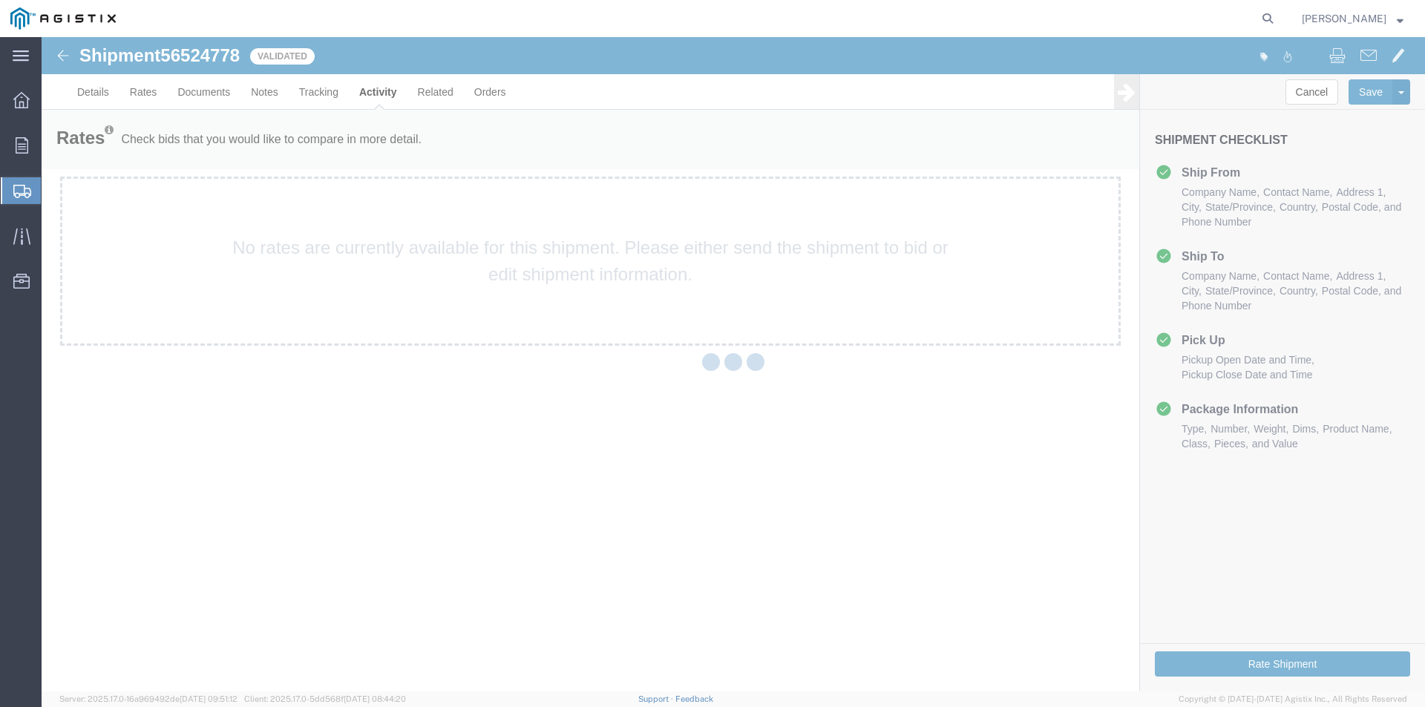
click at [320, 93] on div at bounding box center [734, 364] width 1384 height 655
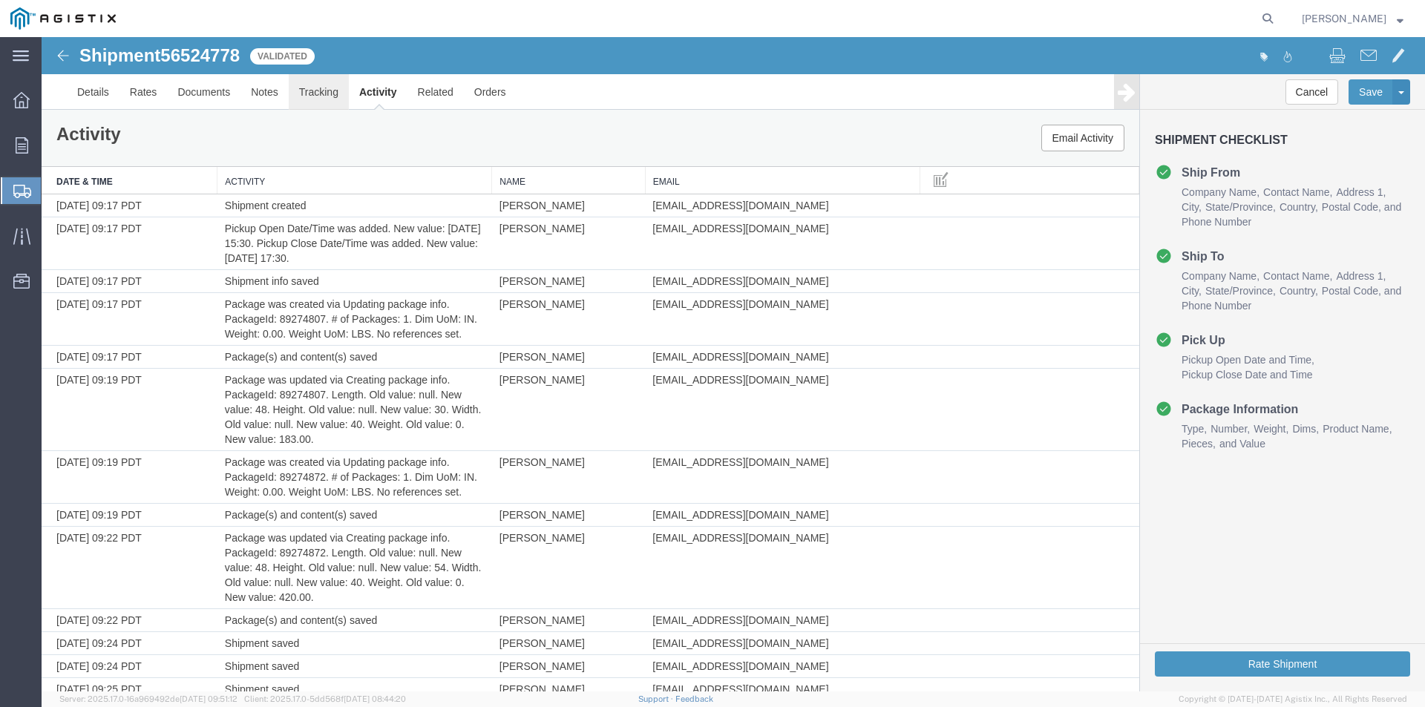
click at [319, 95] on link "Tracking" at bounding box center [319, 92] width 60 height 36
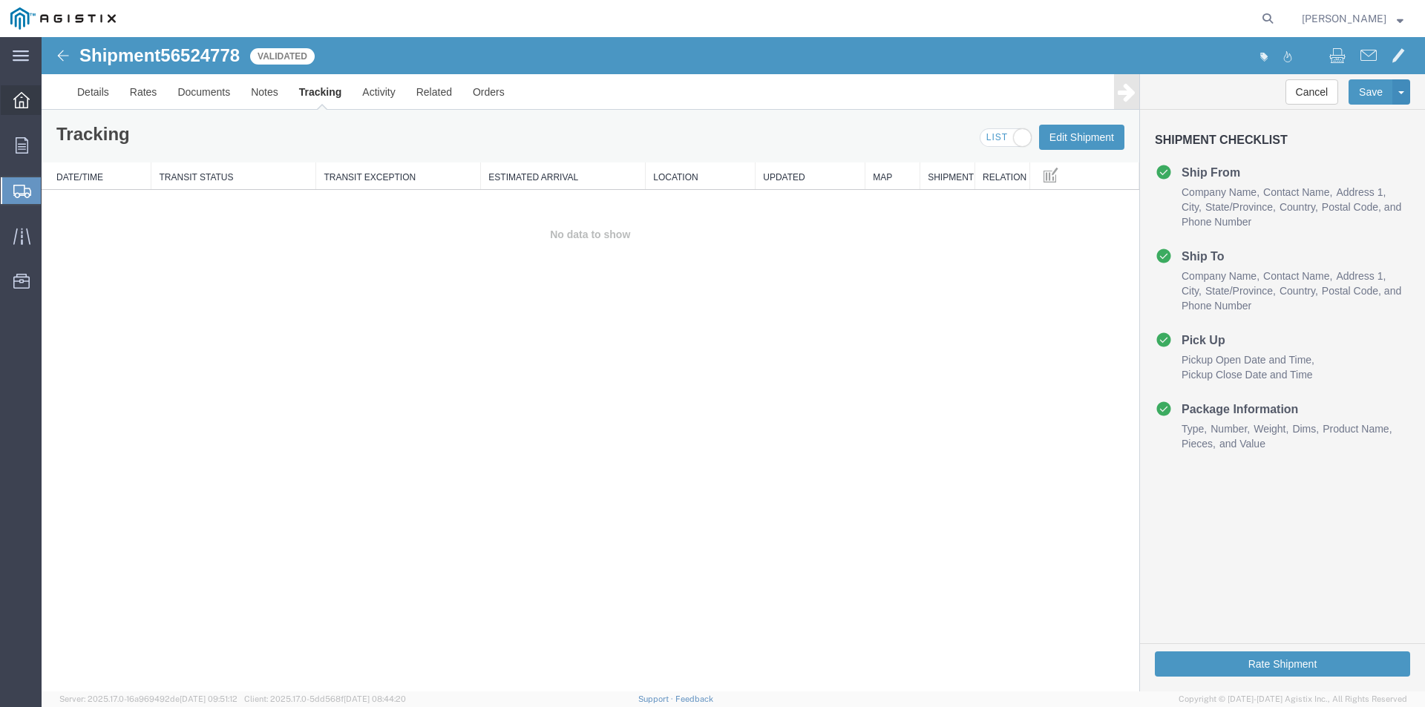
click at [21, 99] on icon at bounding box center [21, 100] width 16 height 16
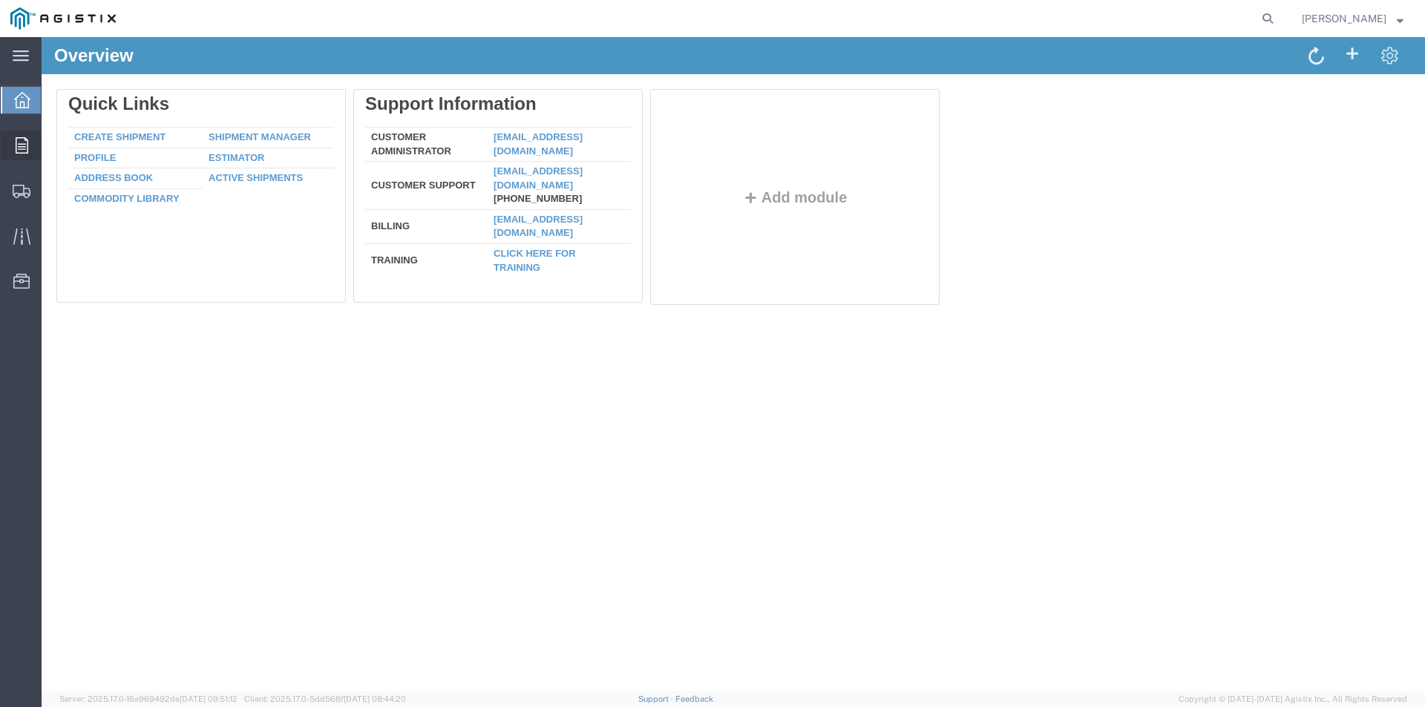
click at [20, 147] on icon at bounding box center [22, 145] width 13 height 16
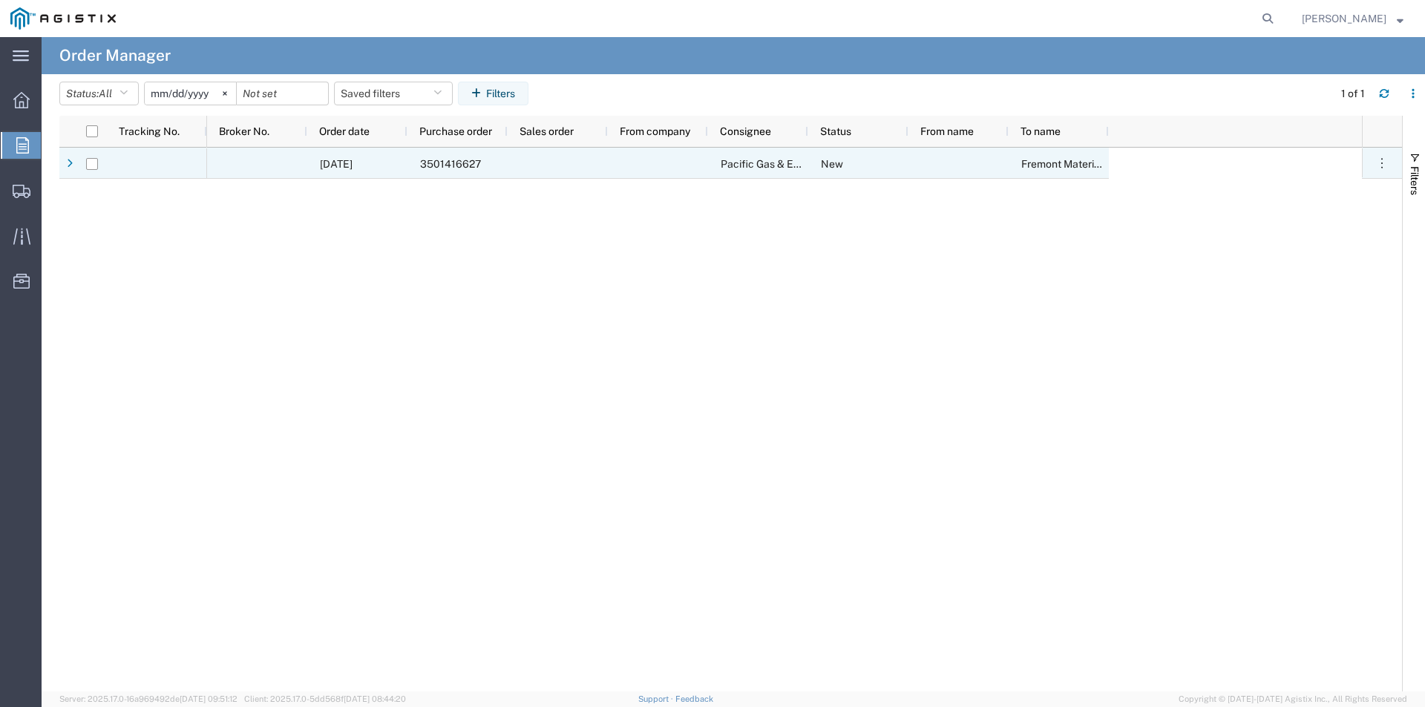
click at [662, 164] on div at bounding box center [658, 163] width 100 height 31
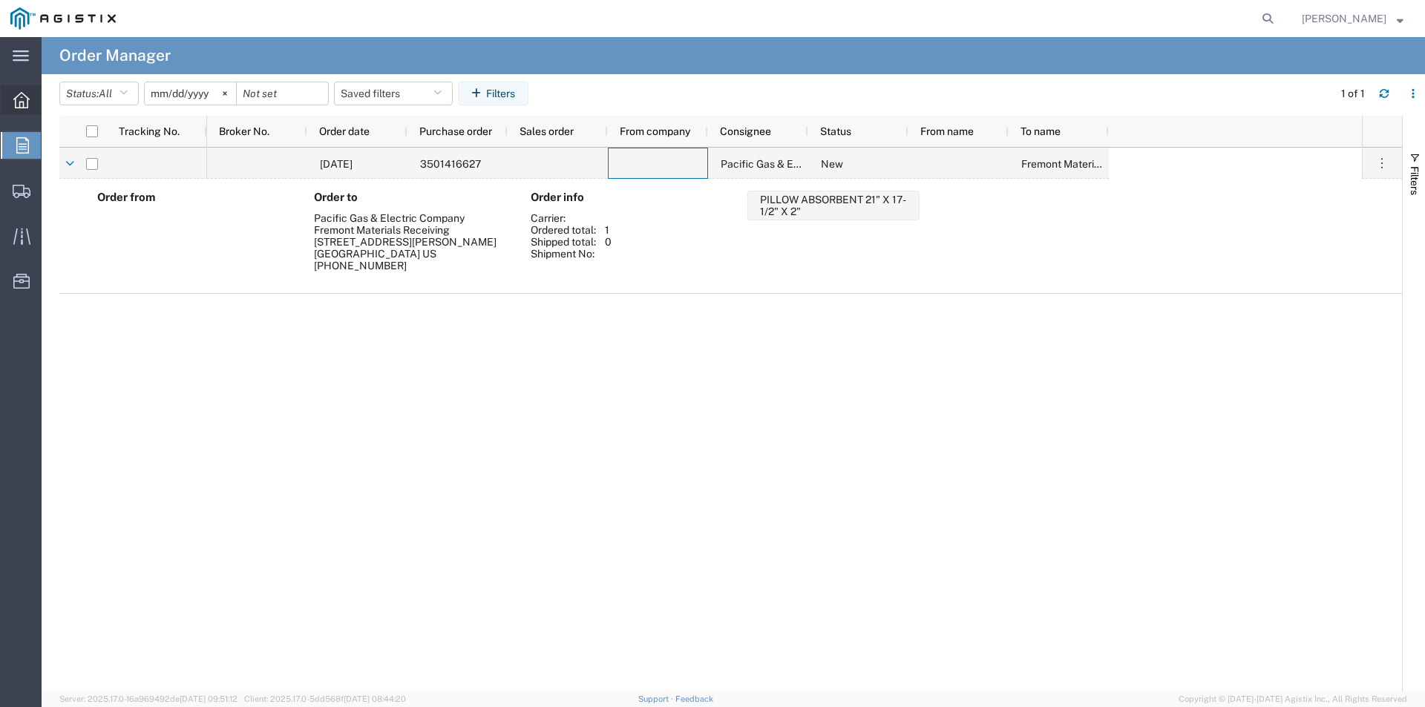
click at [27, 101] on icon at bounding box center [21, 100] width 16 height 16
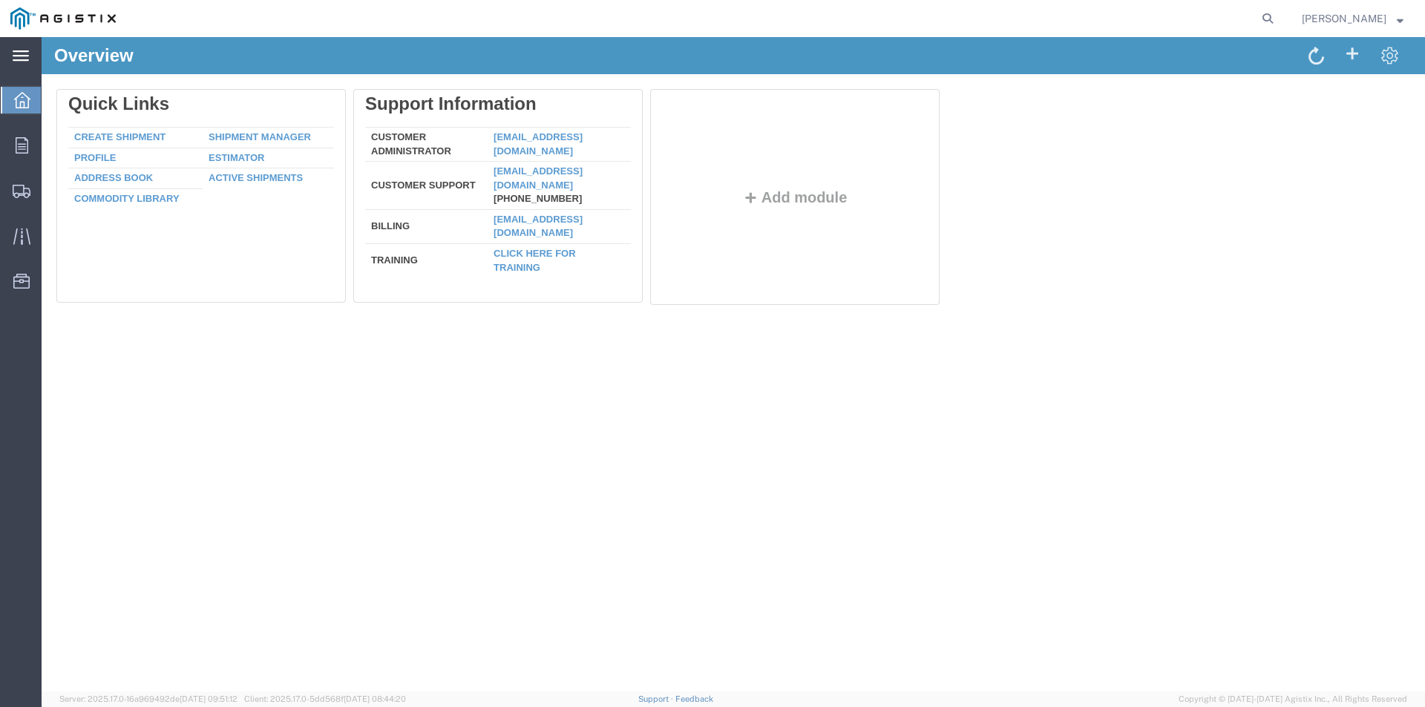
click at [18, 58] on icon at bounding box center [21, 55] width 16 height 11
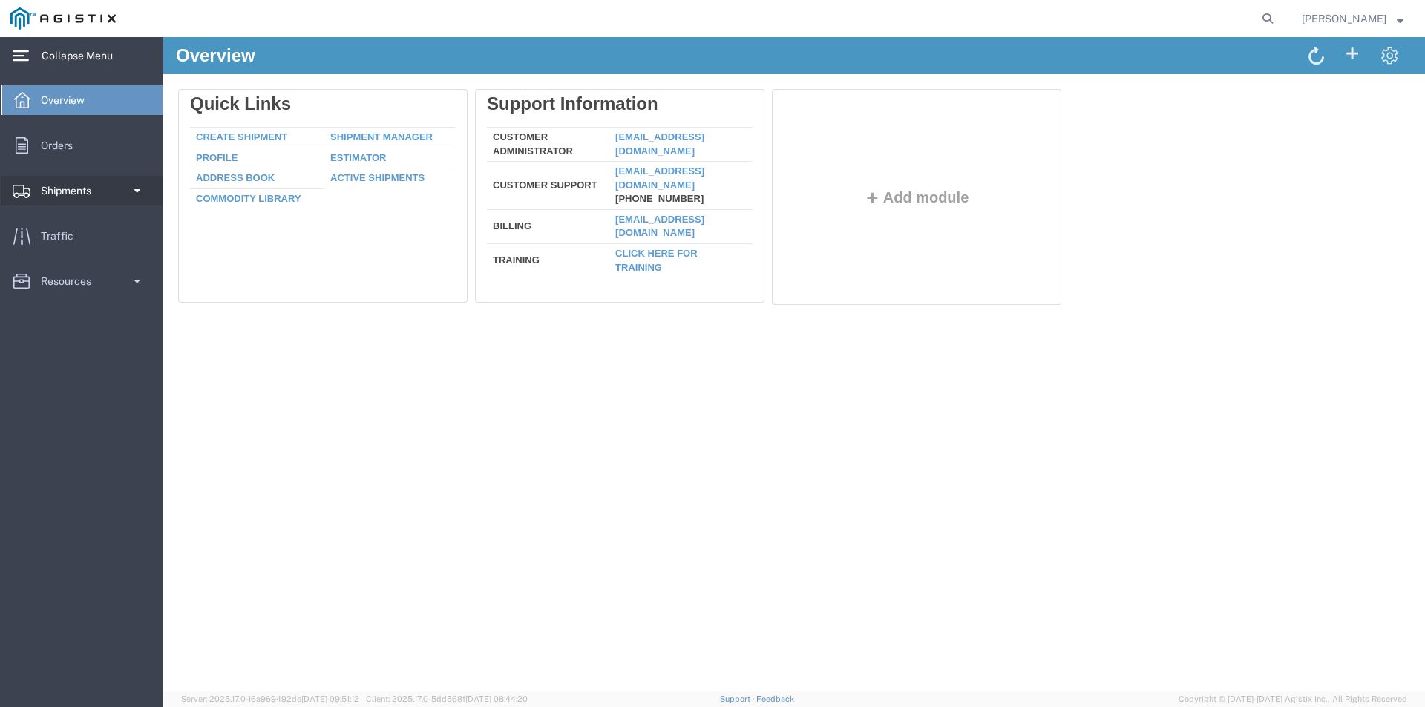
click at [76, 198] on span "Shipments" at bounding box center [71, 191] width 61 height 30
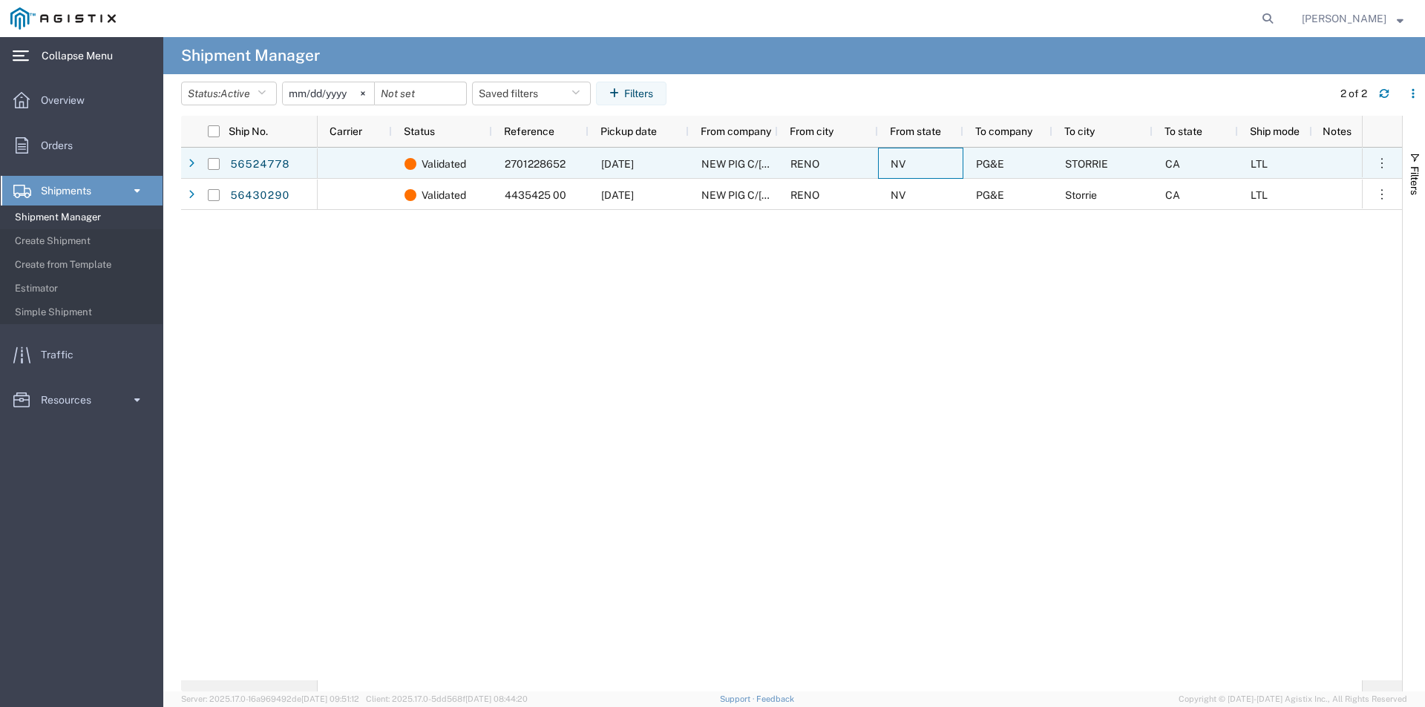
click at [926, 164] on div "NV" at bounding box center [920, 163] width 85 height 31
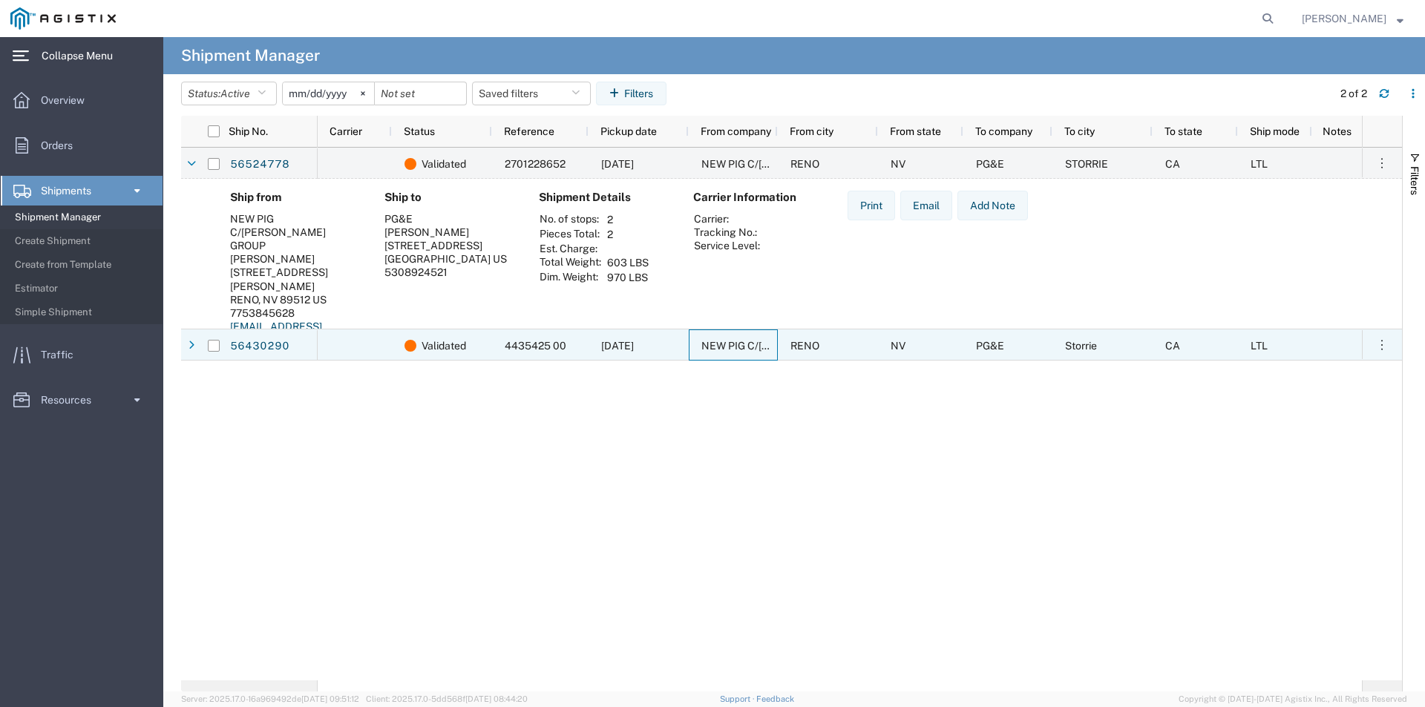
click at [722, 339] on div "NEW PIG C/[PERSON_NAME] GROUP" at bounding box center [733, 345] width 89 height 31
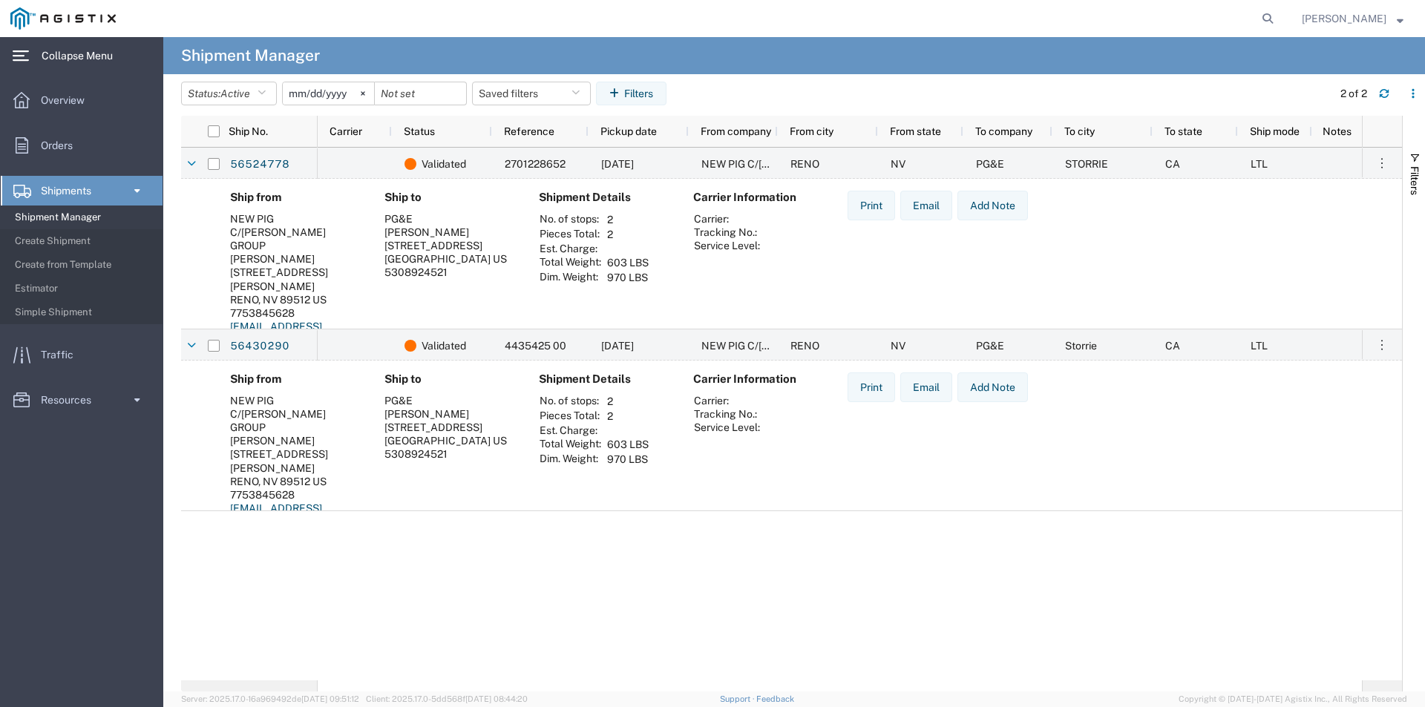
drag, startPoint x: 1090, startPoint y: 269, endPoint x: 919, endPoint y: 289, distance: 171.8
click at [915, 286] on div "Ship from NEW PIG C/[PERSON_NAME] GROUP [PERSON_NAME] [STREET_ADDRESS][PERSON_N…" at bounding box center [804, 275] width 1172 height 169
click at [765, 228] on td at bounding box center [766, 232] width 10 height 13
click at [1101, 162] on span "STORRIE" at bounding box center [1086, 164] width 43 height 12
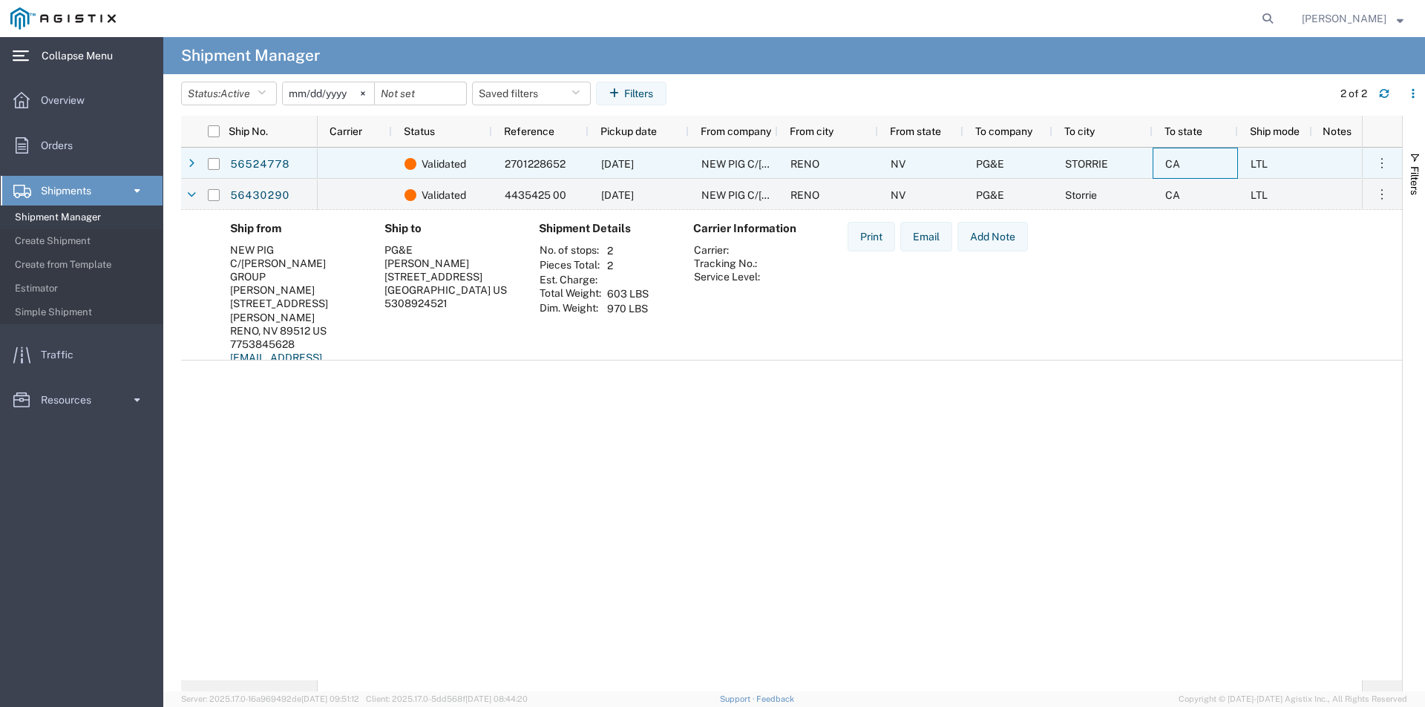
click at [1203, 160] on div "CA" at bounding box center [1195, 163] width 85 height 31
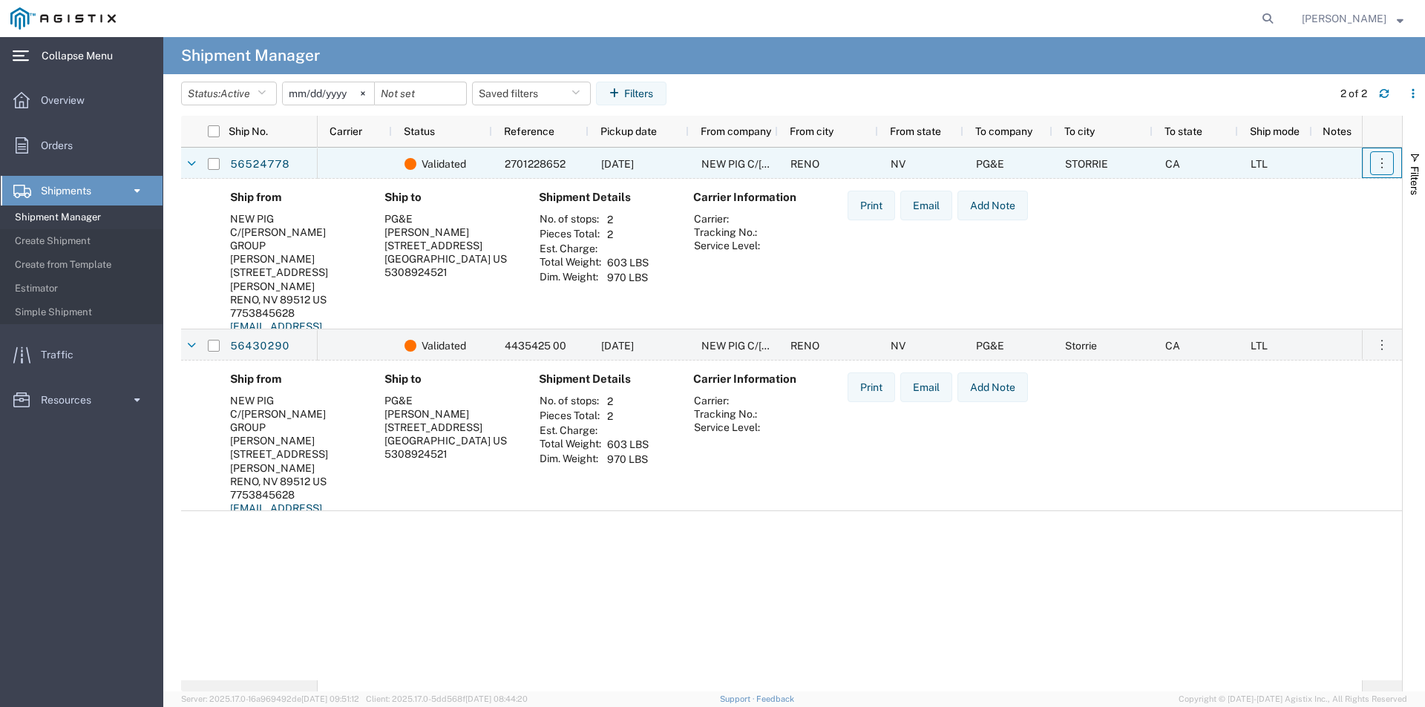
click at [1377, 160] on icon "button" at bounding box center [1382, 163] width 15 height 15
click at [1166, 290] on div "Ship from NEW PIG C/[PERSON_NAME] GROUP [PERSON_NAME] [STREET_ADDRESS][PERSON_N…" at bounding box center [804, 275] width 1172 height 169
click at [1385, 342] on icon "button" at bounding box center [1382, 345] width 15 height 15
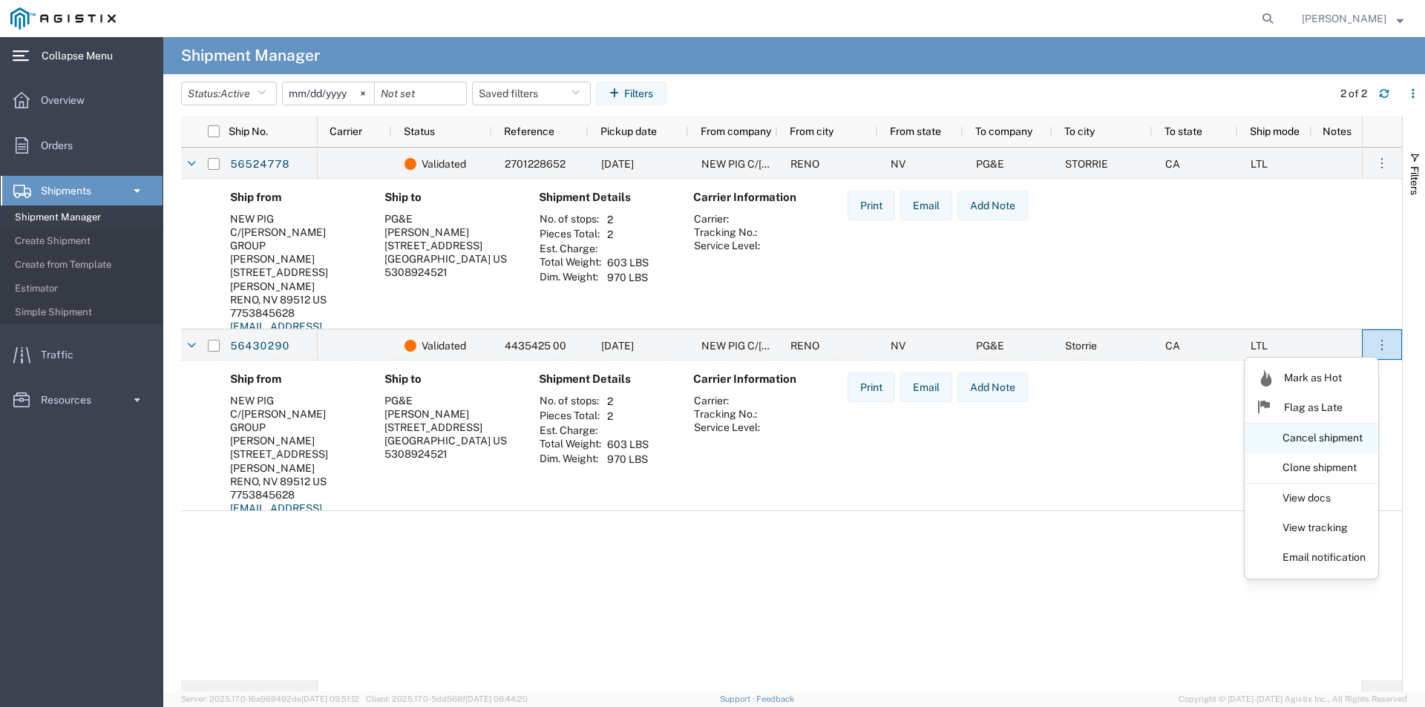
click at [1330, 437] on link "Cancel shipment" at bounding box center [1312, 438] width 132 height 27
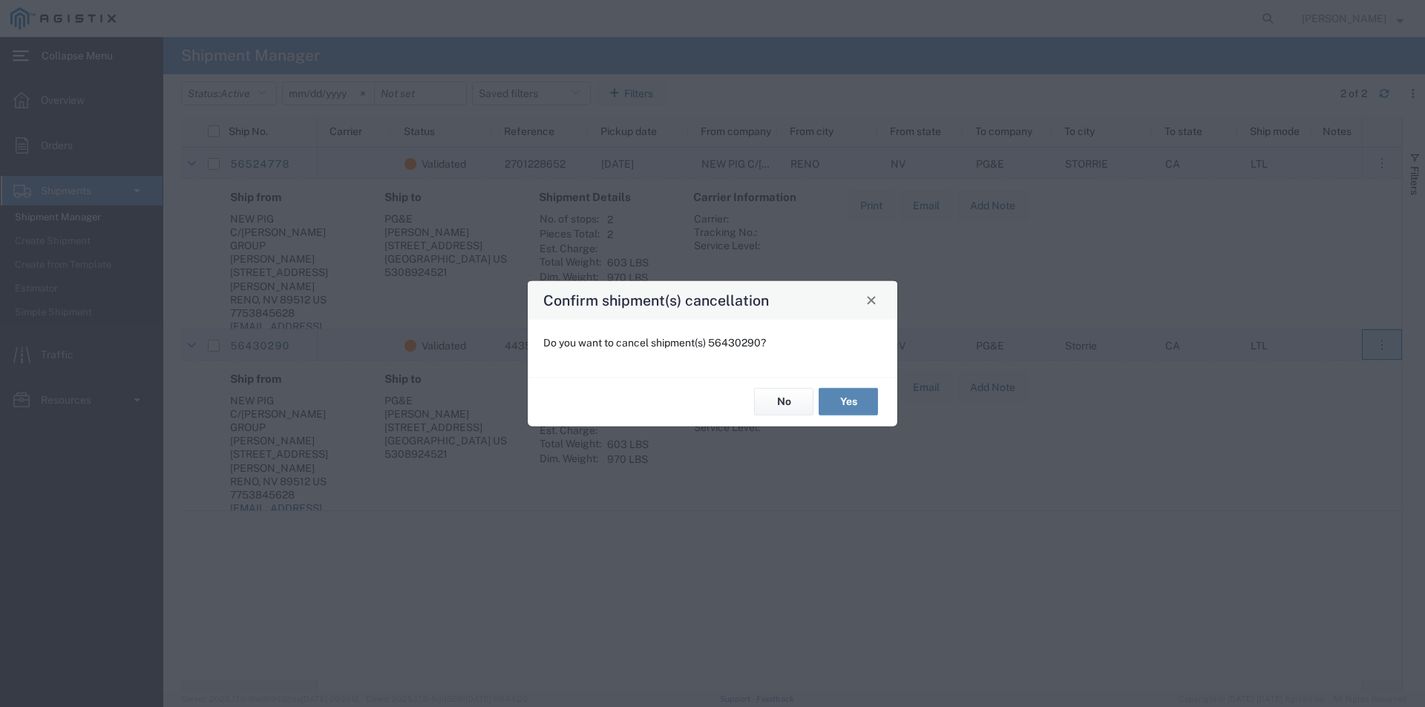
click at [848, 401] on button "Yes" at bounding box center [848, 401] width 59 height 27
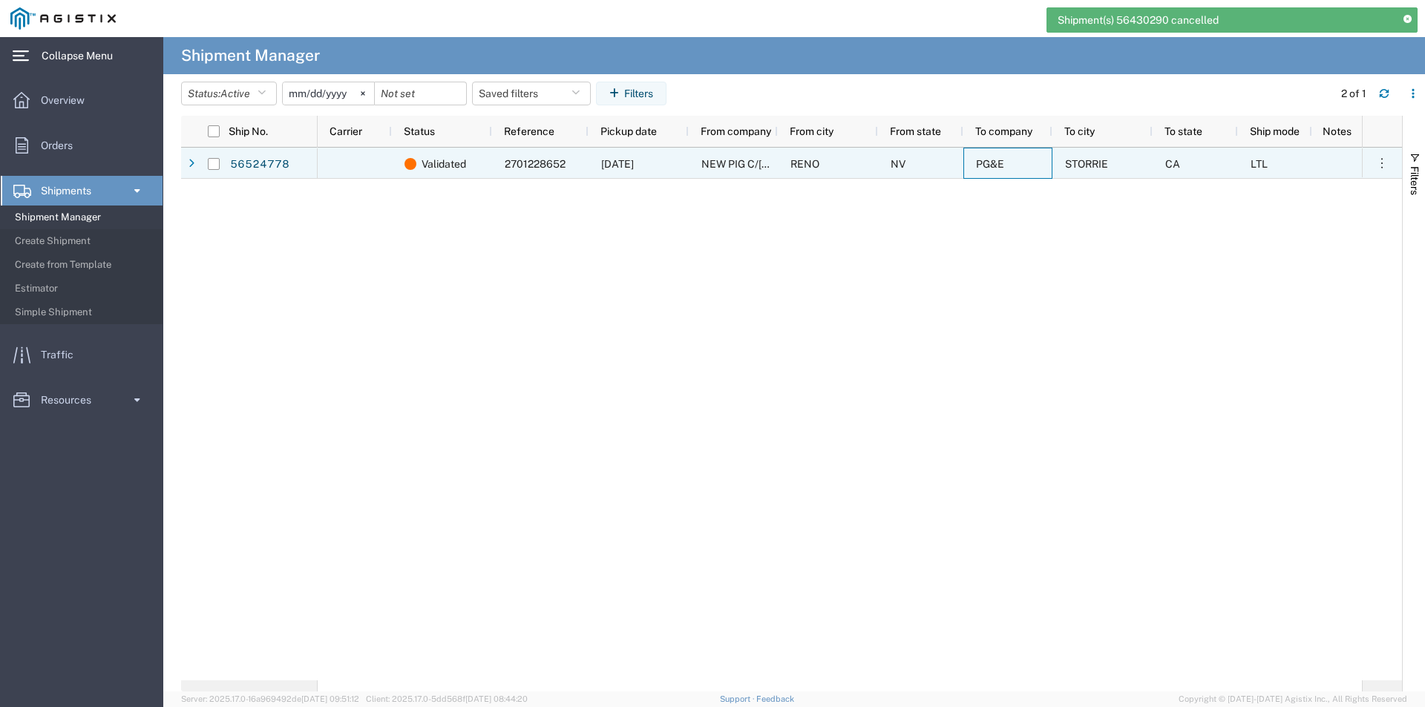
click at [990, 166] on span "PG&E" at bounding box center [990, 164] width 28 height 12
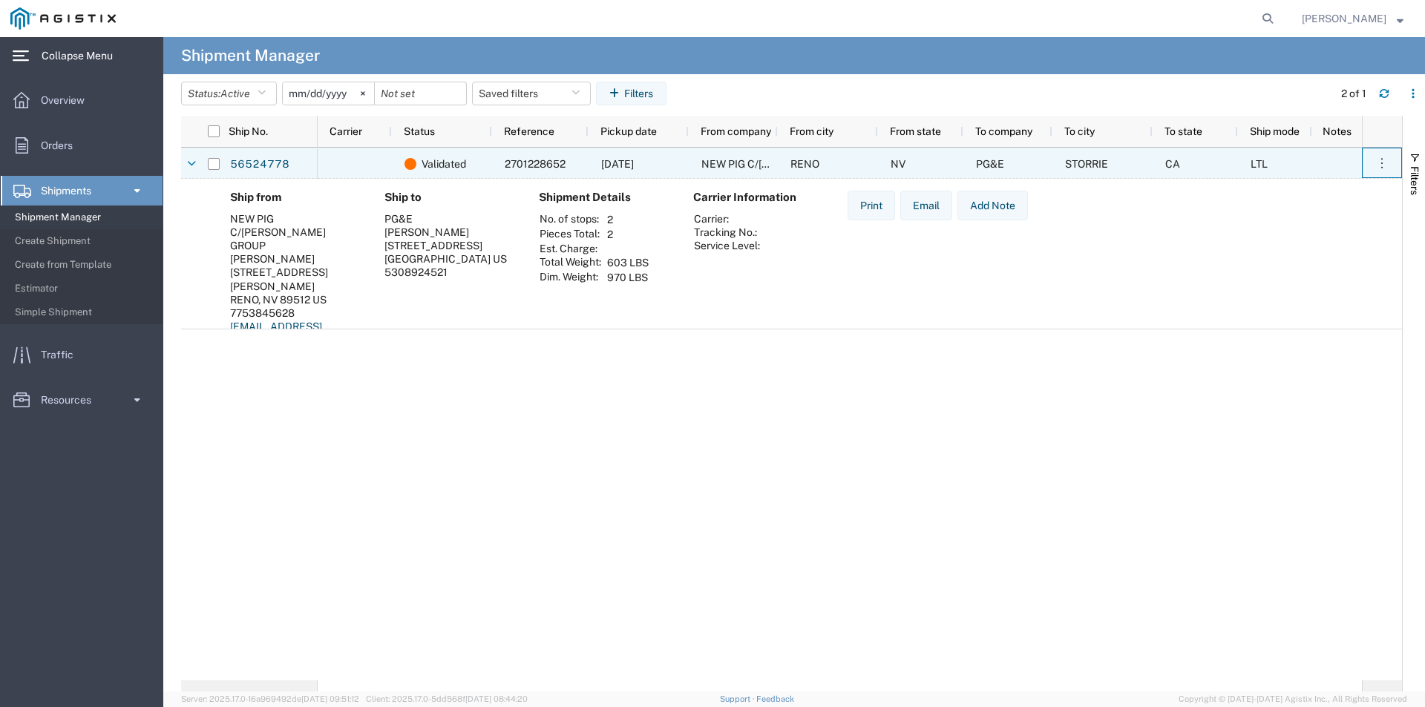
click at [1395, 161] on agx-ag-table-action-cell "Mark as Hot Flag as Late Cancel shipment Clone shipment View docs View tracking…" at bounding box center [1382, 162] width 39 height 29
click at [220, 163] on div at bounding box center [214, 163] width 28 height 31
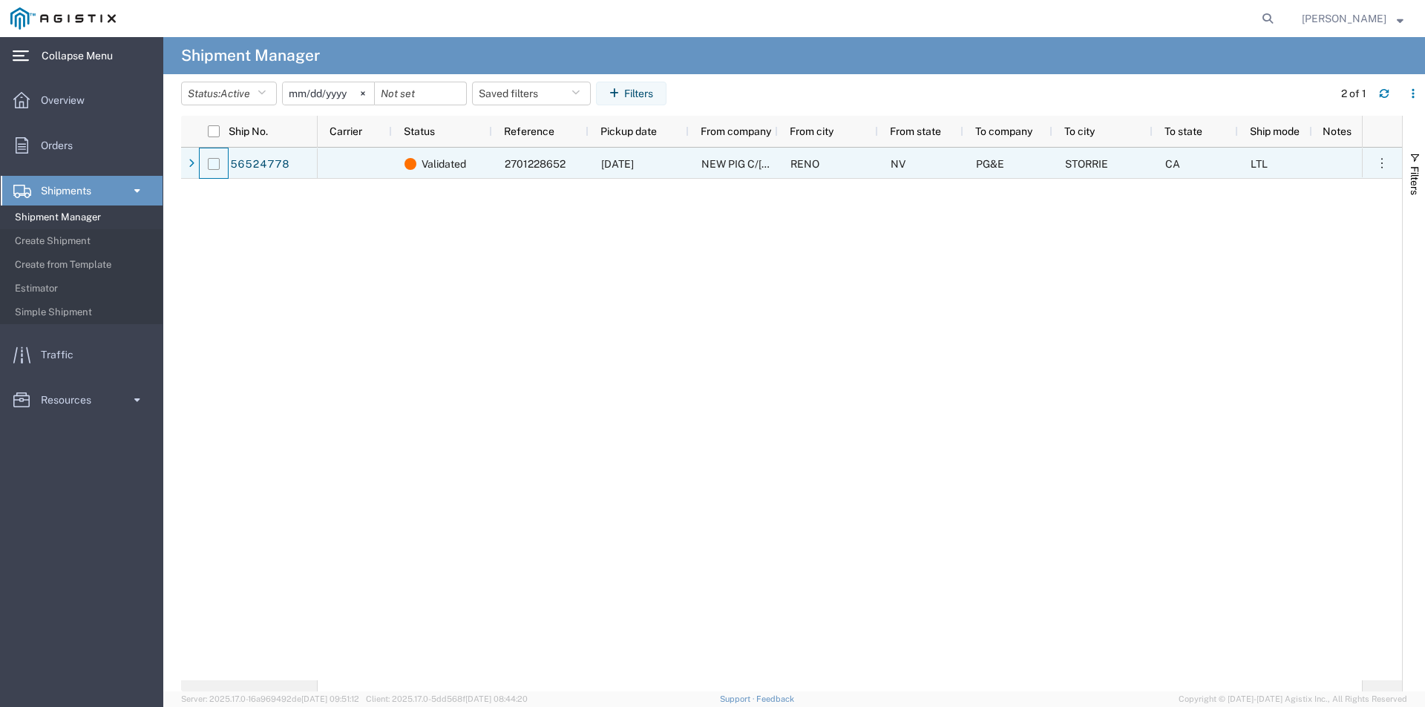
click at [218, 166] on input "Press Space to toggle row selection (unchecked)" at bounding box center [214, 164] width 12 height 12
checkbox input "true"
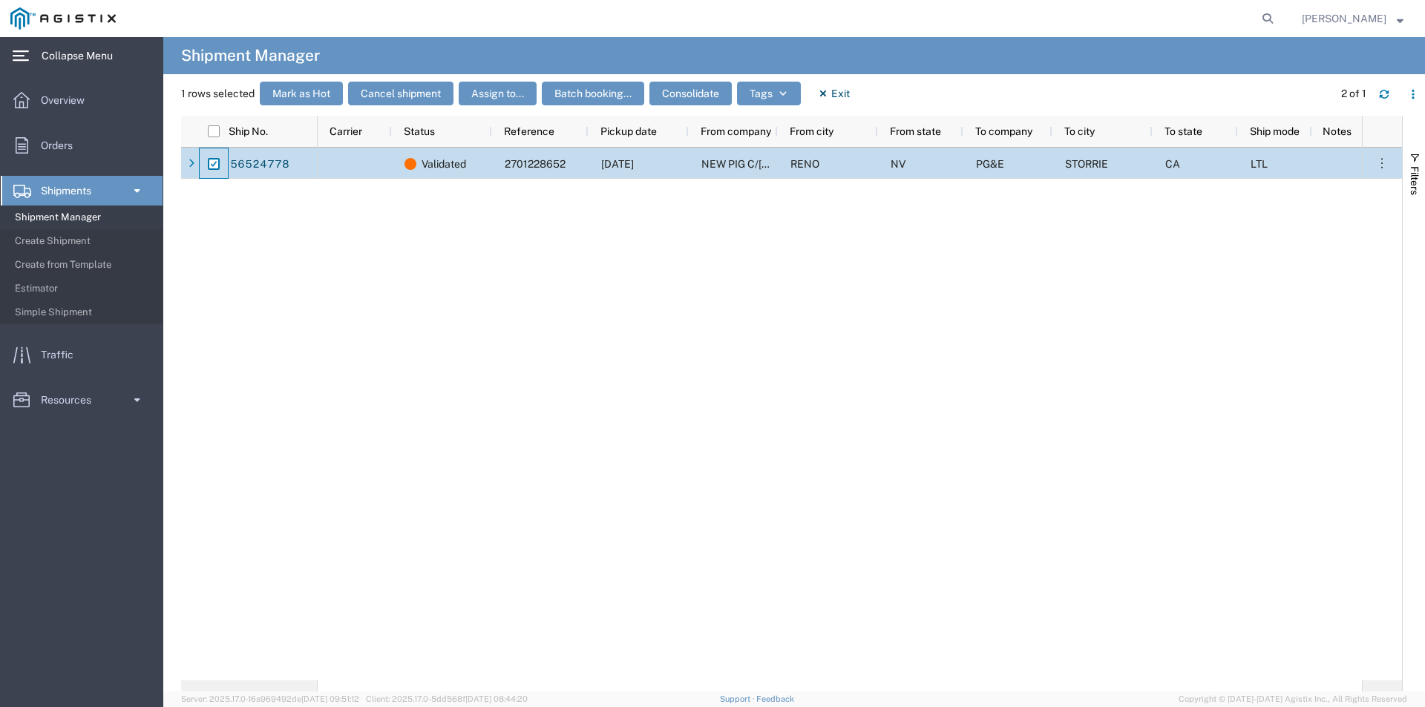
click at [505, 169] on span "2701228652" at bounding box center [535, 164] width 61 height 12
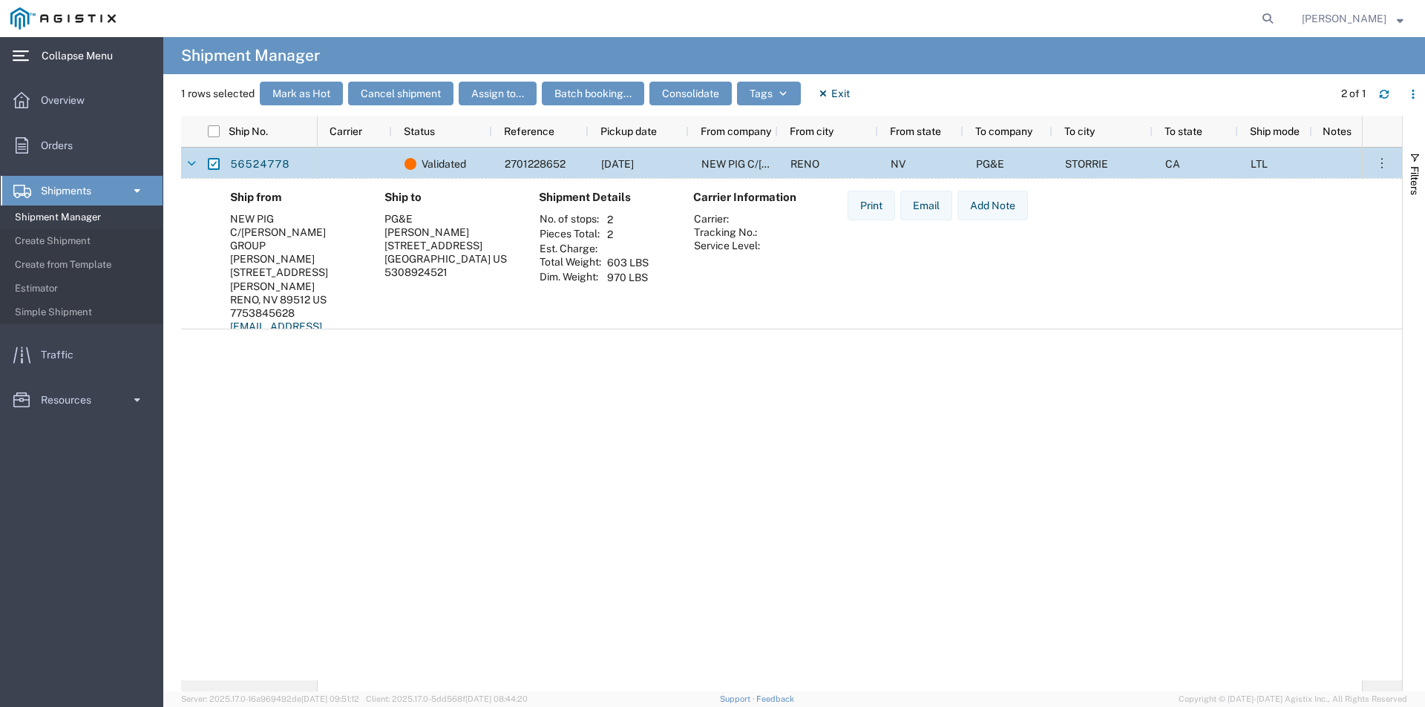
click at [719, 261] on div "Carrier Information Carrier: Tracking No.: Service Level:" at bounding box center [758, 275] width 154 height 169
click at [716, 244] on th "Service Level:" at bounding box center [727, 245] width 68 height 13
